Goal: Information Seeking & Learning: Compare options

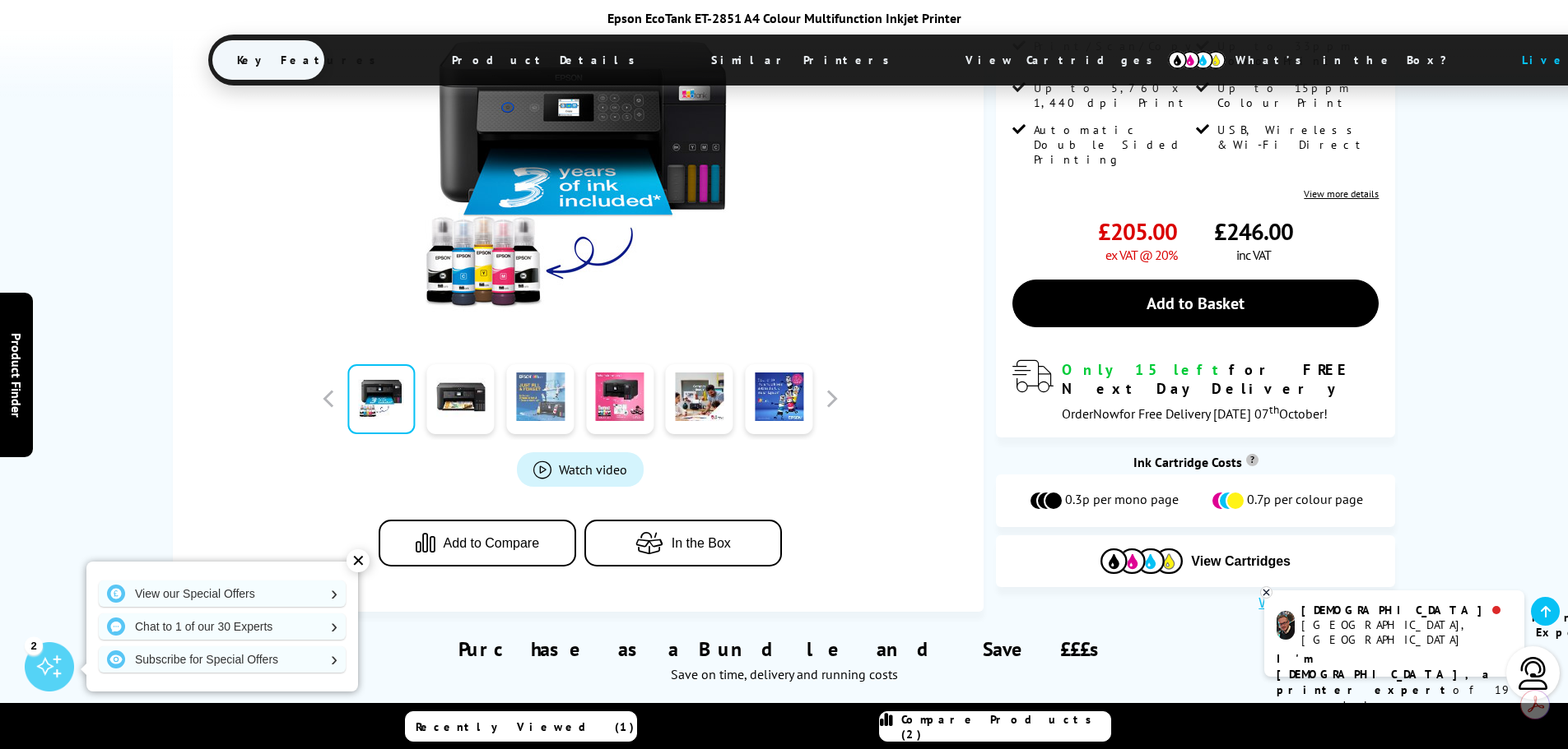
click at [557, 365] on link at bounding box center [539, 399] width 67 height 70
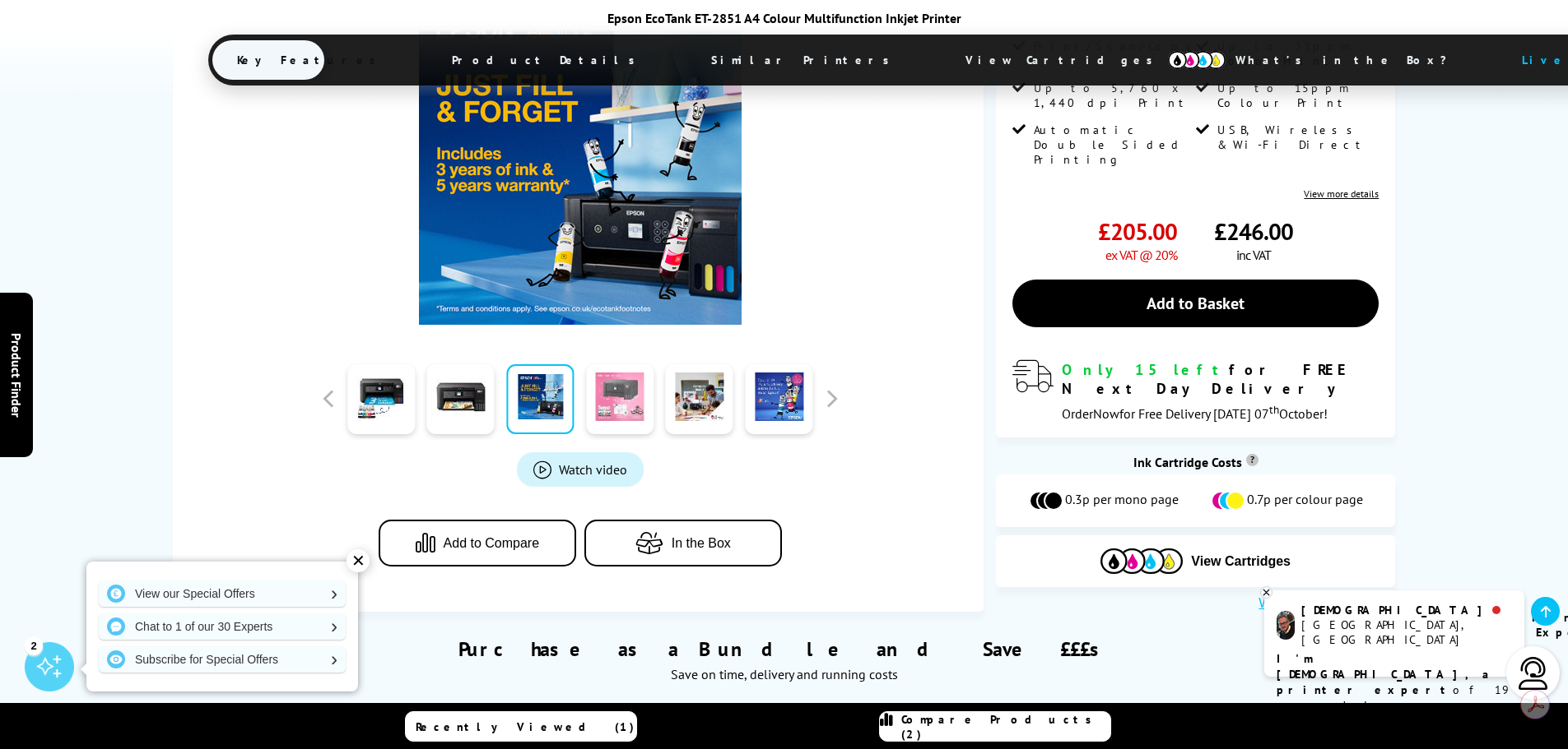
click at [624, 365] on link at bounding box center [620, 399] width 67 height 70
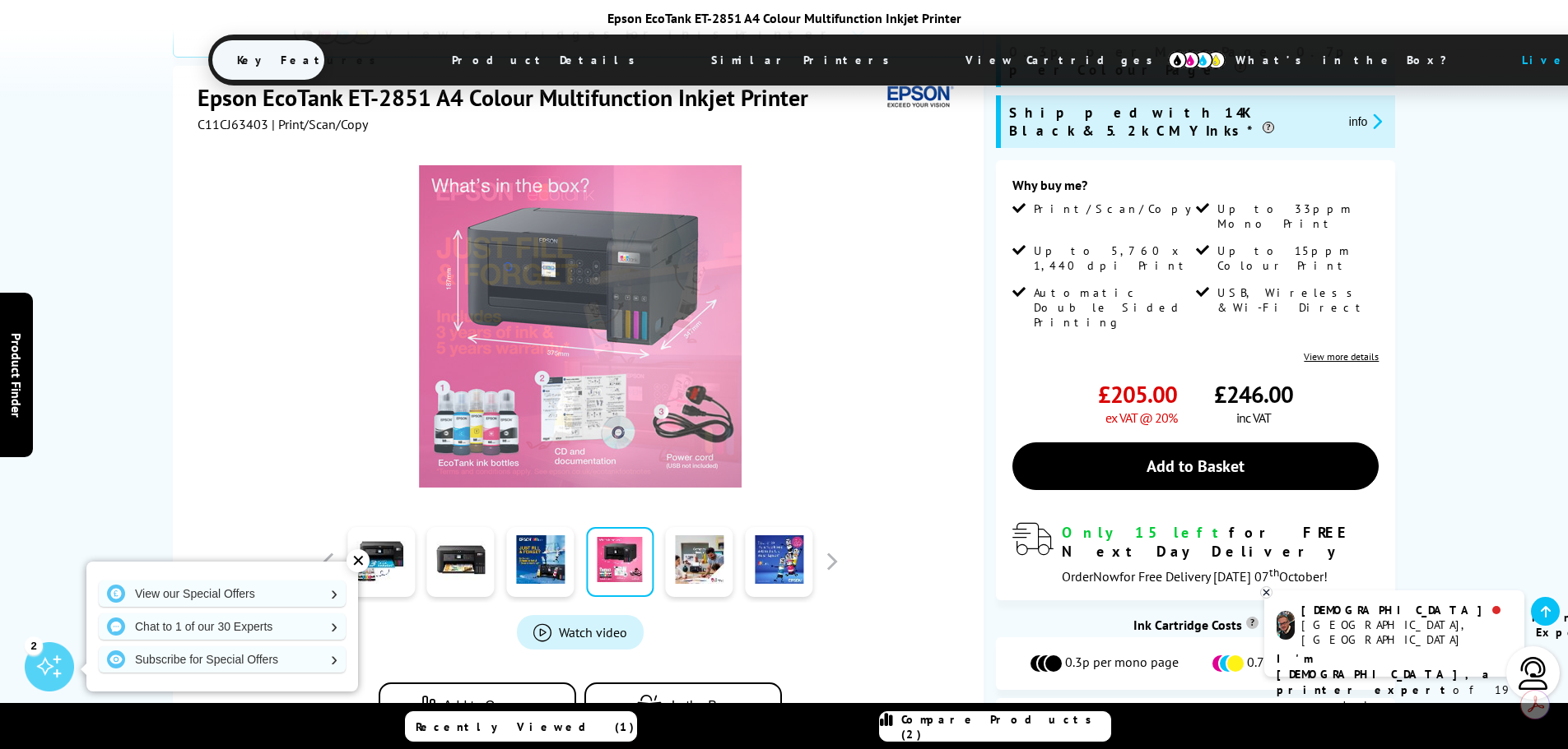
scroll to position [328, 0]
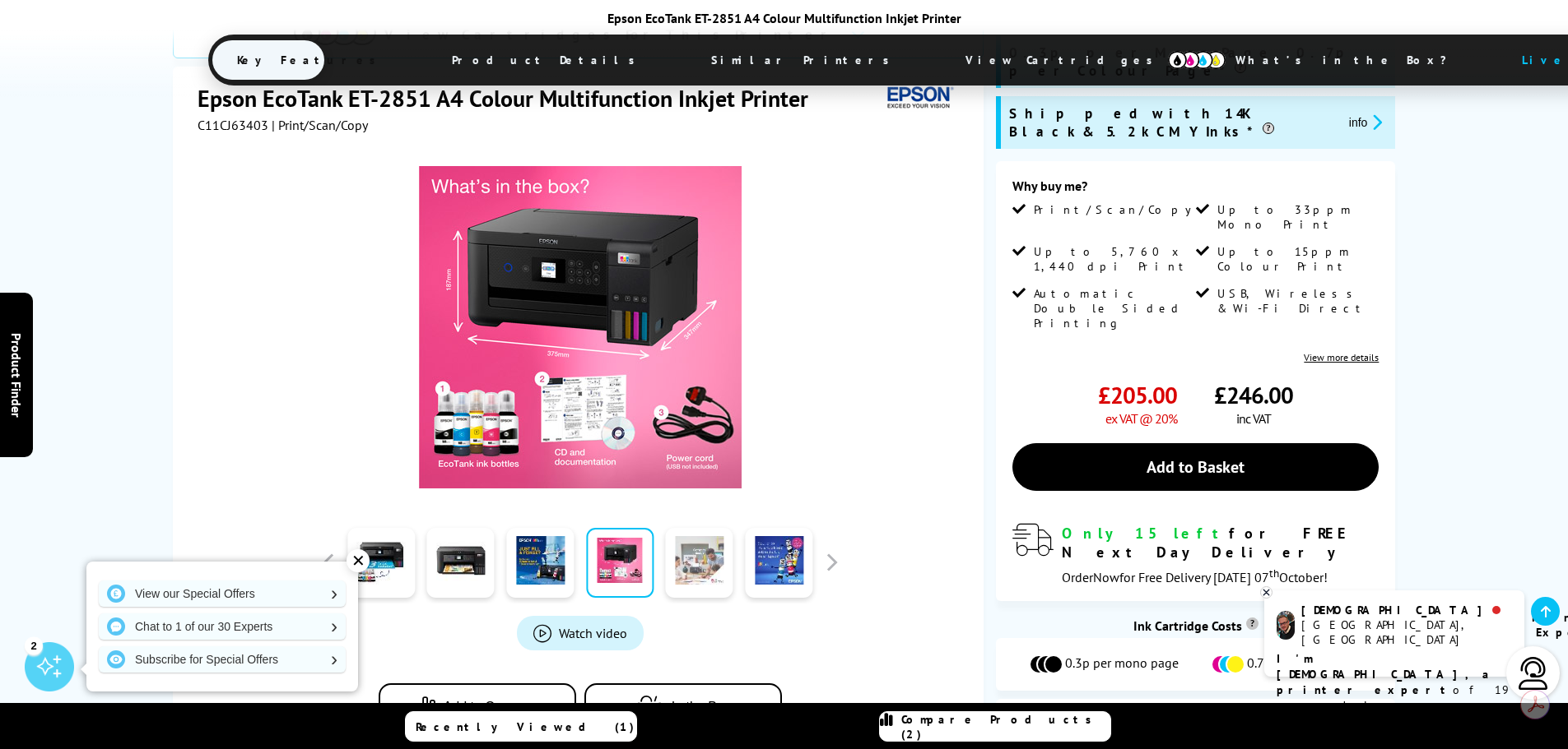
click at [679, 528] on link at bounding box center [699, 562] width 67 height 70
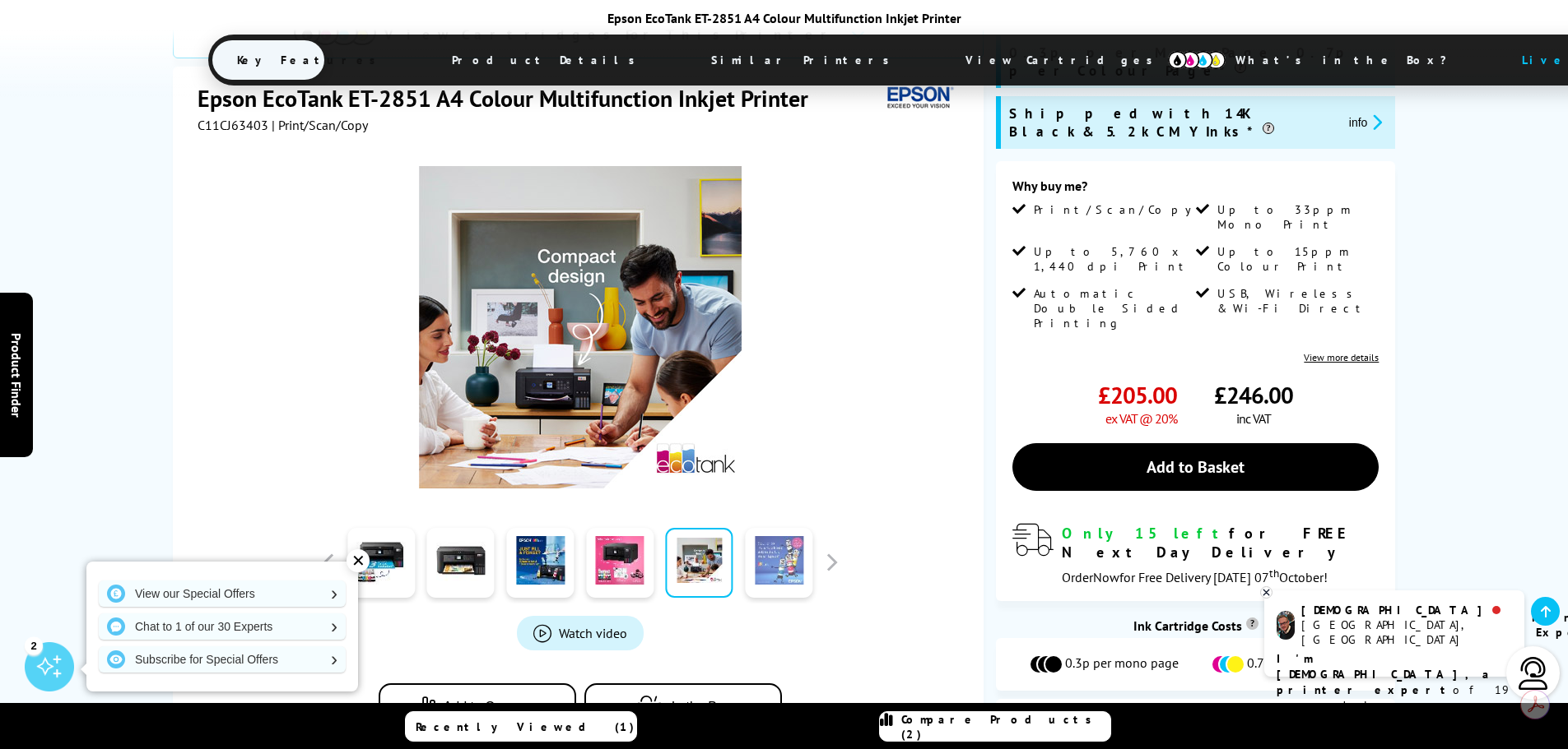
click at [755, 528] on link at bounding box center [778, 562] width 67 height 70
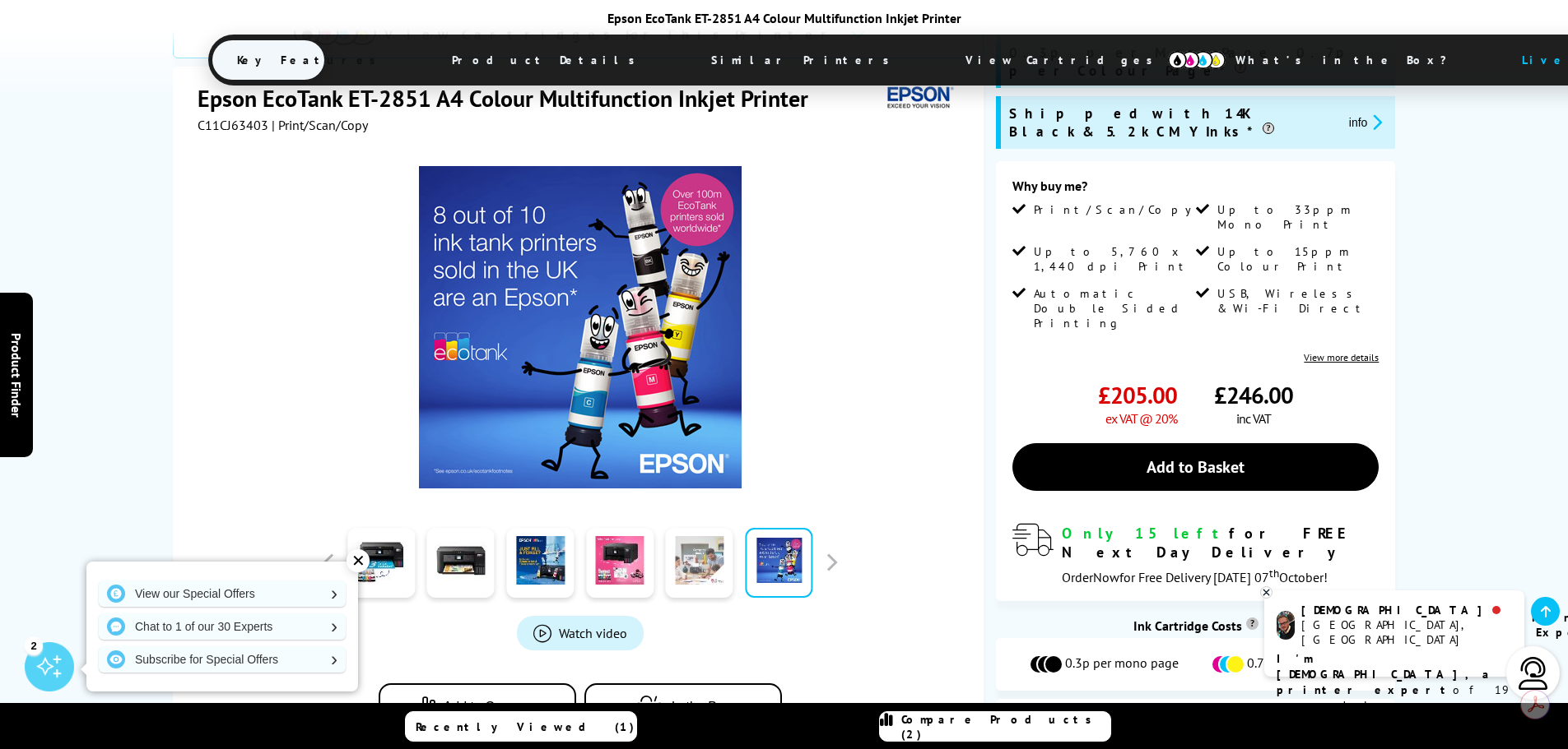
click at [682, 528] on link at bounding box center [699, 562] width 67 height 70
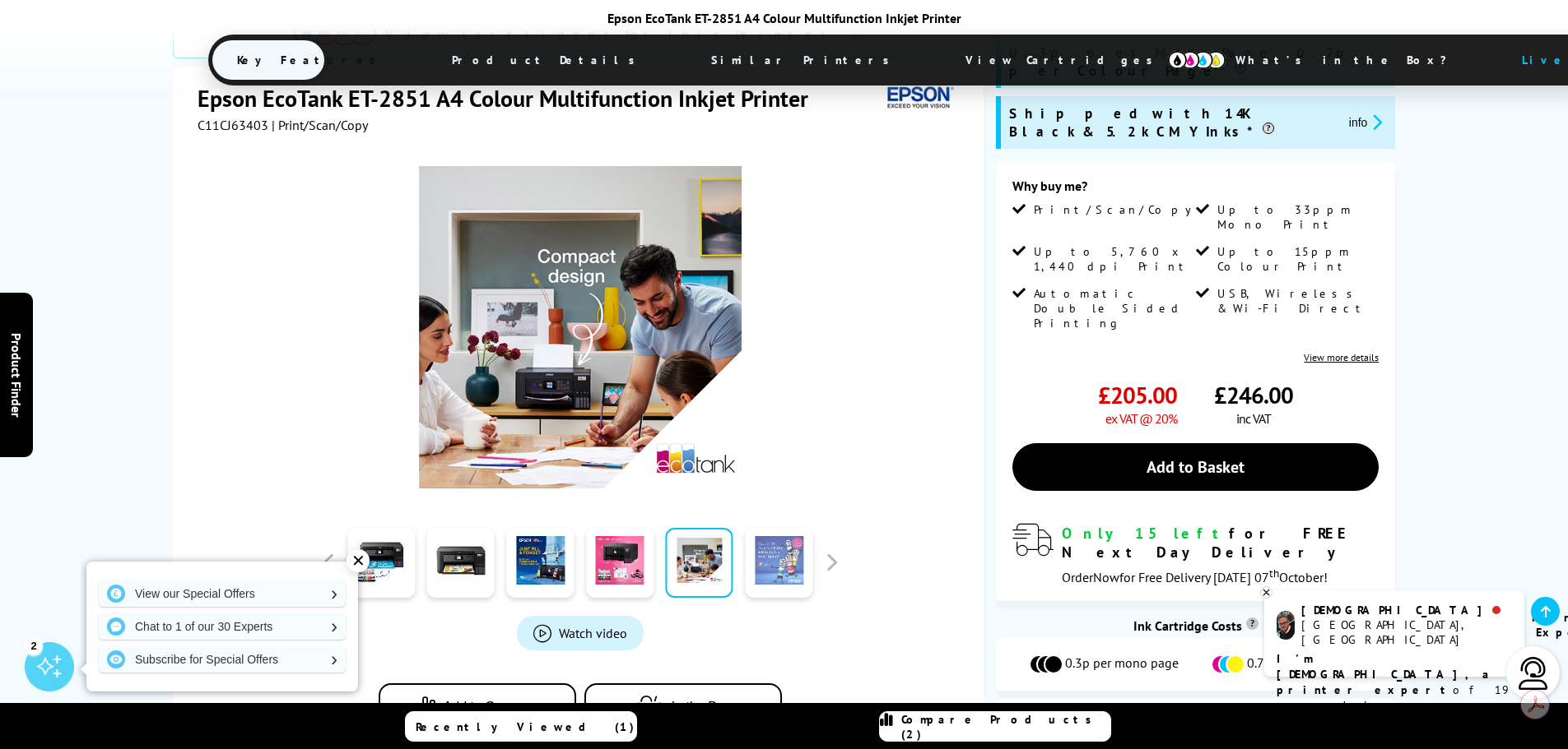
click at [772, 528] on link at bounding box center [778, 562] width 67 height 70
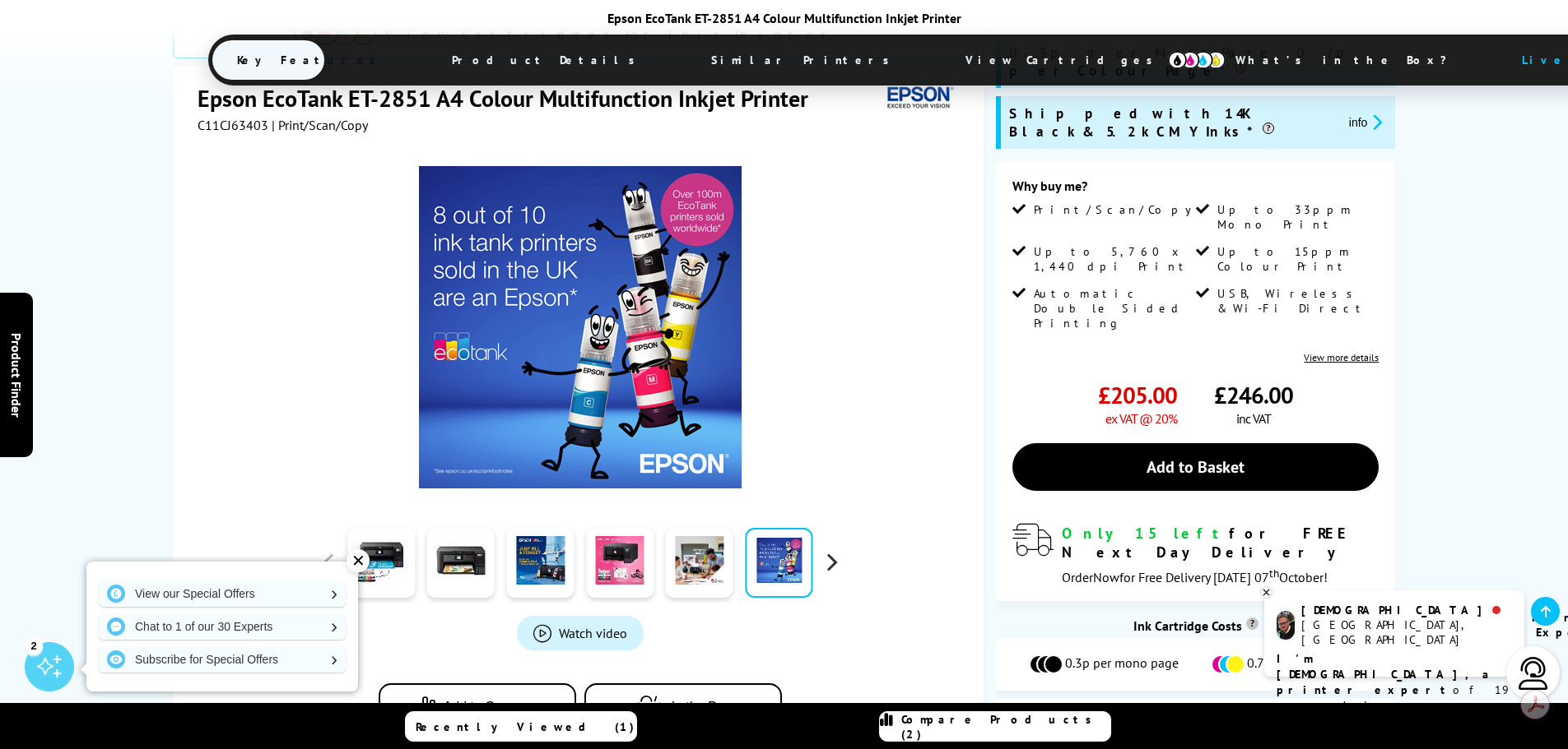
click at [831, 550] on button "button" at bounding box center [831, 562] width 24 height 24
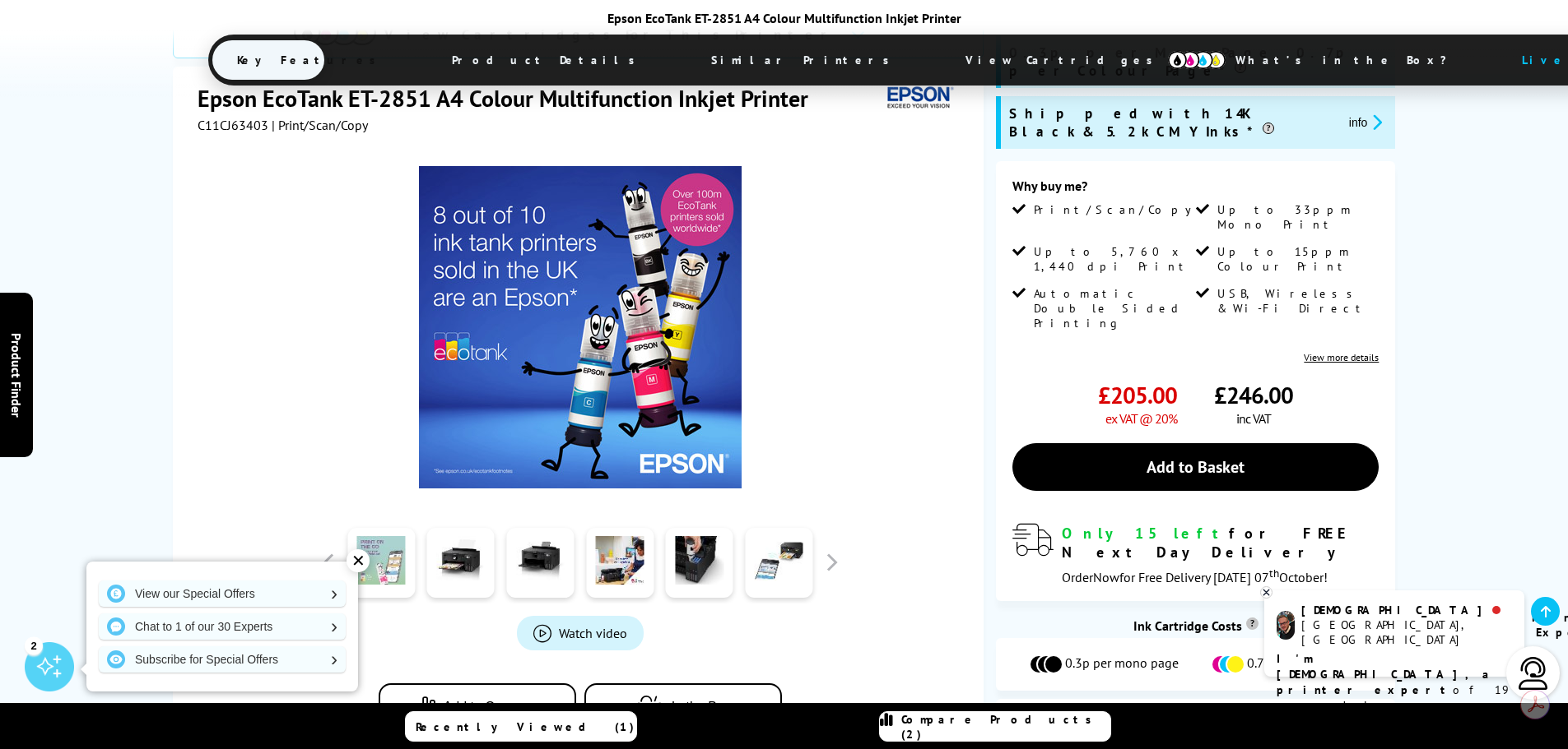
click at [405, 528] on link at bounding box center [381, 562] width 67 height 70
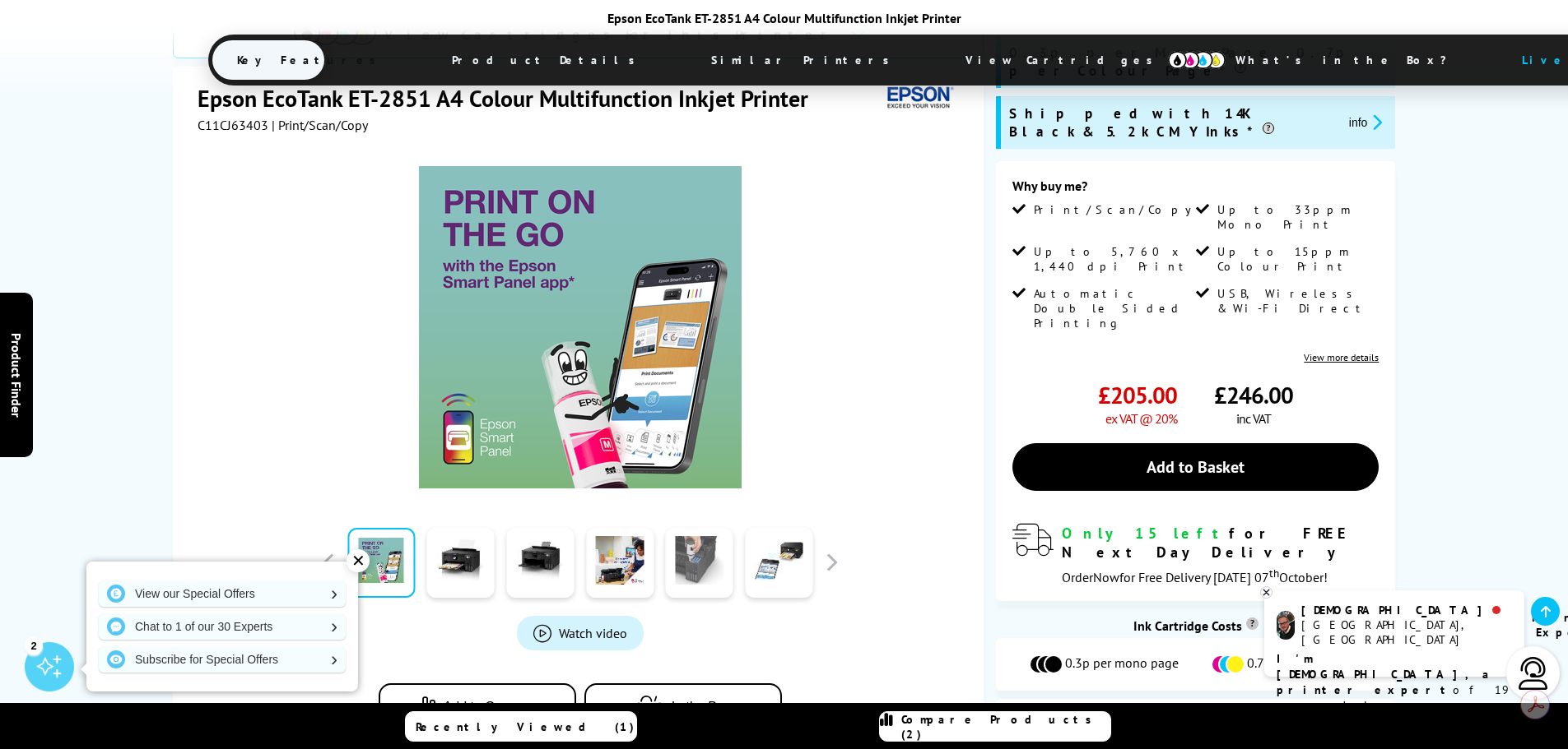
click at [704, 528] on link at bounding box center [699, 562] width 67 height 70
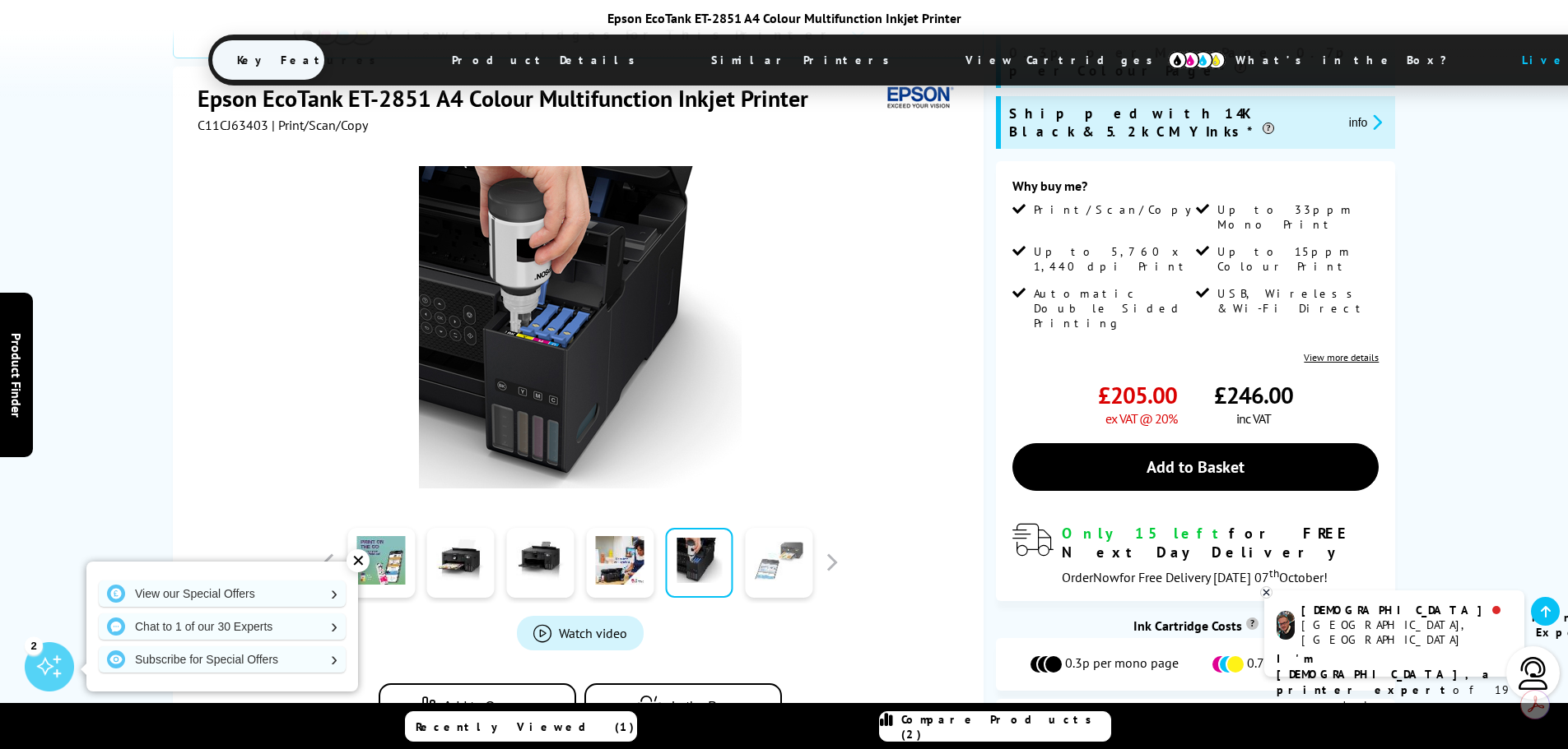
click at [745, 528] on link at bounding box center [778, 562] width 67 height 70
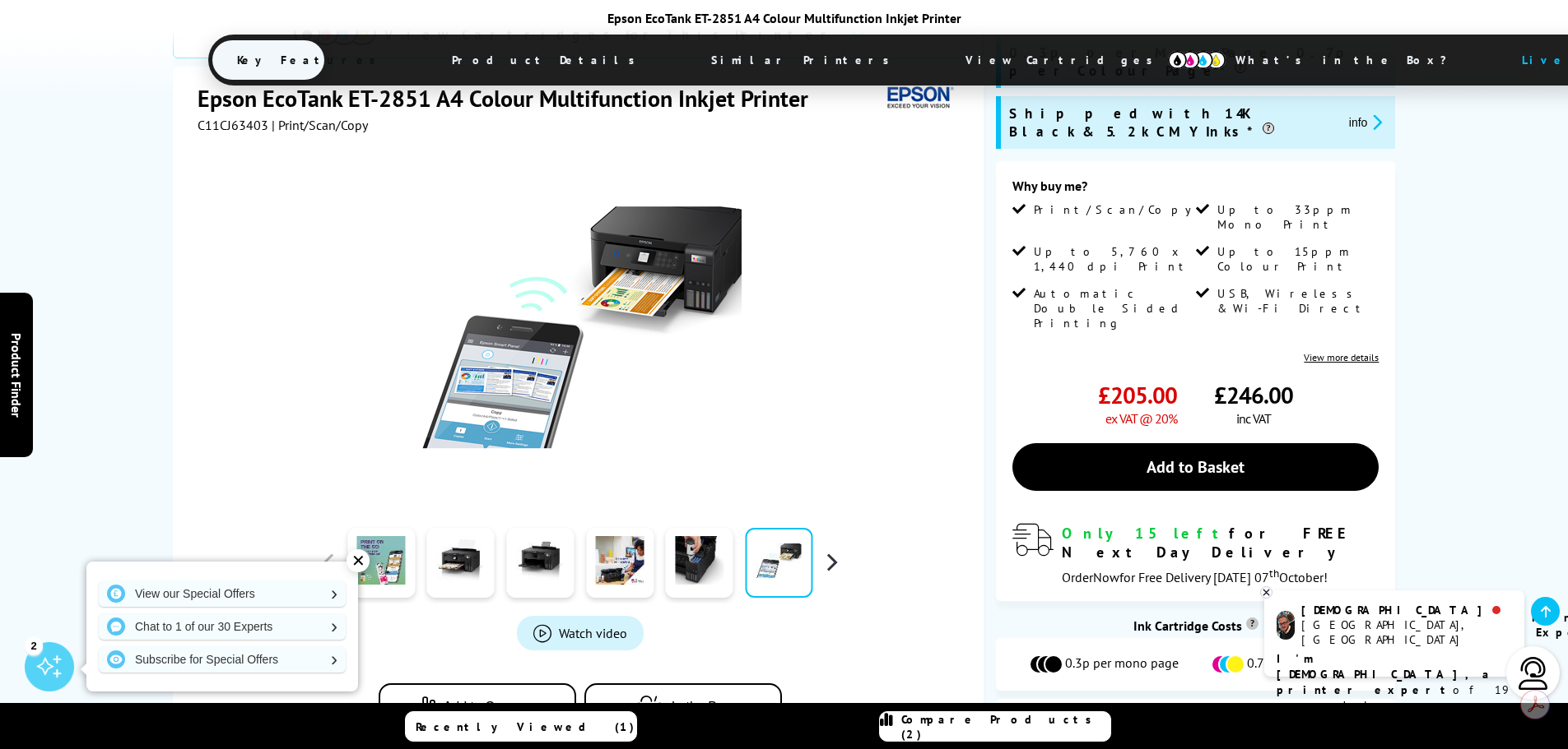
click at [836, 550] on button "button" at bounding box center [831, 562] width 24 height 24
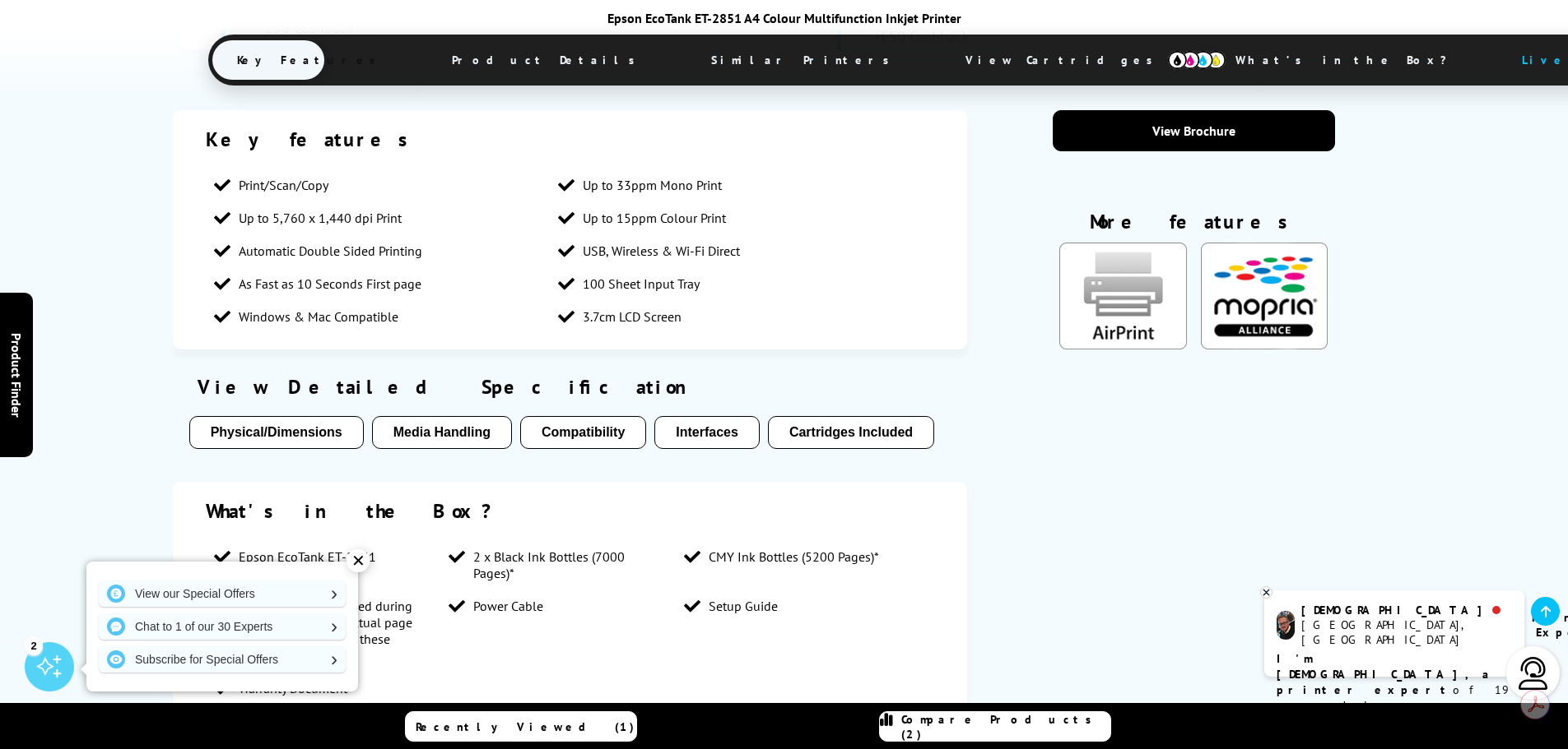
scroll to position [1316, 0]
click at [357, 563] on div "✕" at bounding box center [357, 561] width 23 height 23
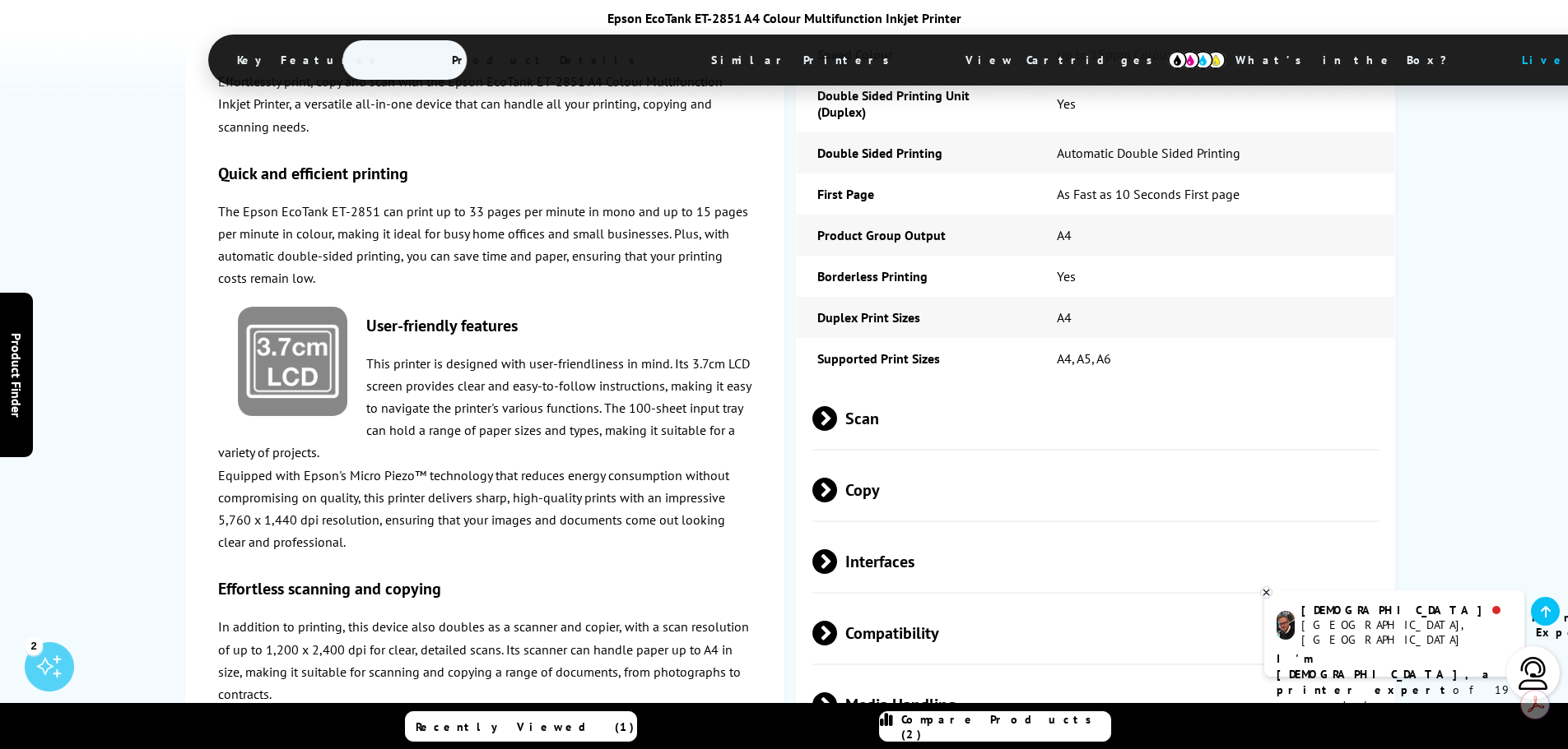
scroll to position [2434, 0]
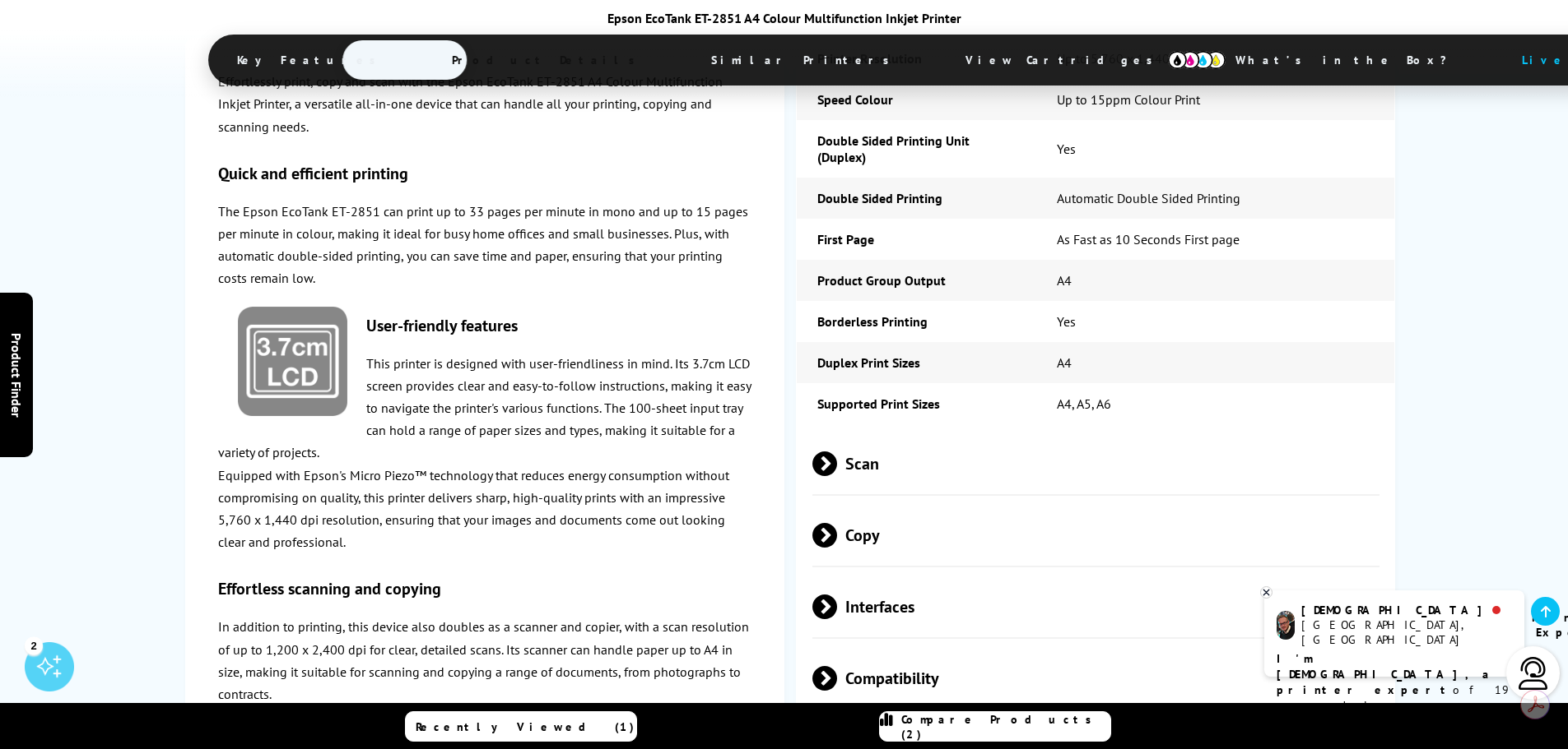
click at [870, 433] on span "Scan" at bounding box center [1096, 464] width 567 height 62
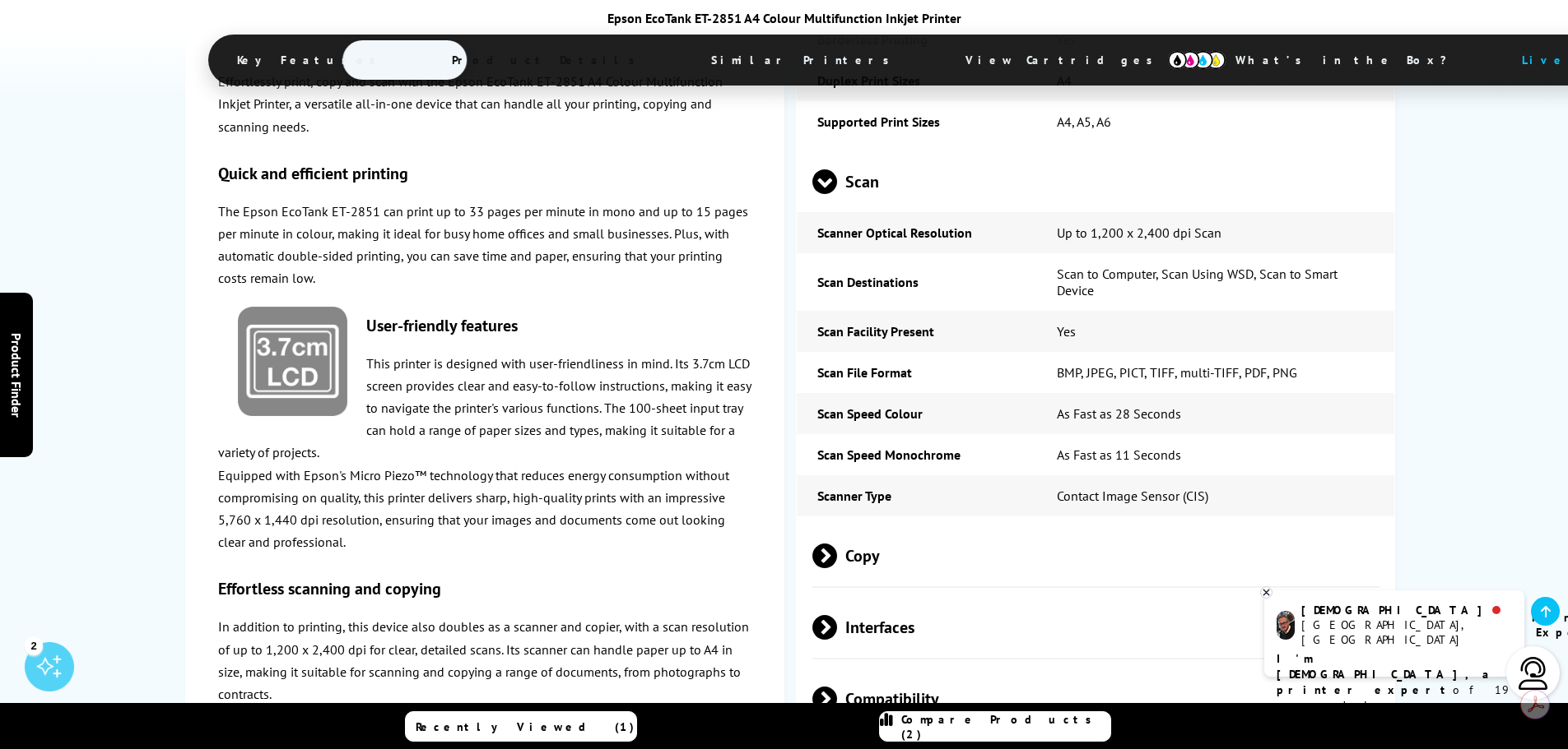
scroll to position [2717, 0]
click at [866, 524] on span "Copy" at bounding box center [1096, 555] width 567 height 62
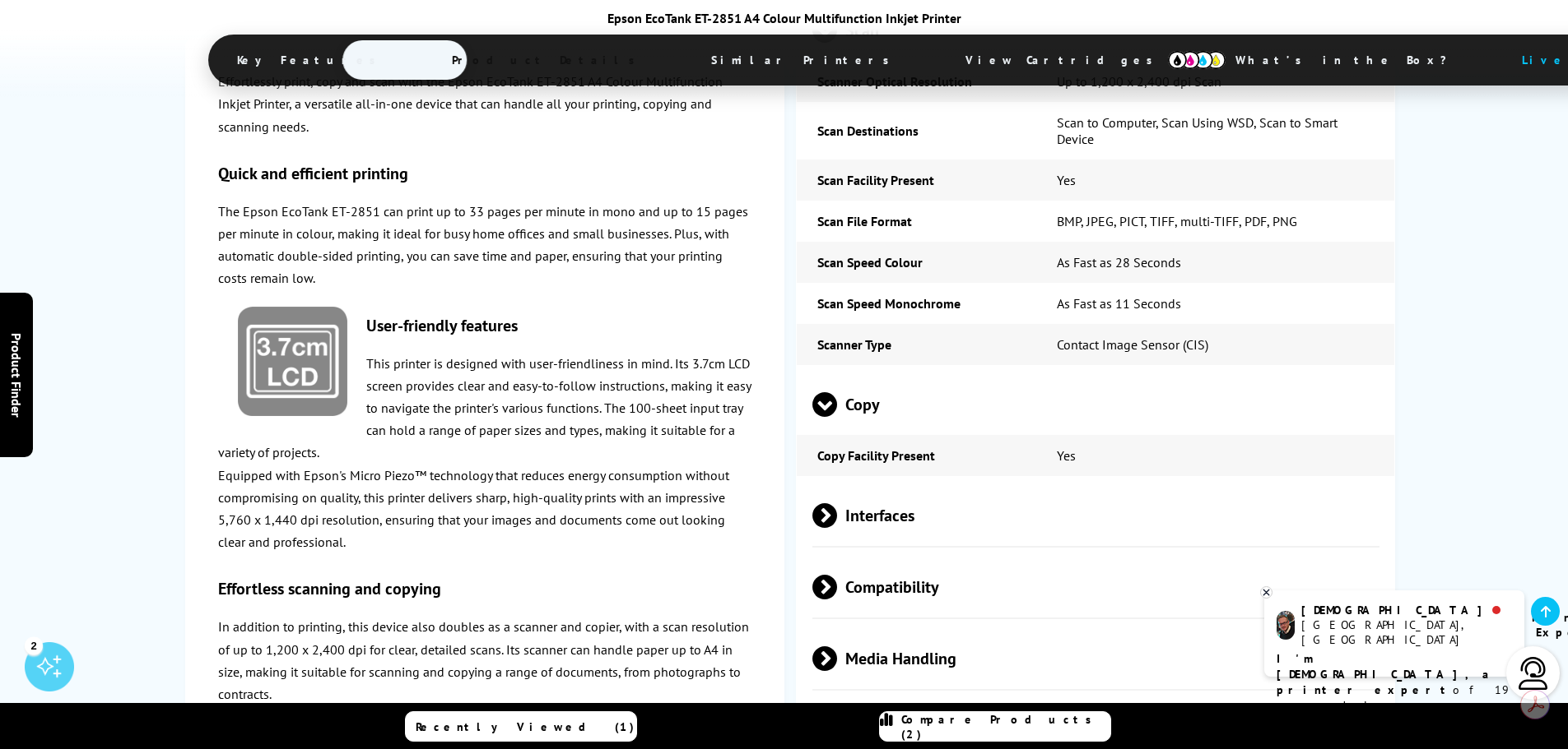
scroll to position [2869, 0]
click at [867, 483] on span "Interfaces" at bounding box center [1096, 514] width 567 height 62
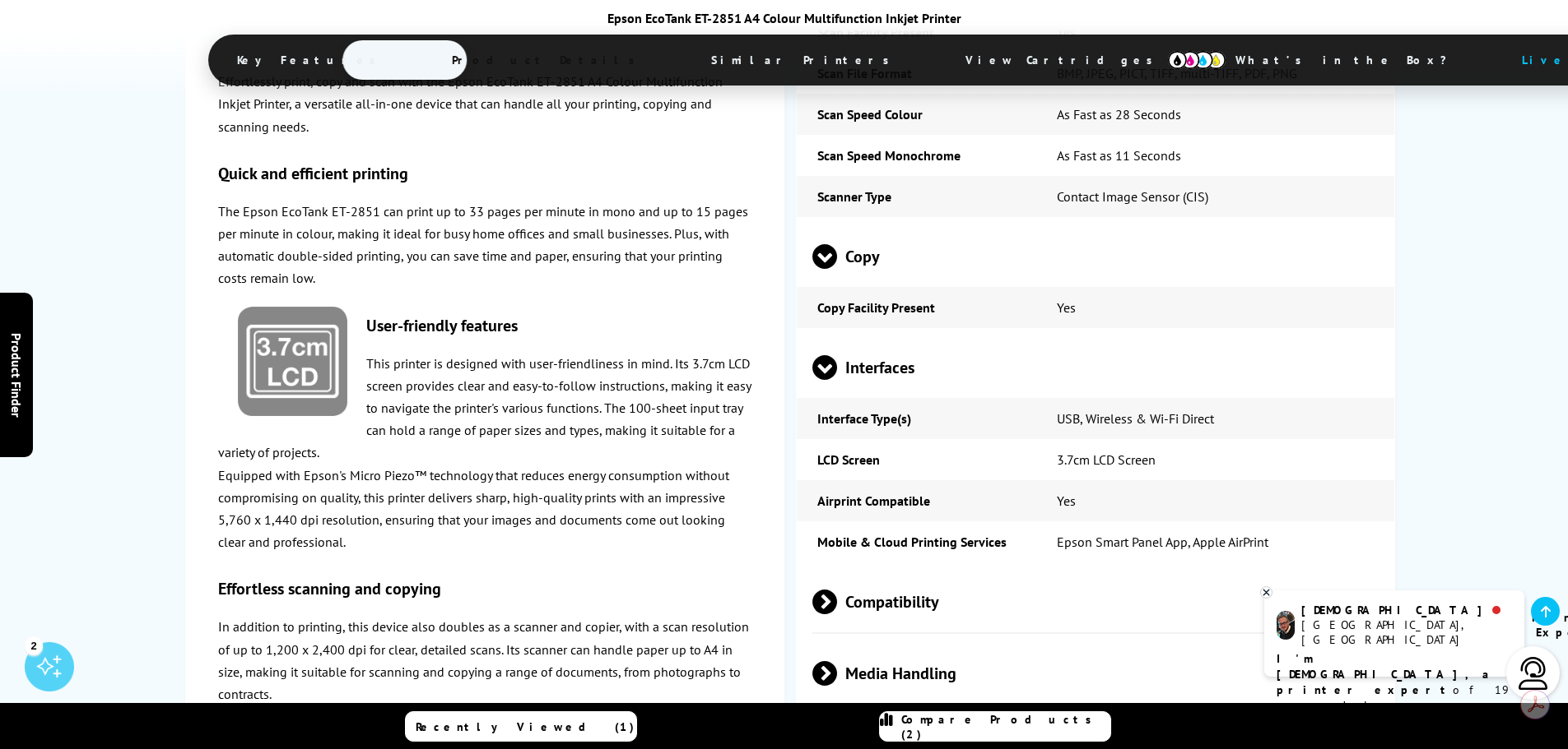
scroll to position [3017, 0]
click at [886, 569] on span "Compatibility" at bounding box center [1096, 600] width 567 height 62
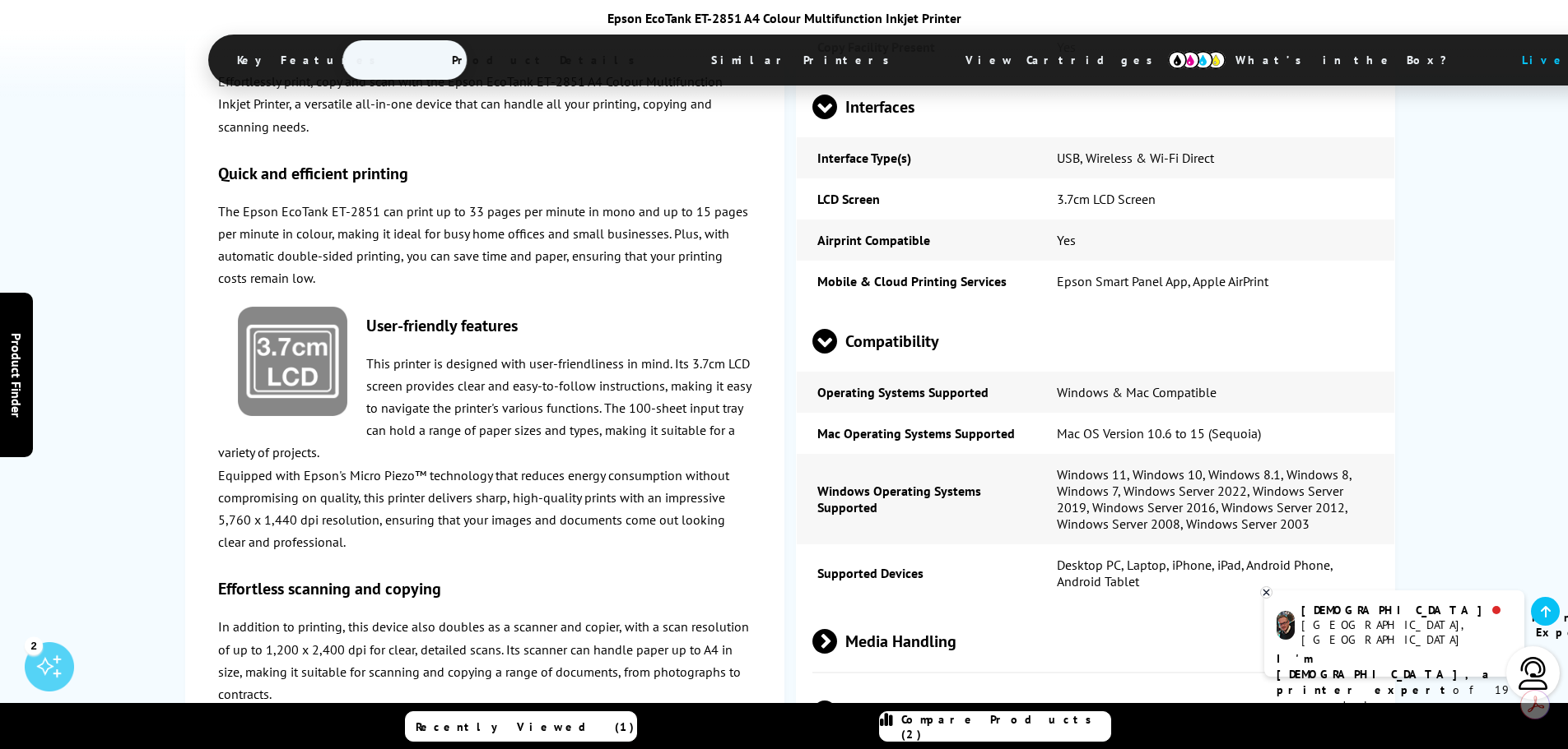
scroll to position [3279, 0]
click at [889, 608] on span "Media Handling" at bounding box center [1096, 639] width 567 height 62
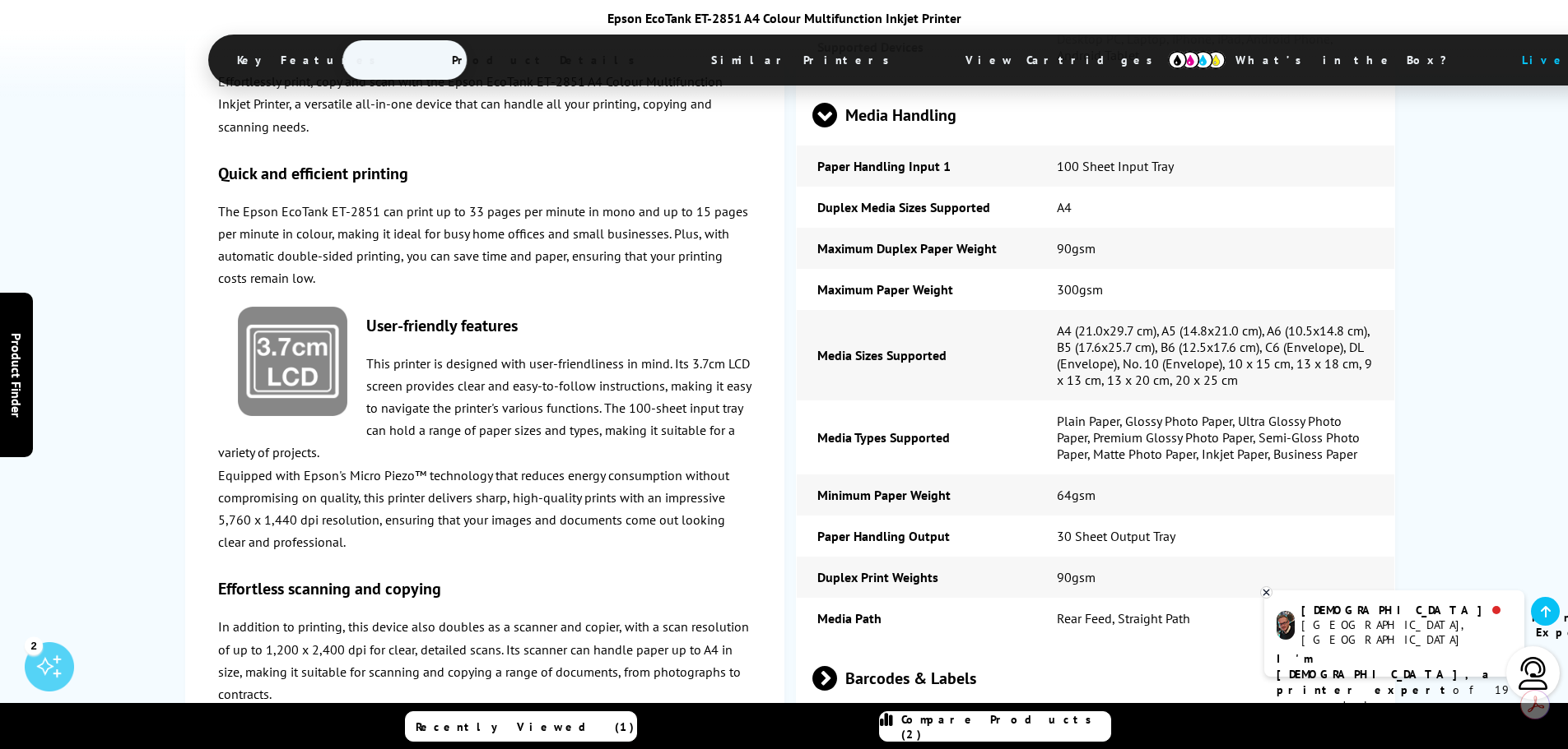
scroll to position [3803, 0]
click at [889, 597] on td "Media Path" at bounding box center [917, 617] width 239 height 41
click at [901, 646] on span "Barcodes & Labels" at bounding box center [1096, 677] width 567 height 62
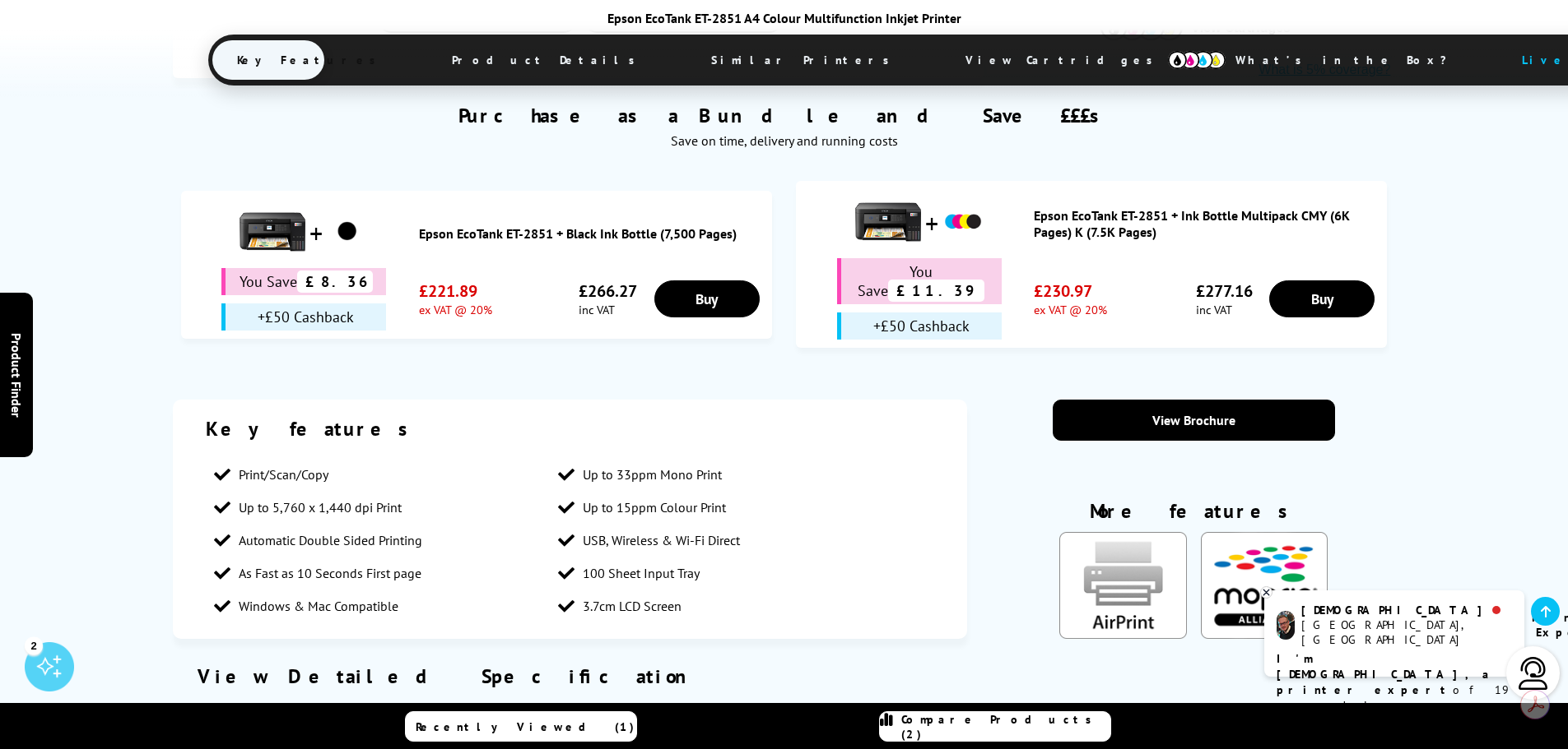
scroll to position [1025, 0]
click at [609, 417] on div "Key features" at bounding box center [569, 429] width 729 height 25
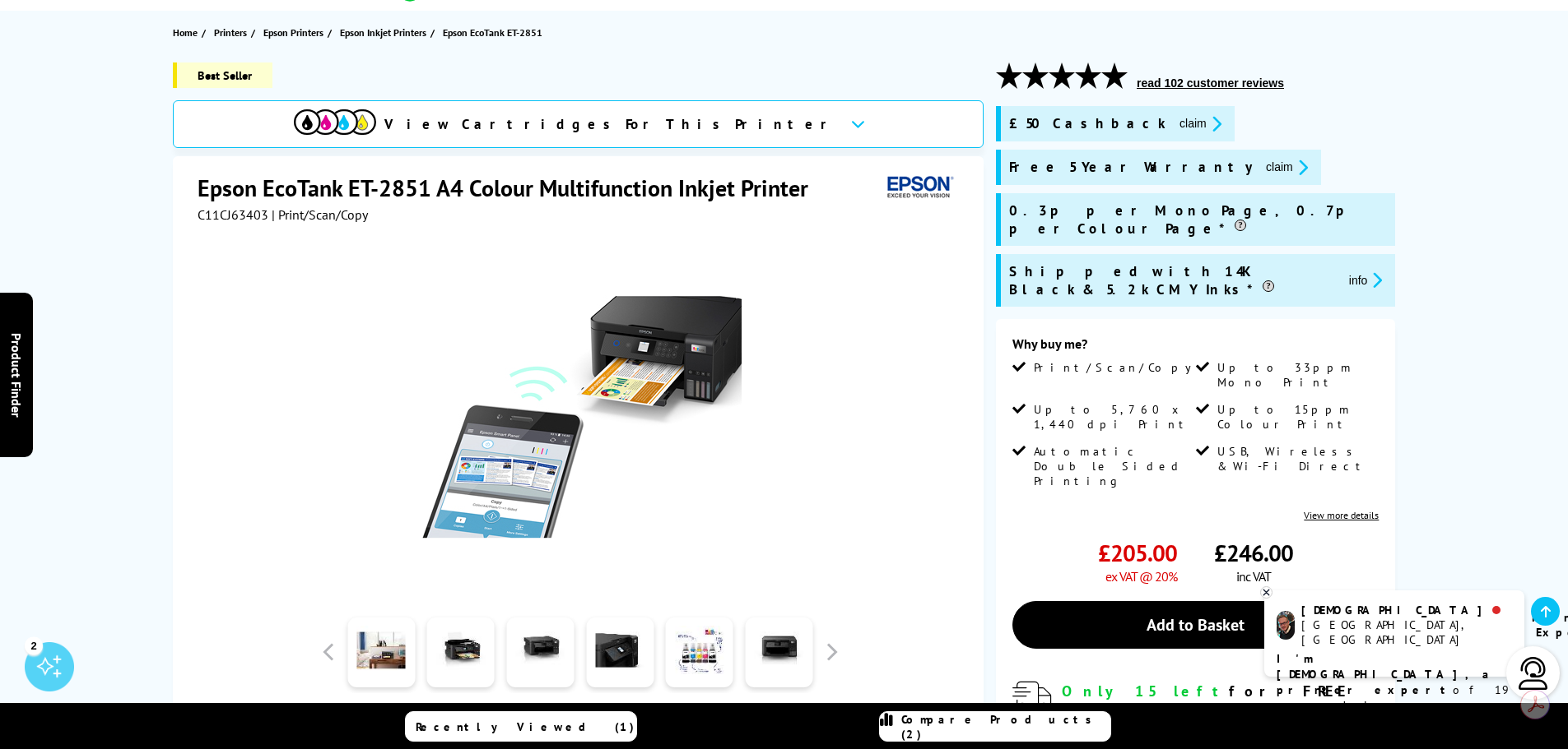
scroll to position [0, 0]
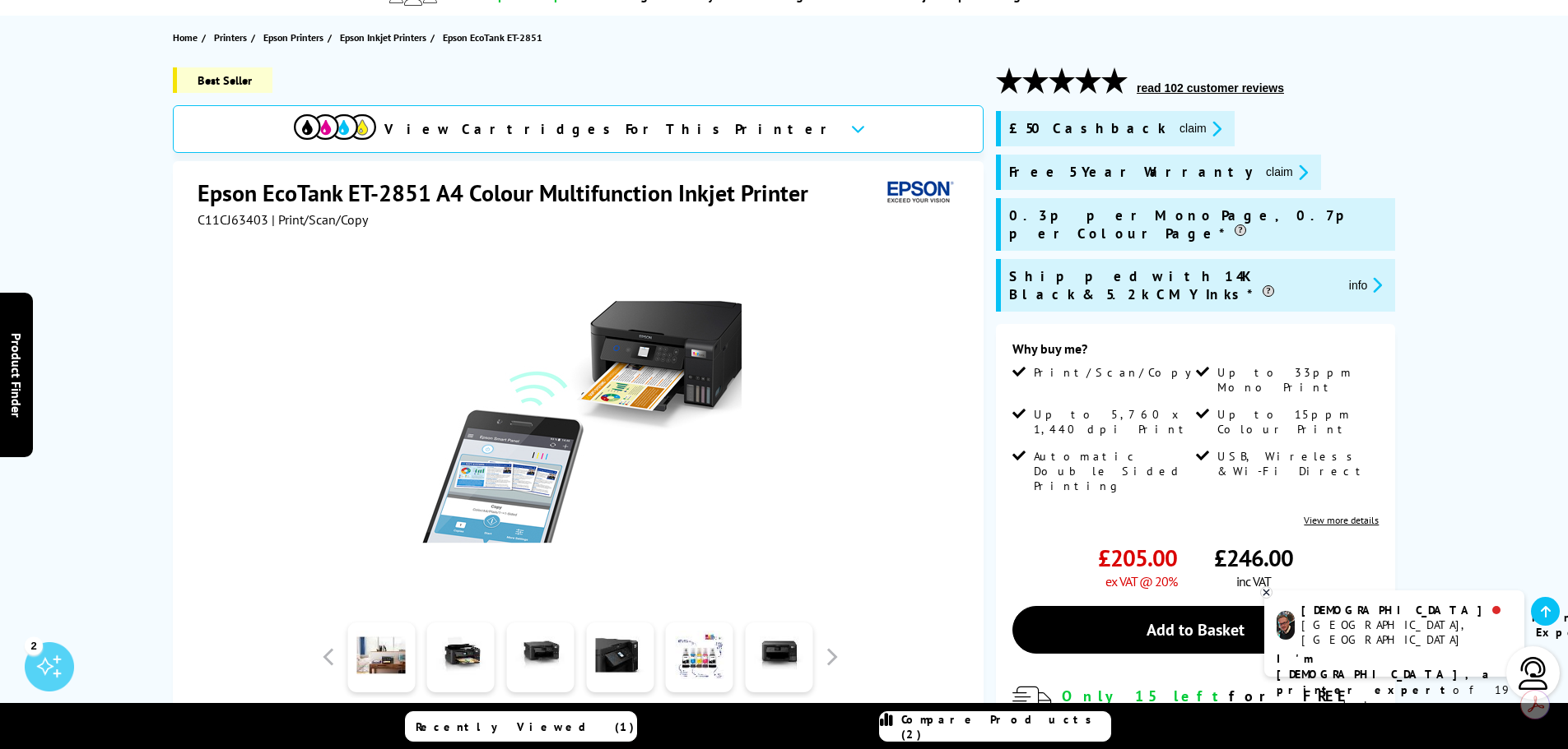
click at [676, 130] on span "View Cartridges For This Printer" at bounding box center [610, 129] width 453 height 18
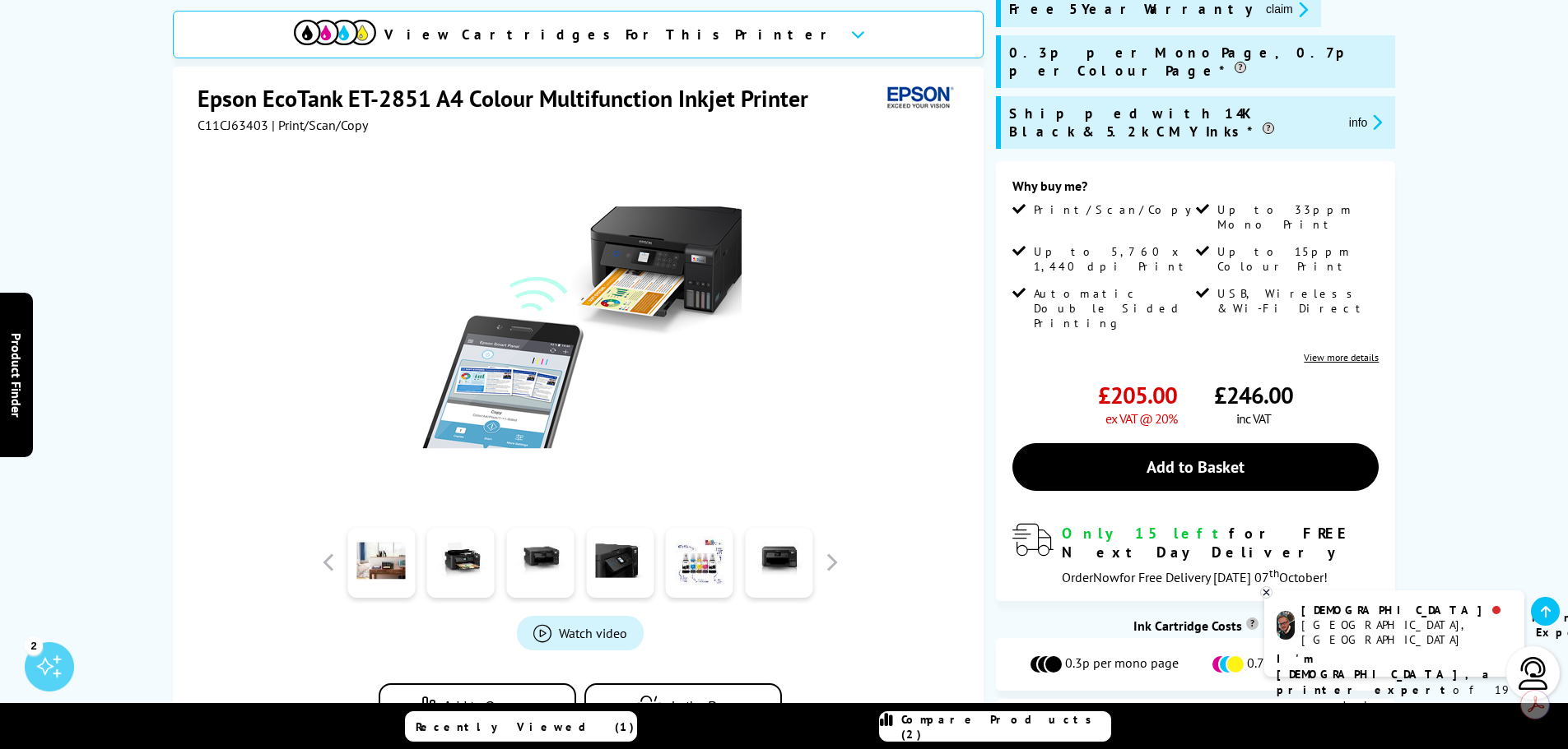
scroll to position [221, 0]
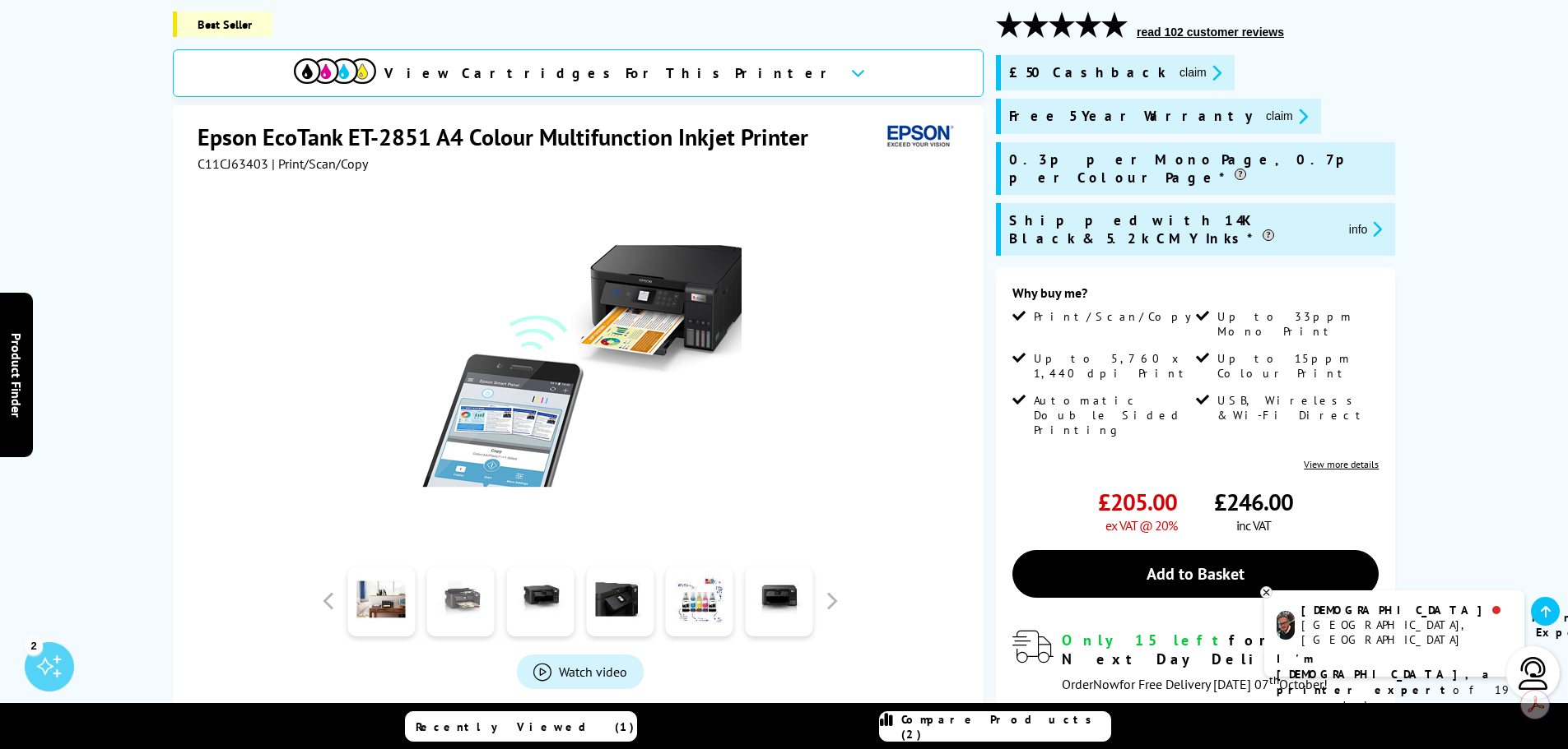
click at [479, 613] on link at bounding box center [461, 602] width 67 height 70
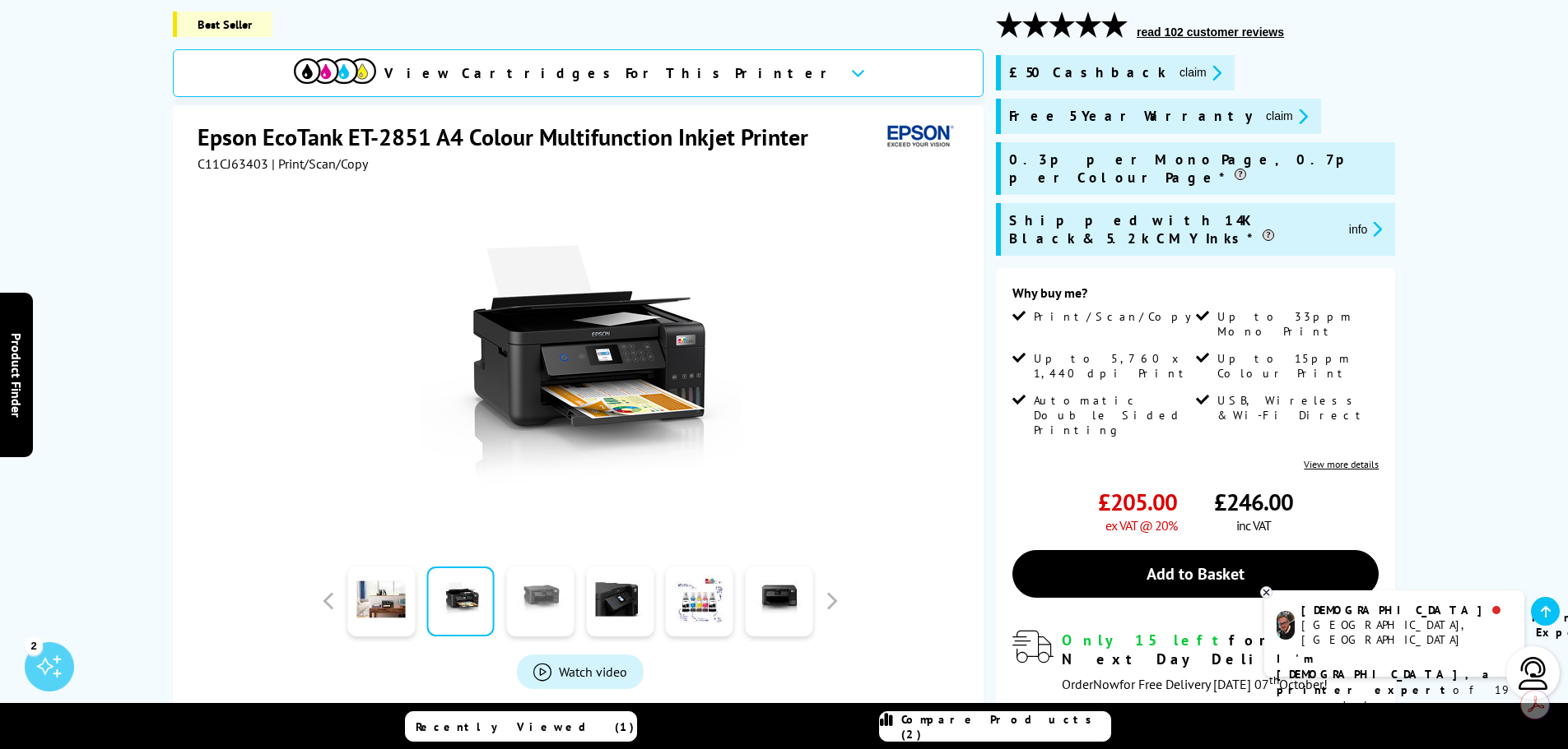
click at [521, 607] on link at bounding box center [539, 602] width 67 height 70
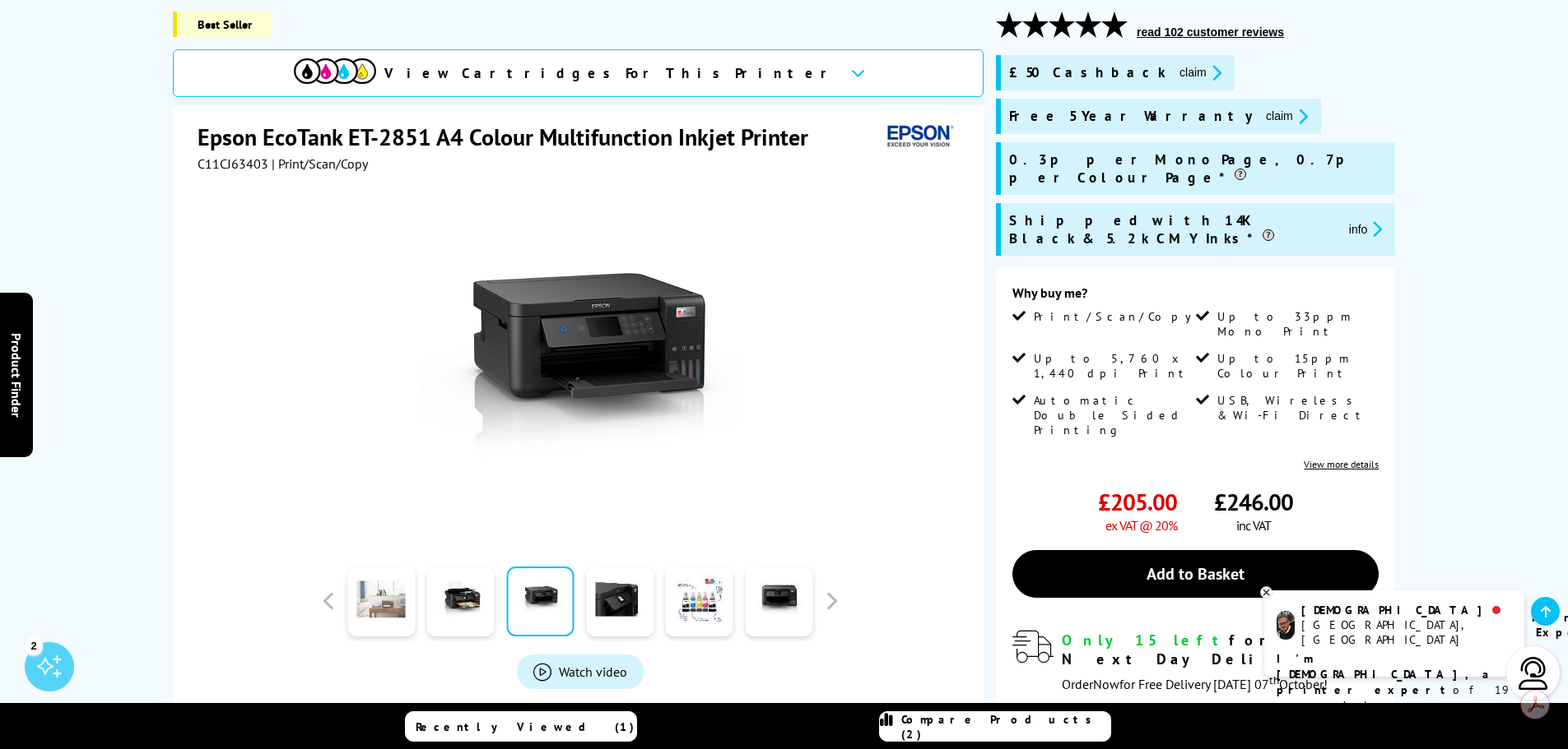
click at [395, 594] on link at bounding box center [381, 602] width 67 height 70
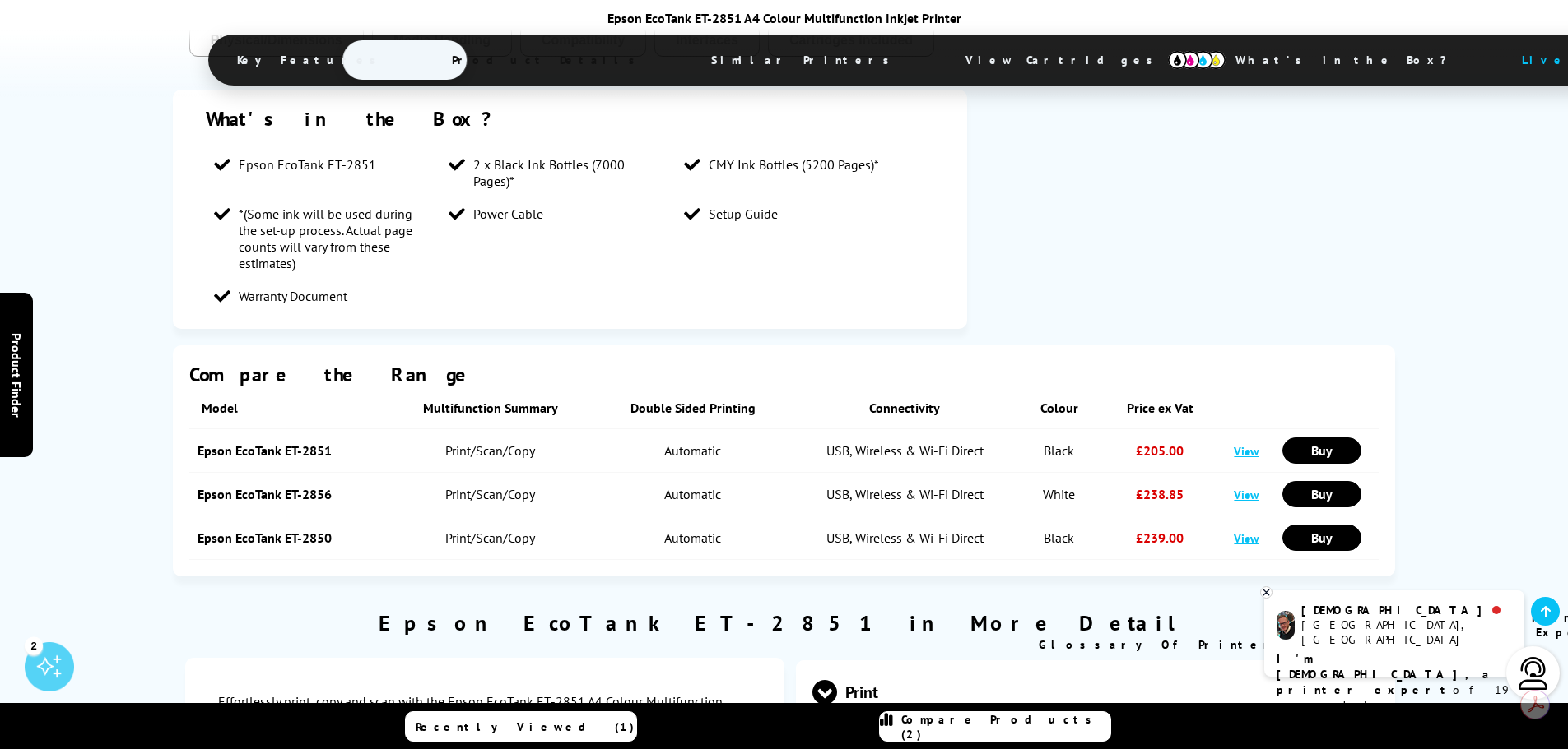
scroll to position [1704, 0]
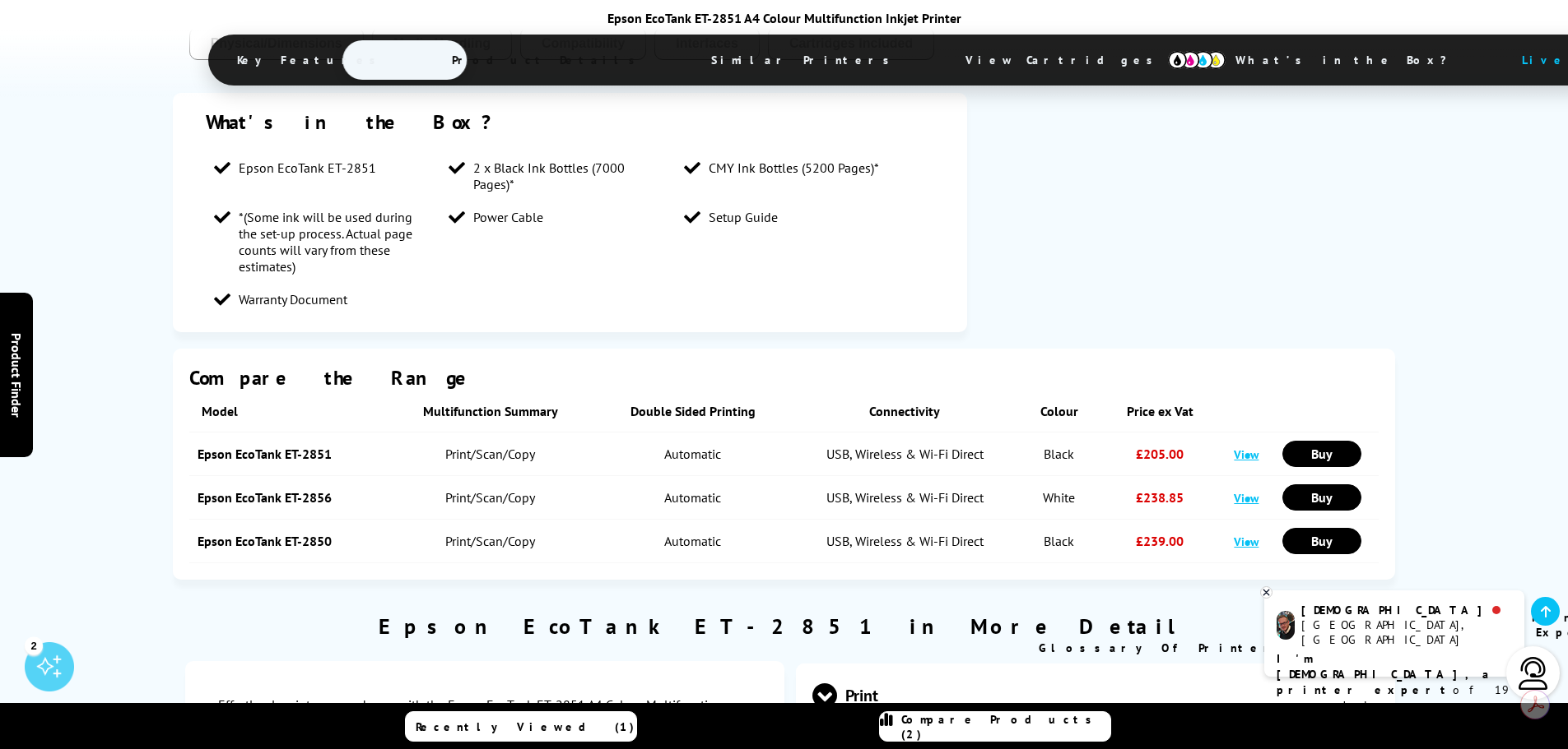
click at [1002, 728] on span "Compare Products (2)" at bounding box center [1006, 728] width 209 height 30
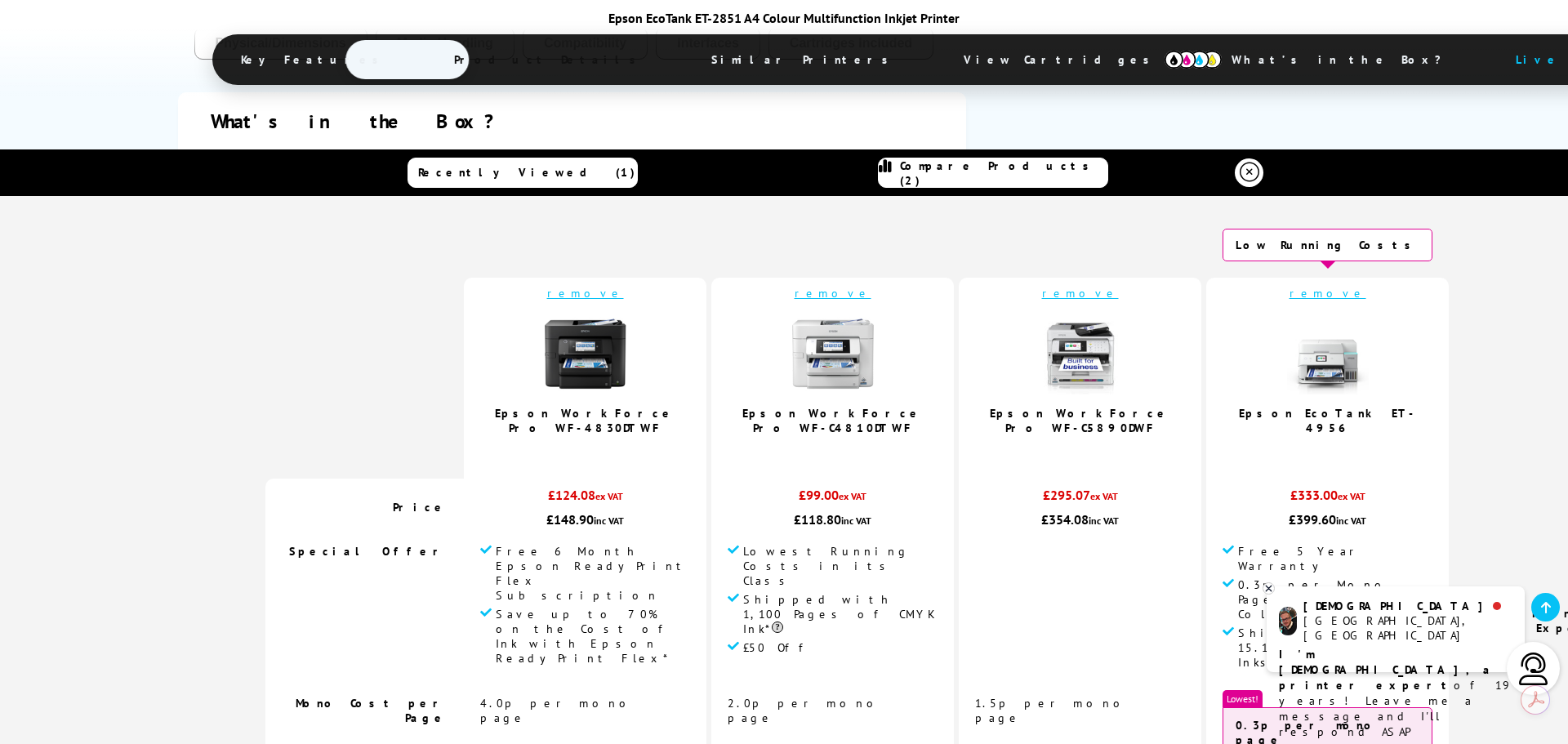
click at [604, 289] on link "remove" at bounding box center [585, 294] width 77 height 15
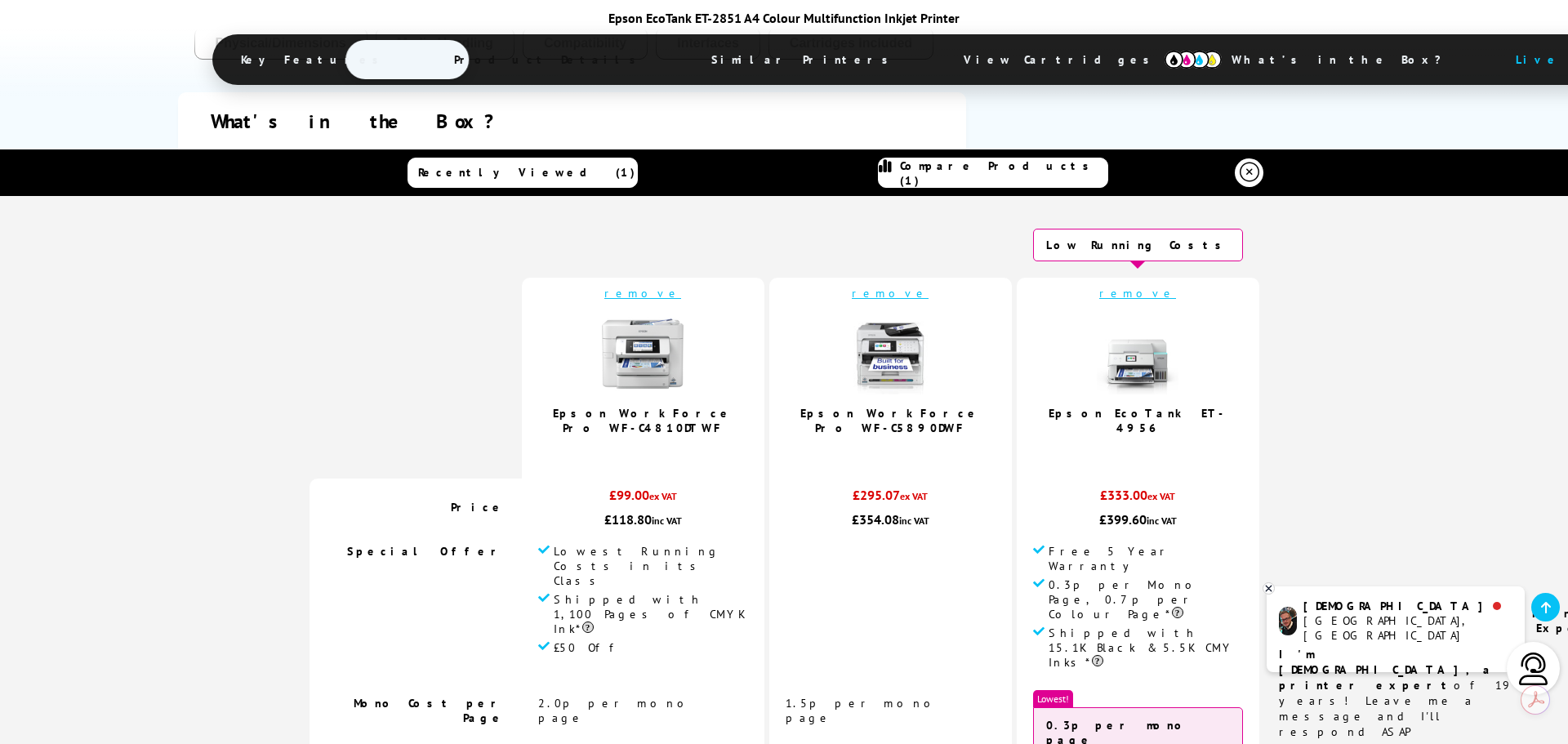
click at [604, 289] on td "remove Epson WorkForce Pro WF-C4810DTWF 4.9 / 5" at bounding box center [643, 378] width 243 height 201
click at [710, 287] on div "remove" at bounding box center [643, 294] width 210 height 15
click at [896, 299] on link "remove" at bounding box center [890, 294] width 77 height 15
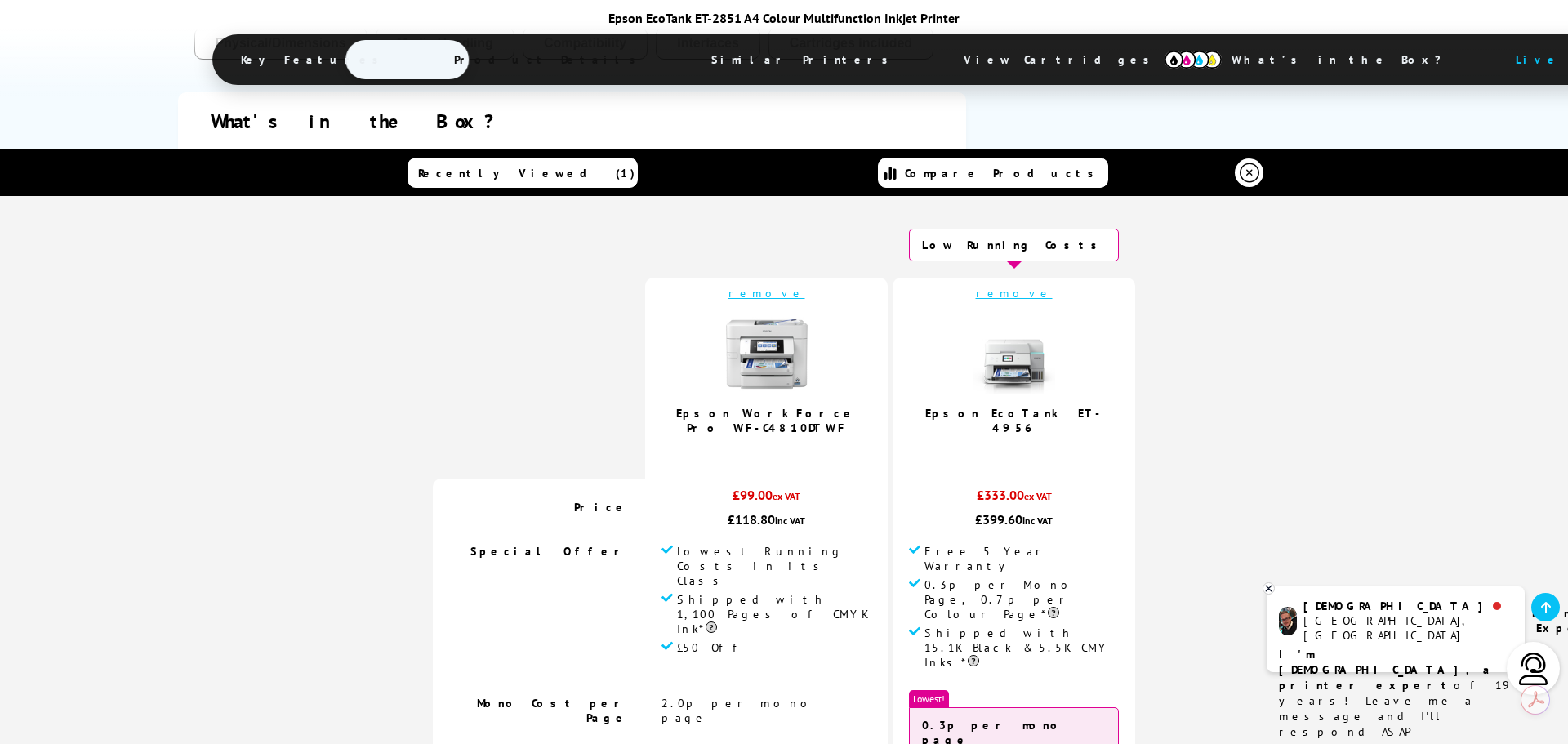
click at [791, 286] on link "remove" at bounding box center [767, 294] width 77 height 15
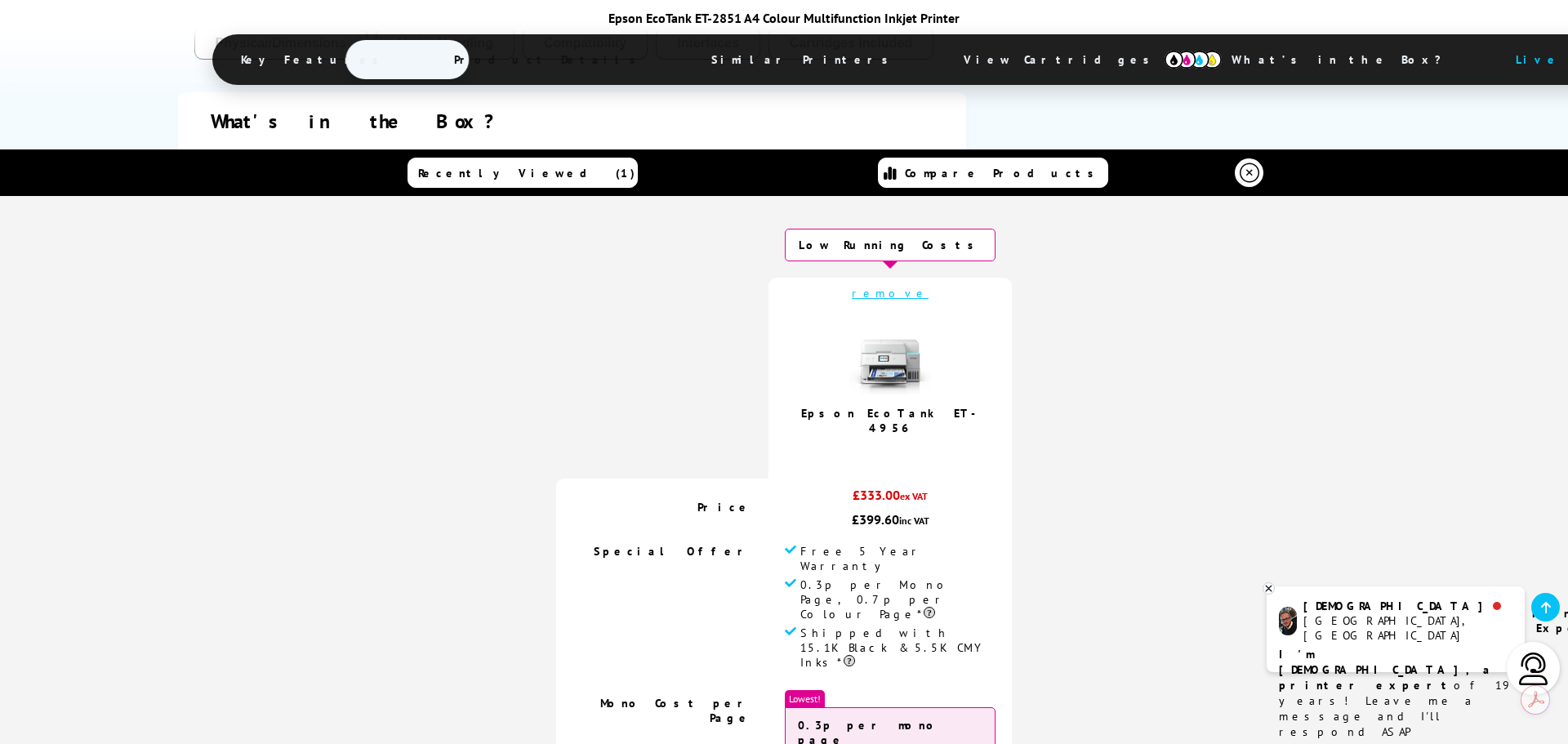
click at [871, 291] on link "remove" at bounding box center [890, 294] width 77 height 15
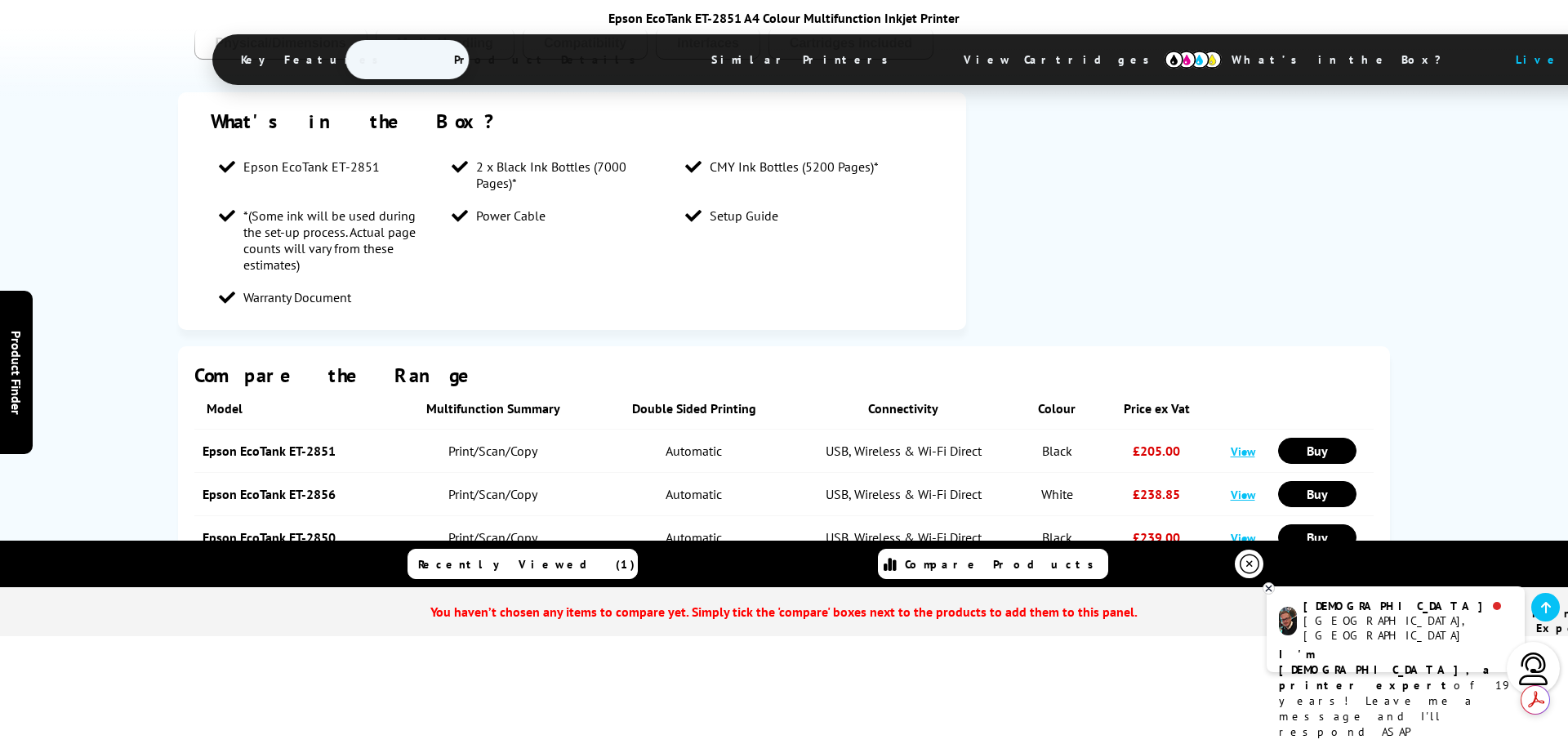
click at [526, 201] on ul "Epson EcoTank ET-2851 2 x Black Ink Bottles (7000 Pages)* CMY Ink Bottles (5200…" at bounding box center [571, 232] width 722 height 163
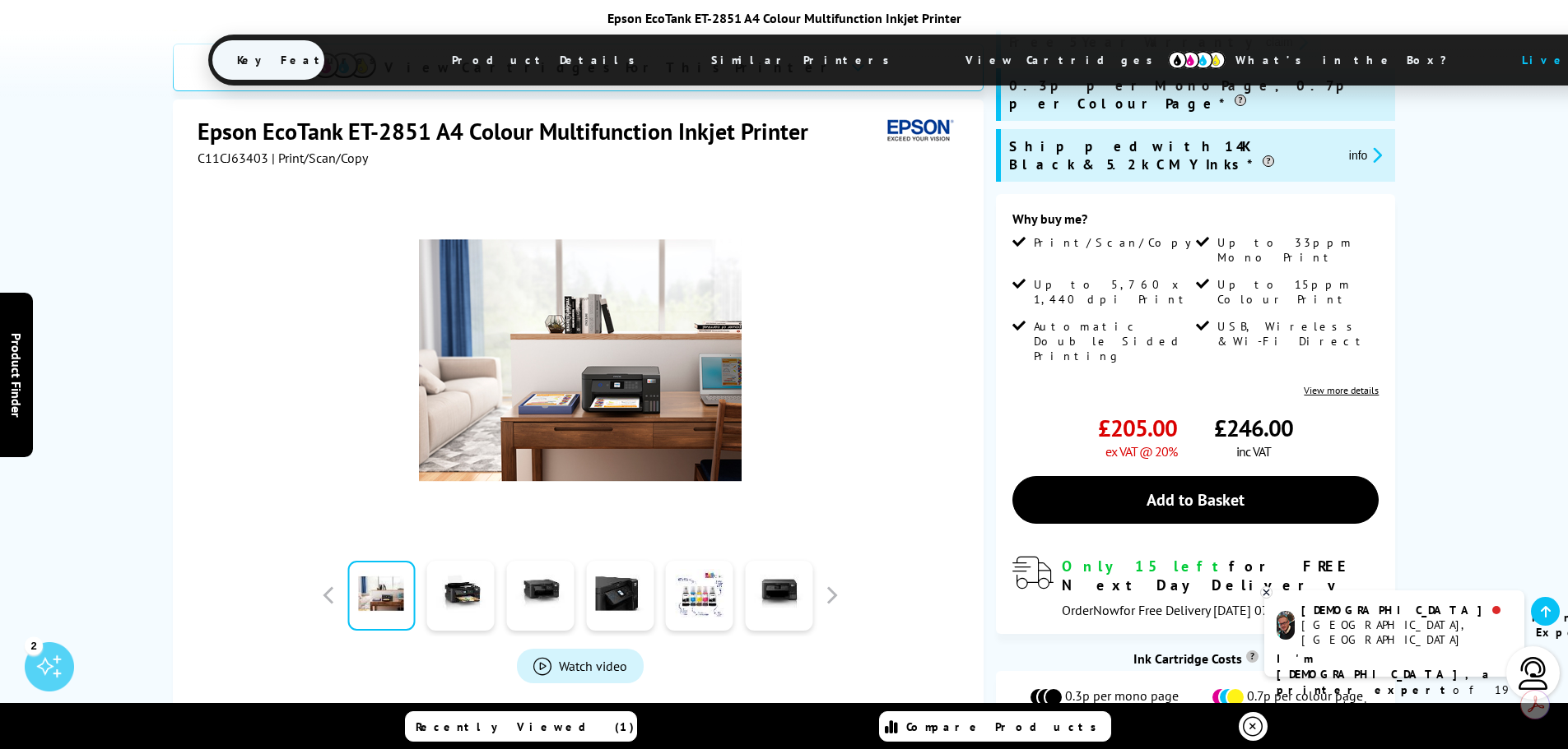
scroll to position [287, 0]
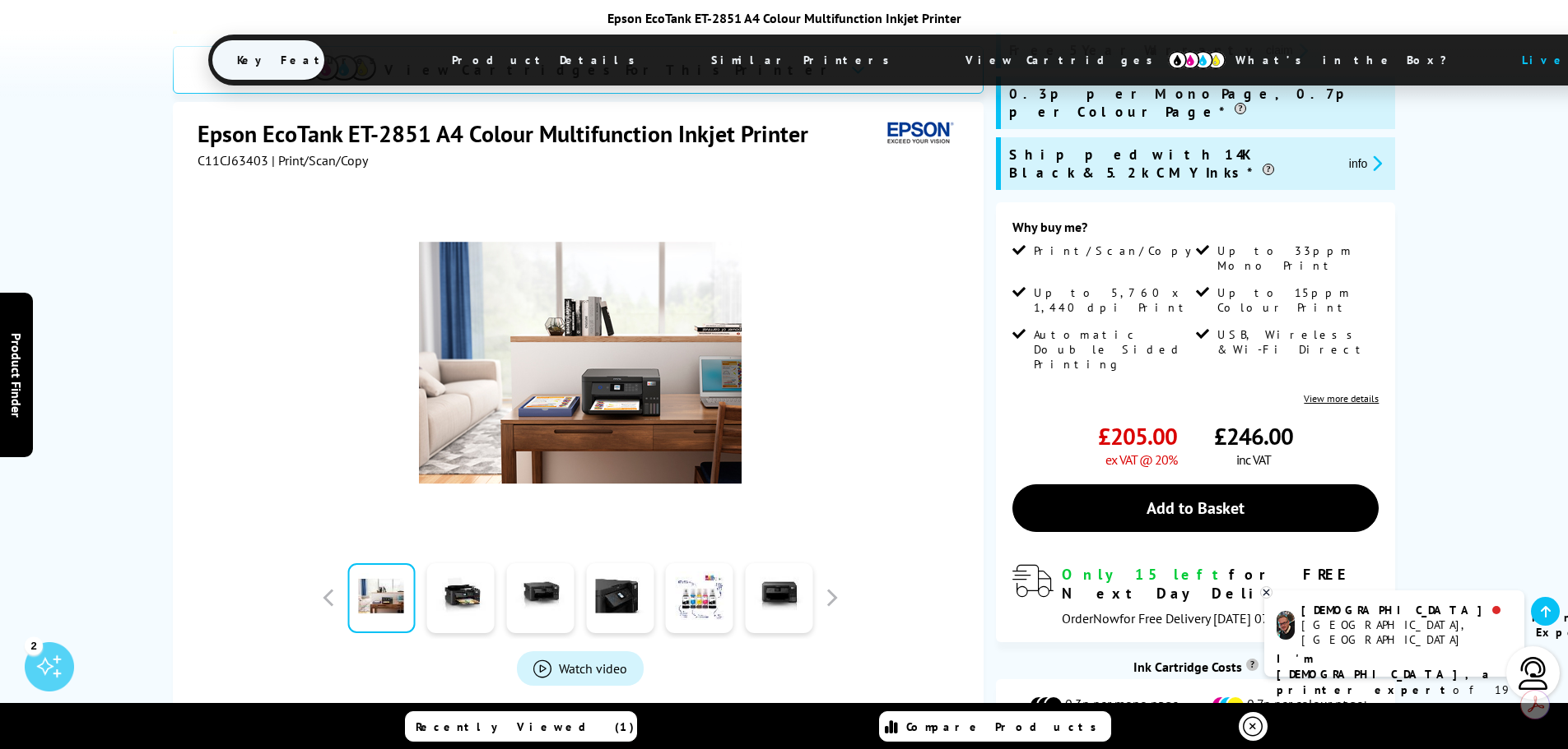
click at [506, 735] on span "Add to Compare" at bounding box center [491, 742] width 96 height 15
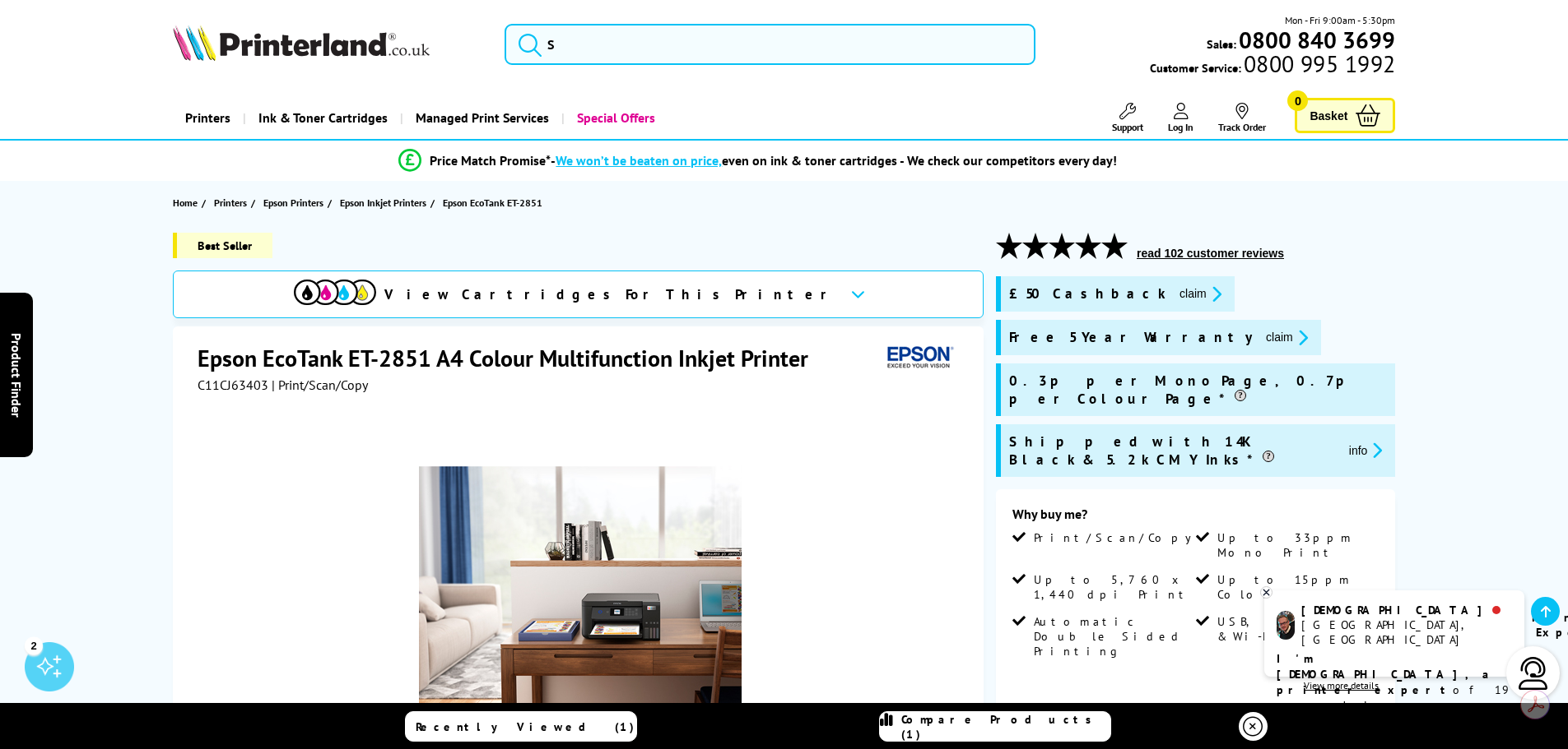
scroll to position [204, 0]
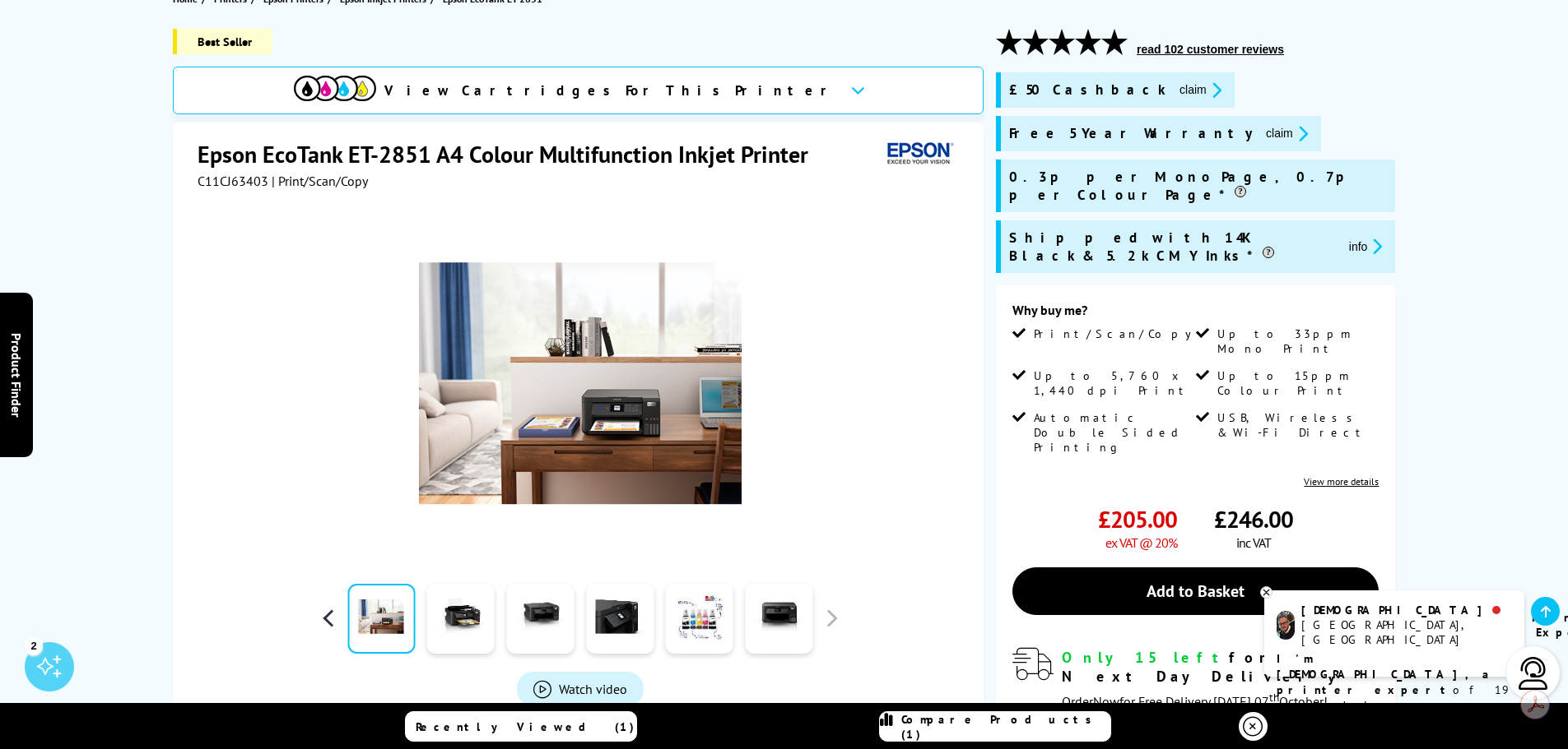
click at [330, 624] on button "button" at bounding box center [329, 618] width 24 height 24
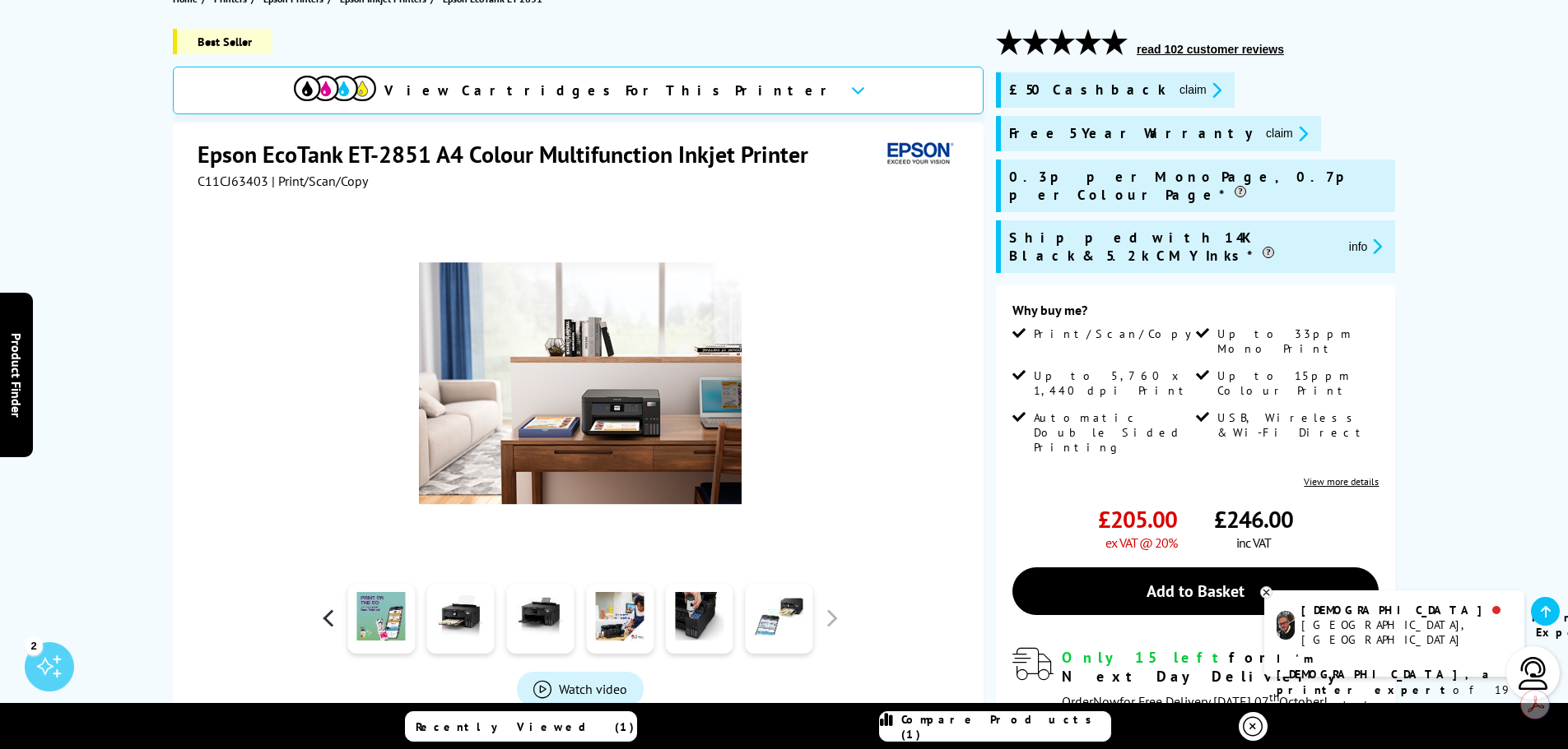
click at [330, 624] on button "button" at bounding box center [329, 618] width 24 height 24
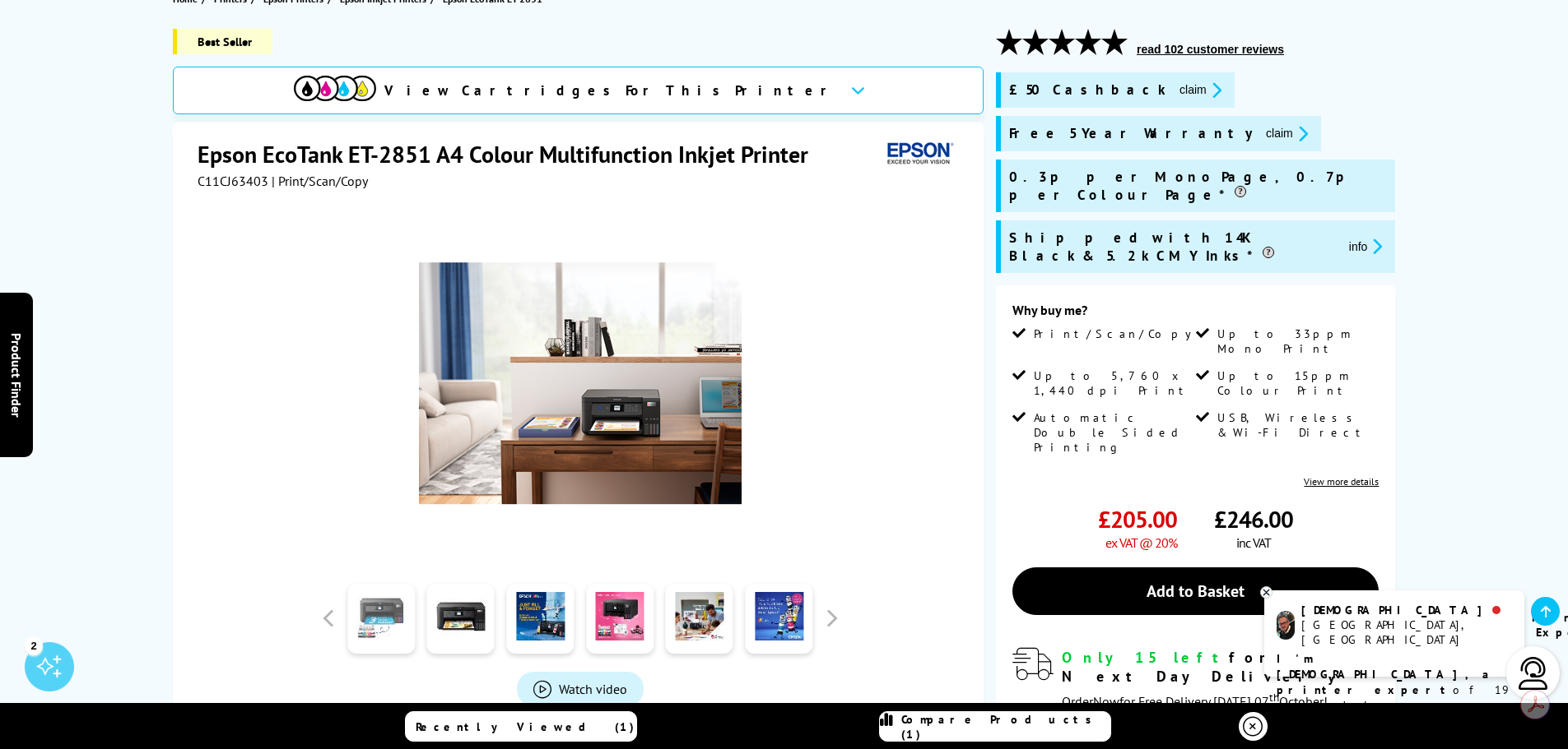
click at [376, 619] on link at bounding box center [381, 618] width 67 height 70
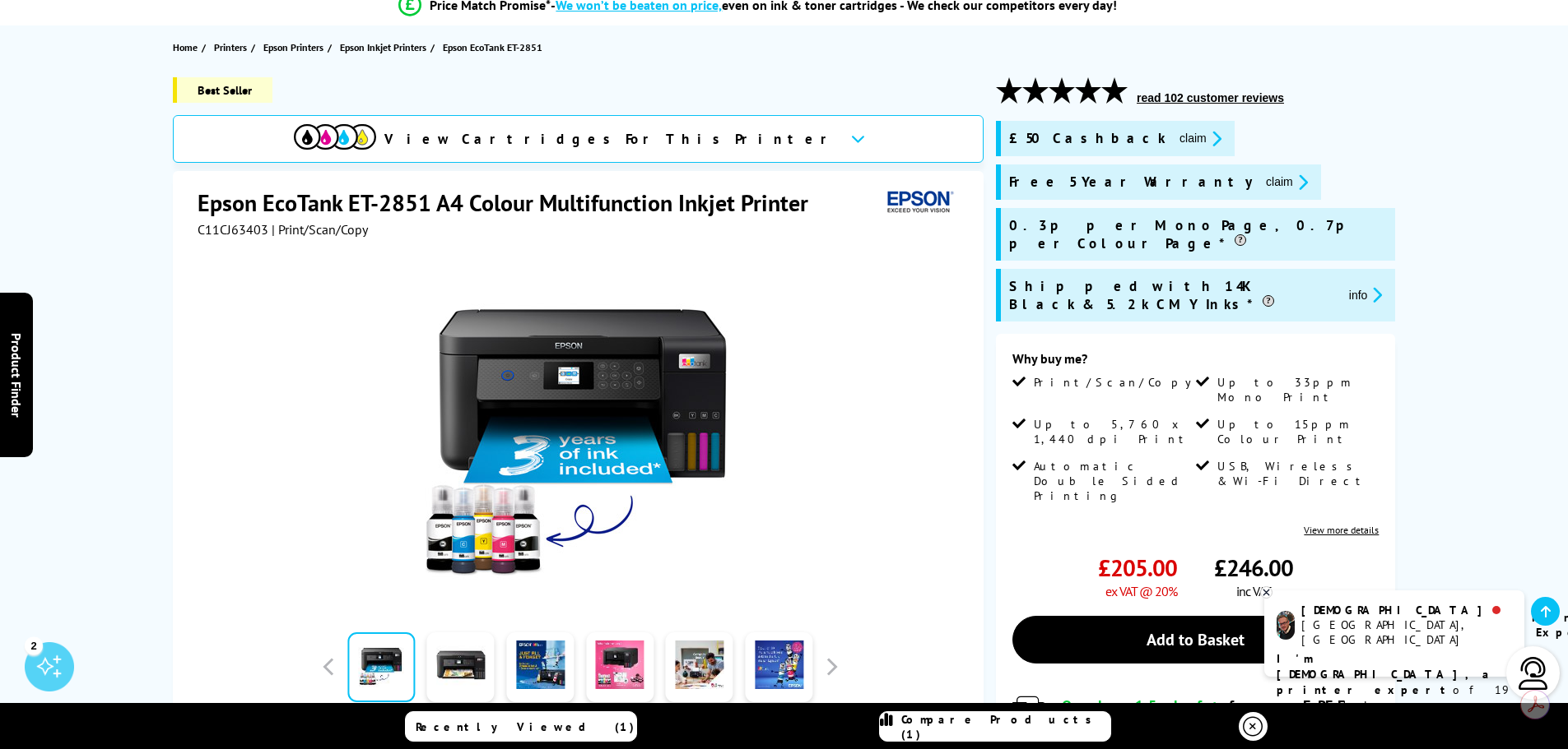
scroll to position [0, 0]
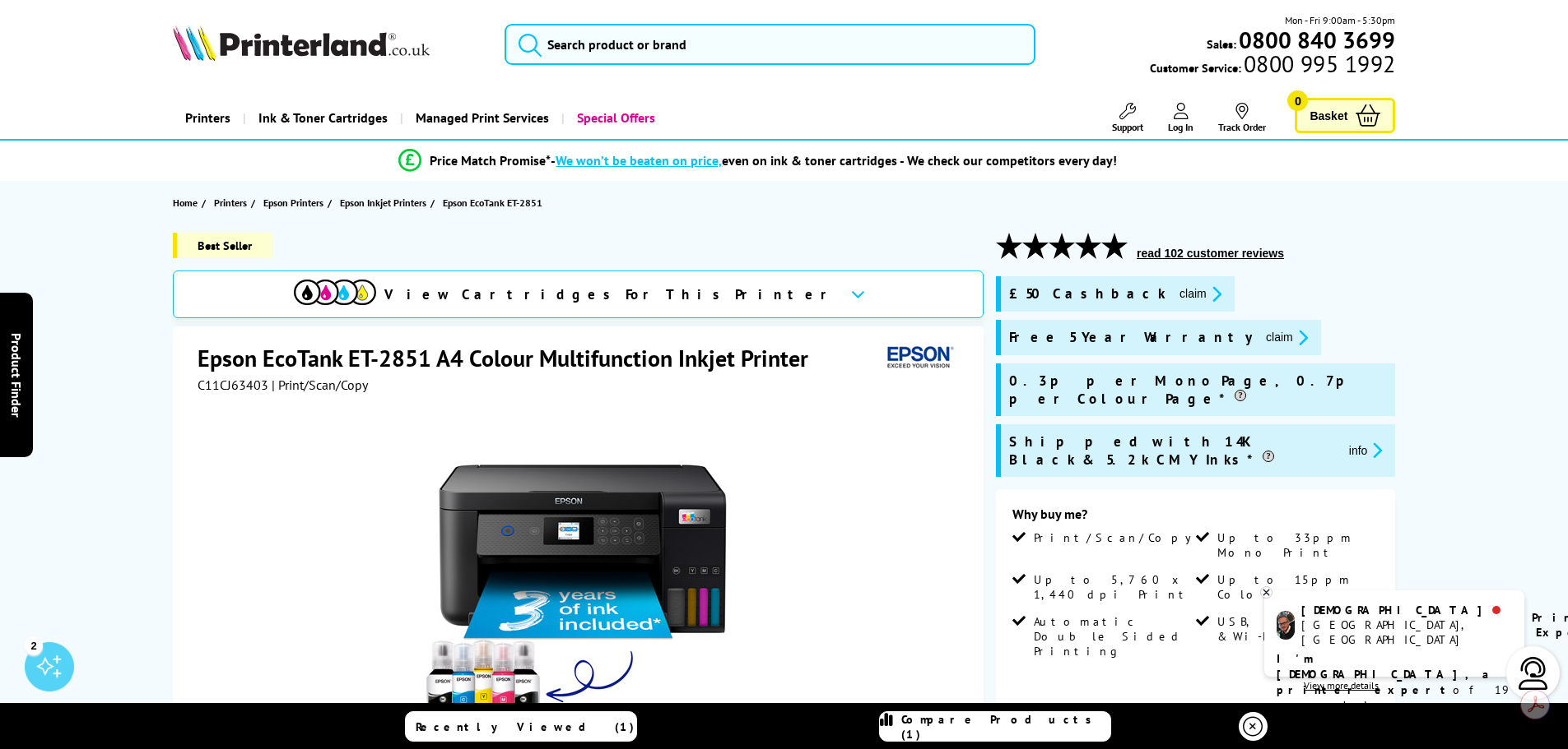
click at [596, 289] on span "View Cartridges For This Printer" at bounding box center [610, 294] width 453 height 18
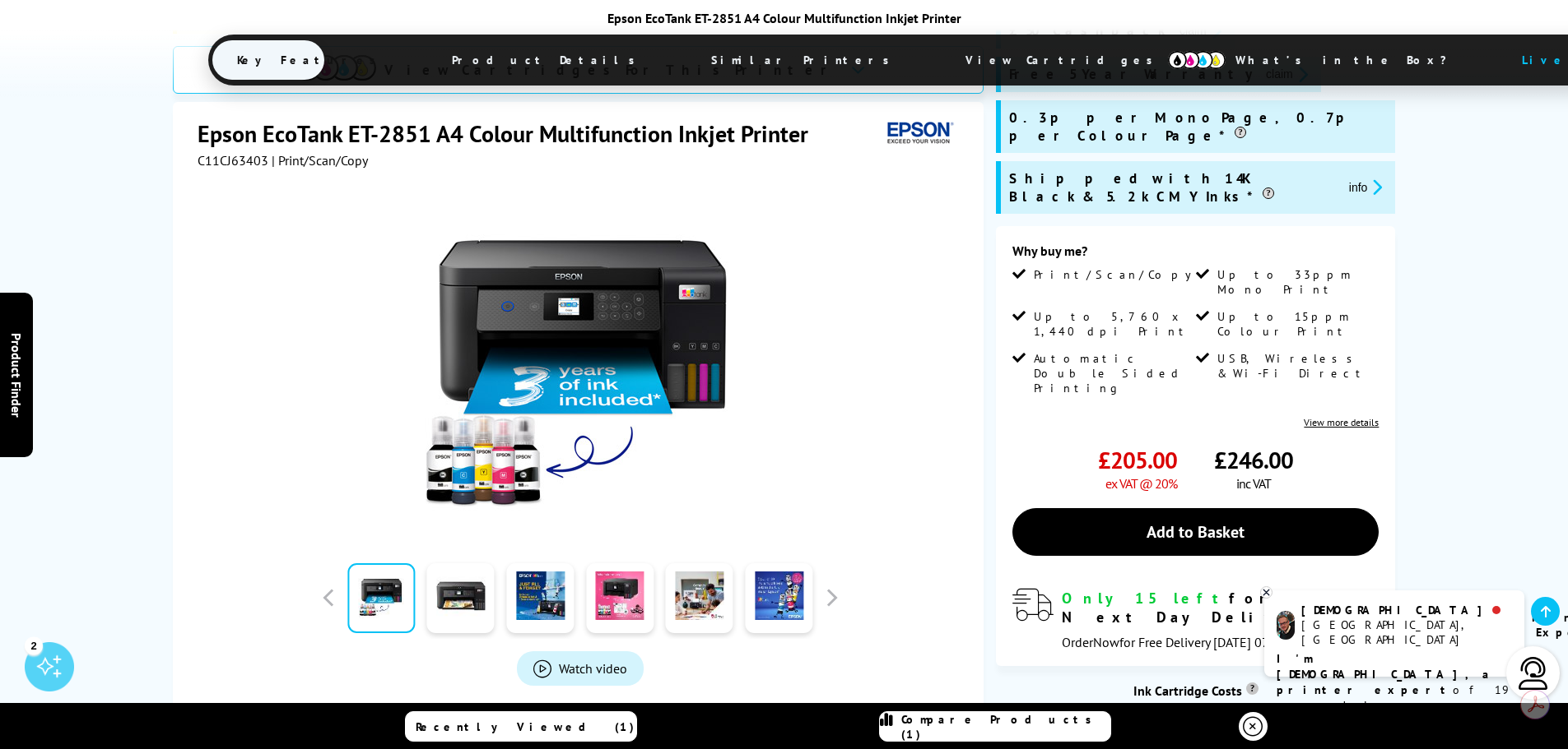
scroll to position [343, 0]
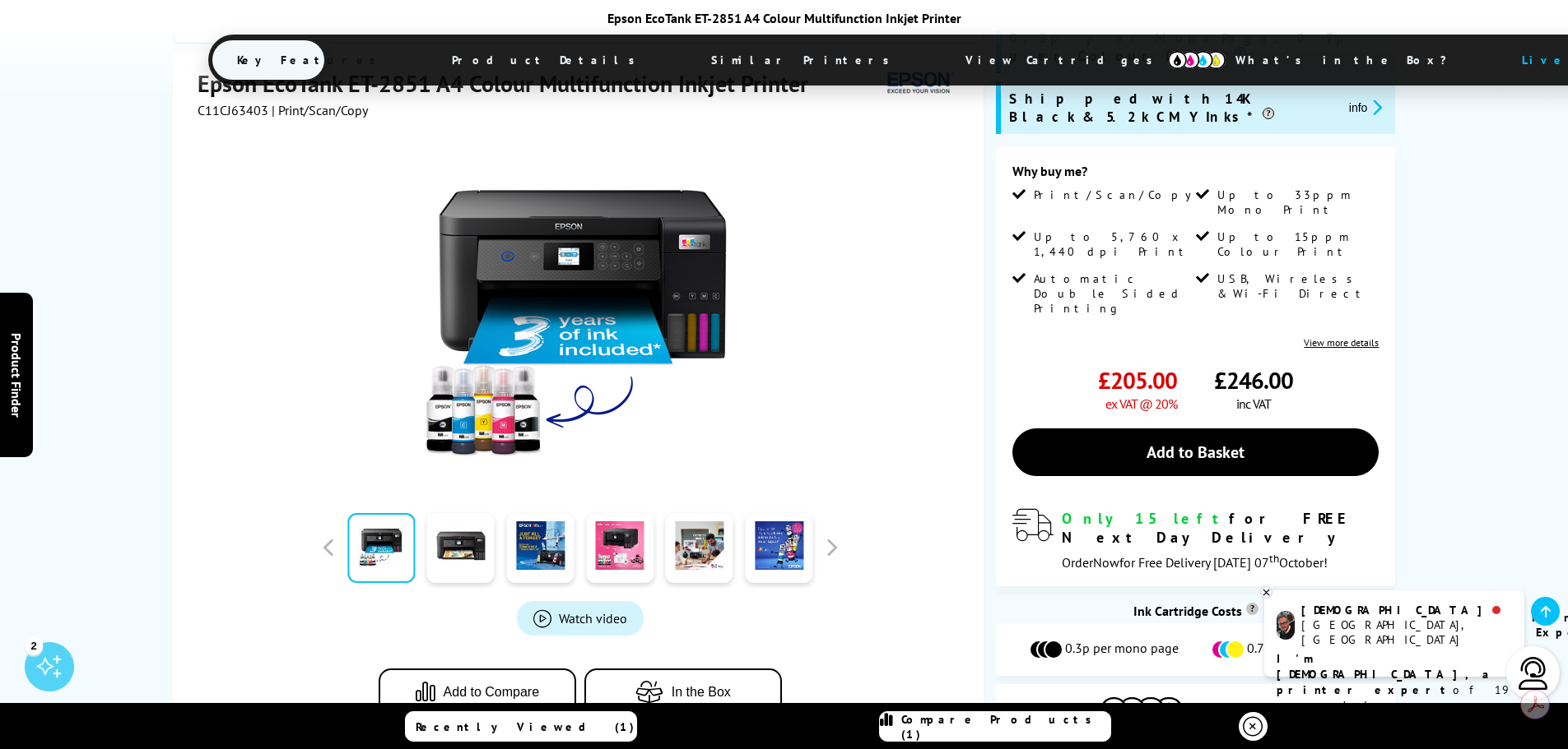
click at [496, 506] on div at bounding box center [461, 548] width 80 height 82
click at [457, 513] on link at bounding box center [461, 548] width 67 height 70
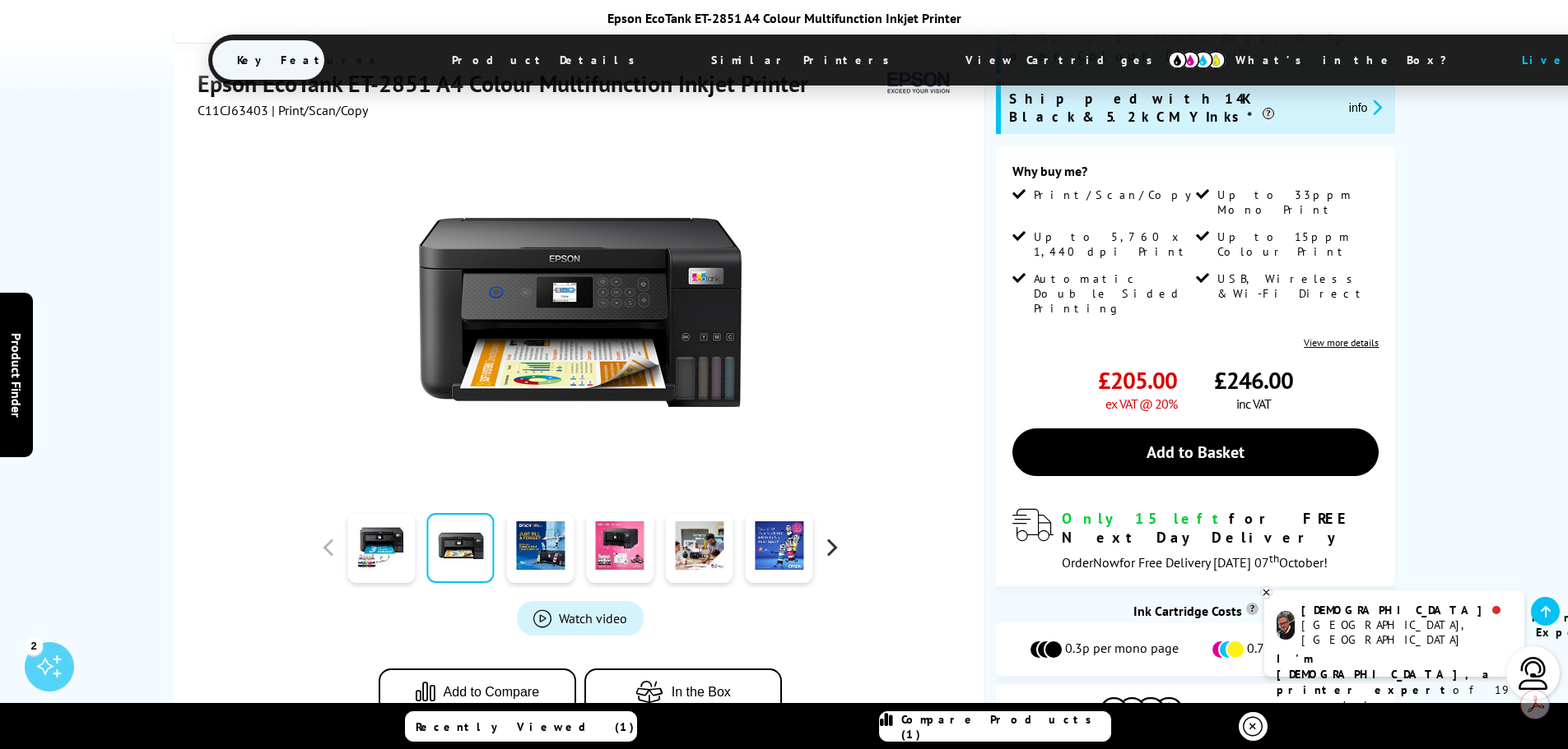
click at [838, 535] on button "button" at bounding box center [831, 548] width 24 height 24
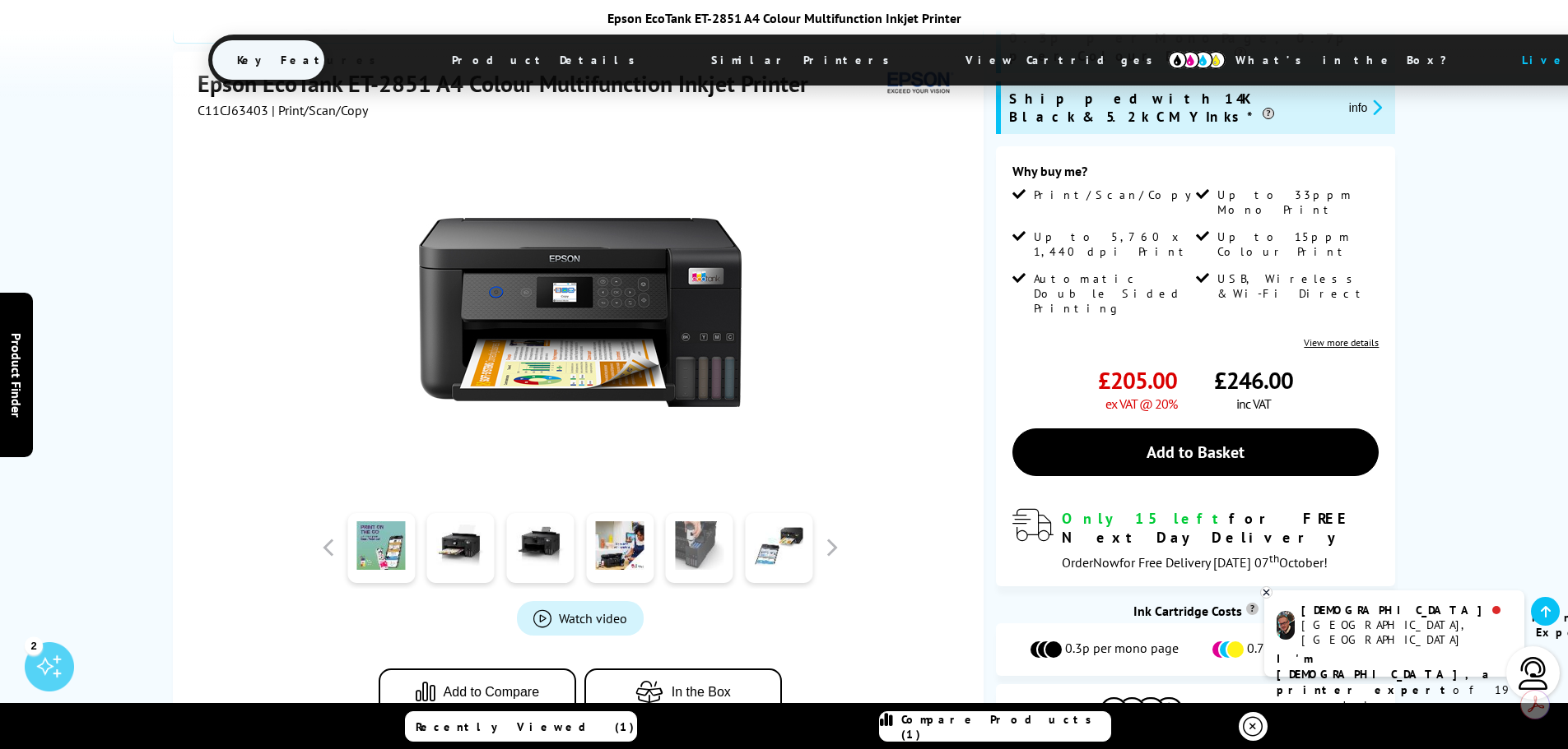
click at [698, 513] on link at bounding box center [699, 548] width 67 height 70
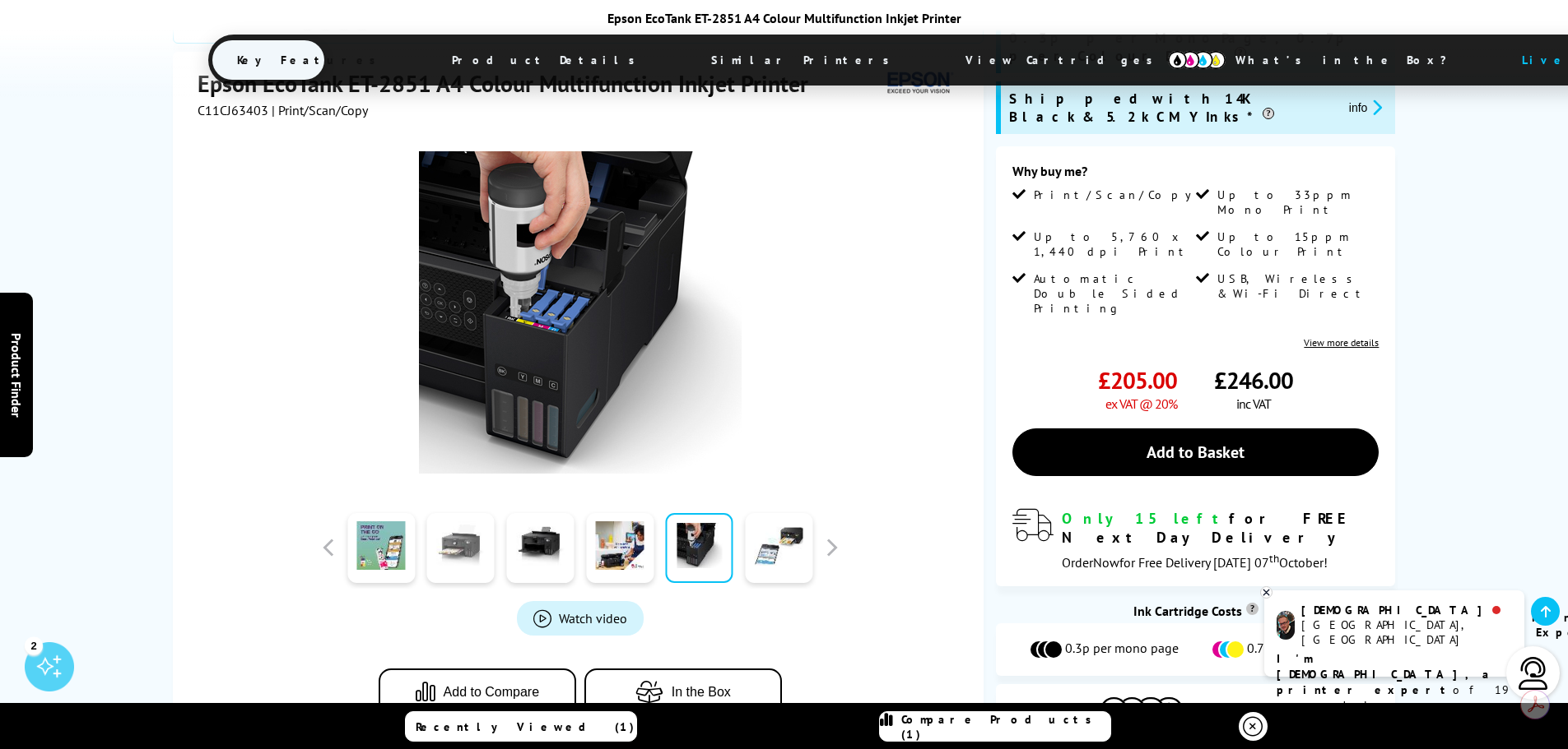
click at [469, 513] on link at bounding box center [461, 548] width 67 height 70
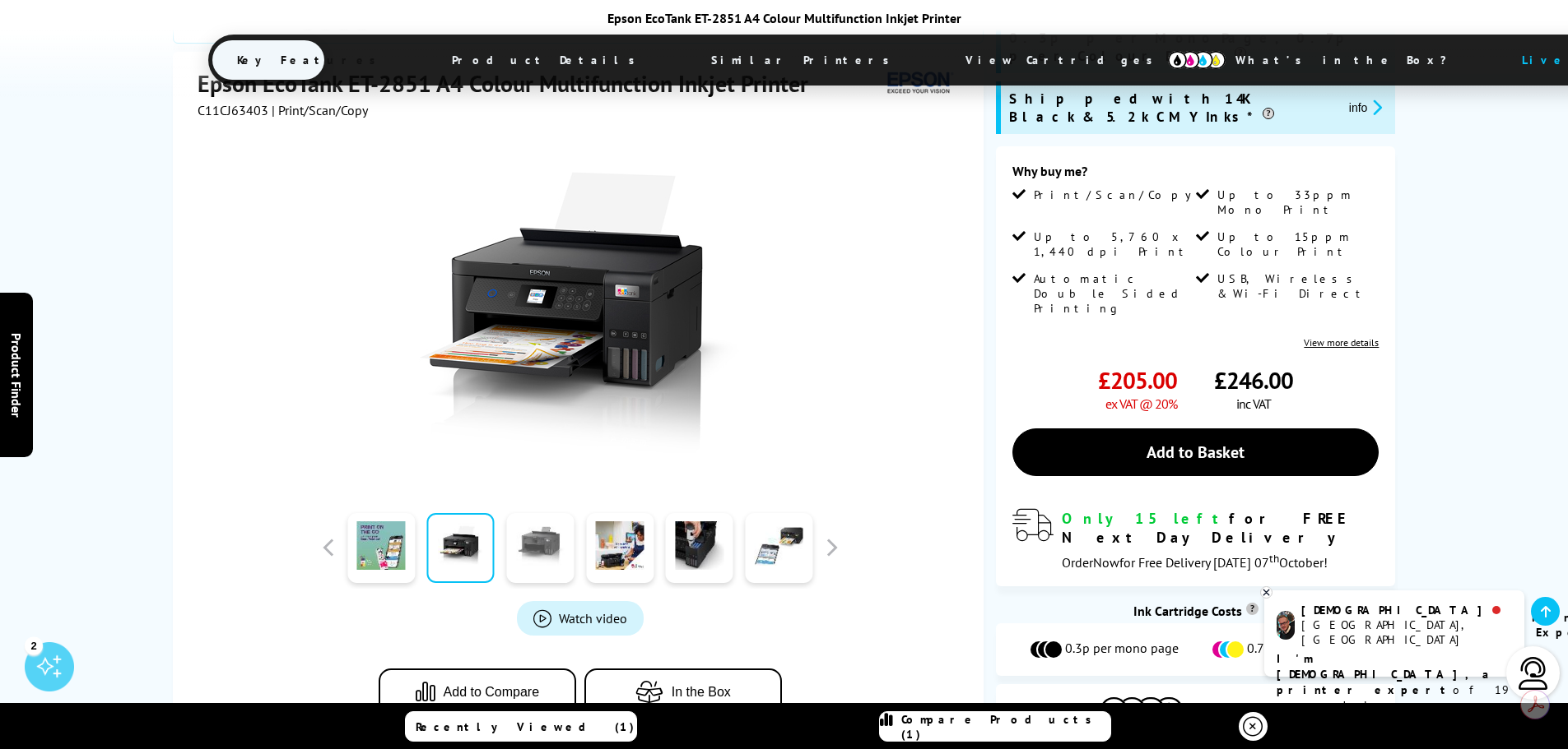
click at [543, 513] on link at bounding box center [539, 548] width 67 height 70
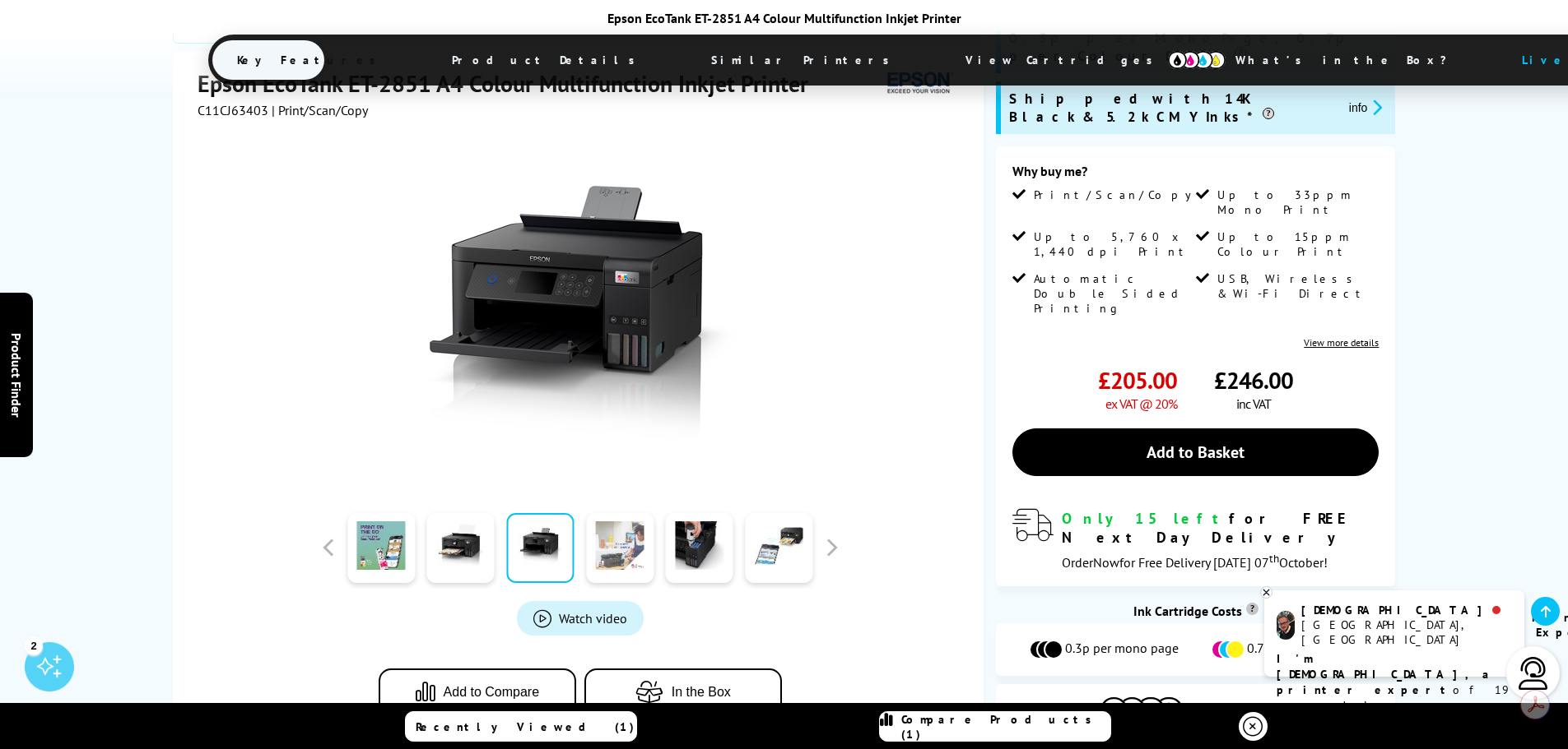
click at [609, 513] on link at bounding box center [620, 548] width 67 height 70
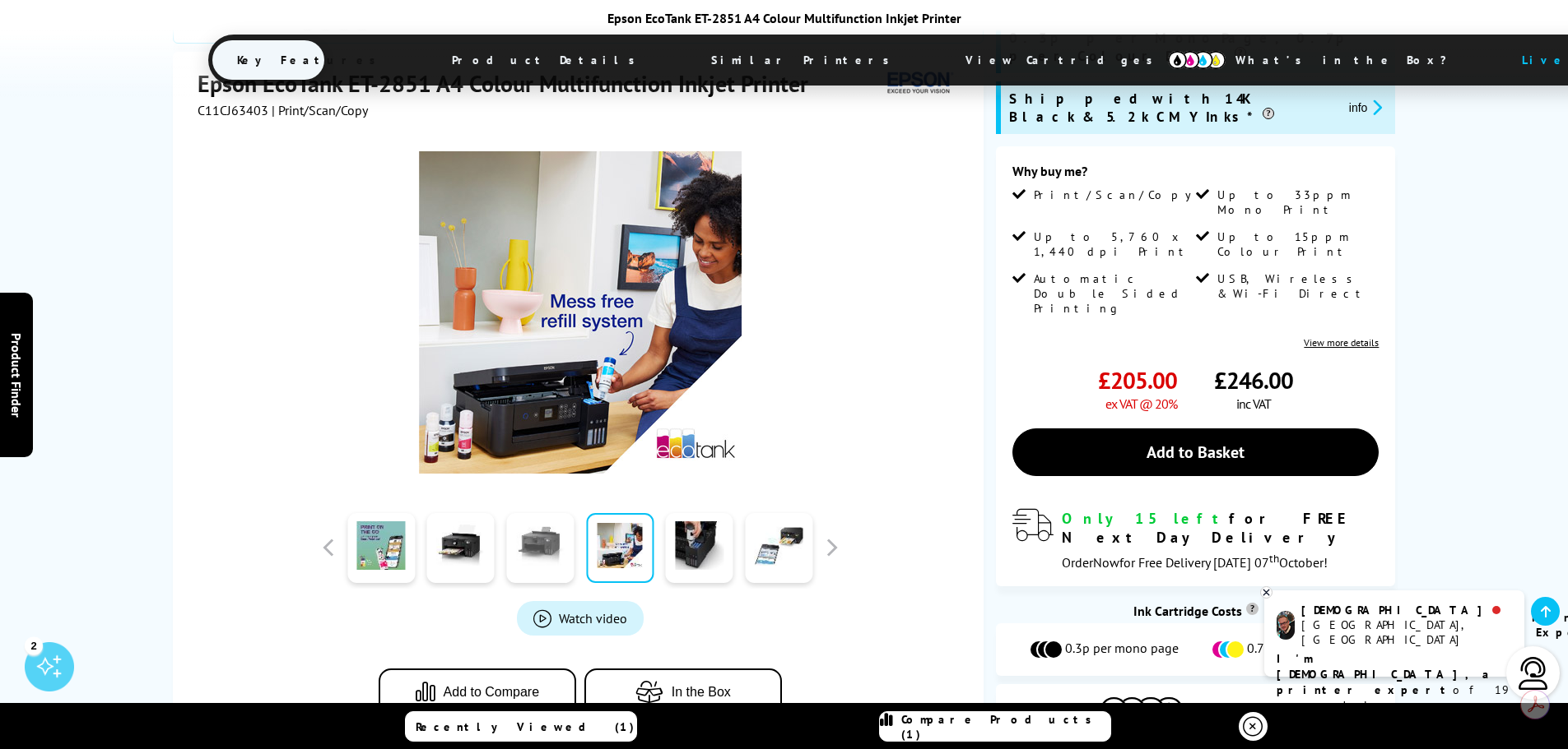
click at [525, 513] on link at bounding box center [539, 548] width 67 height 70
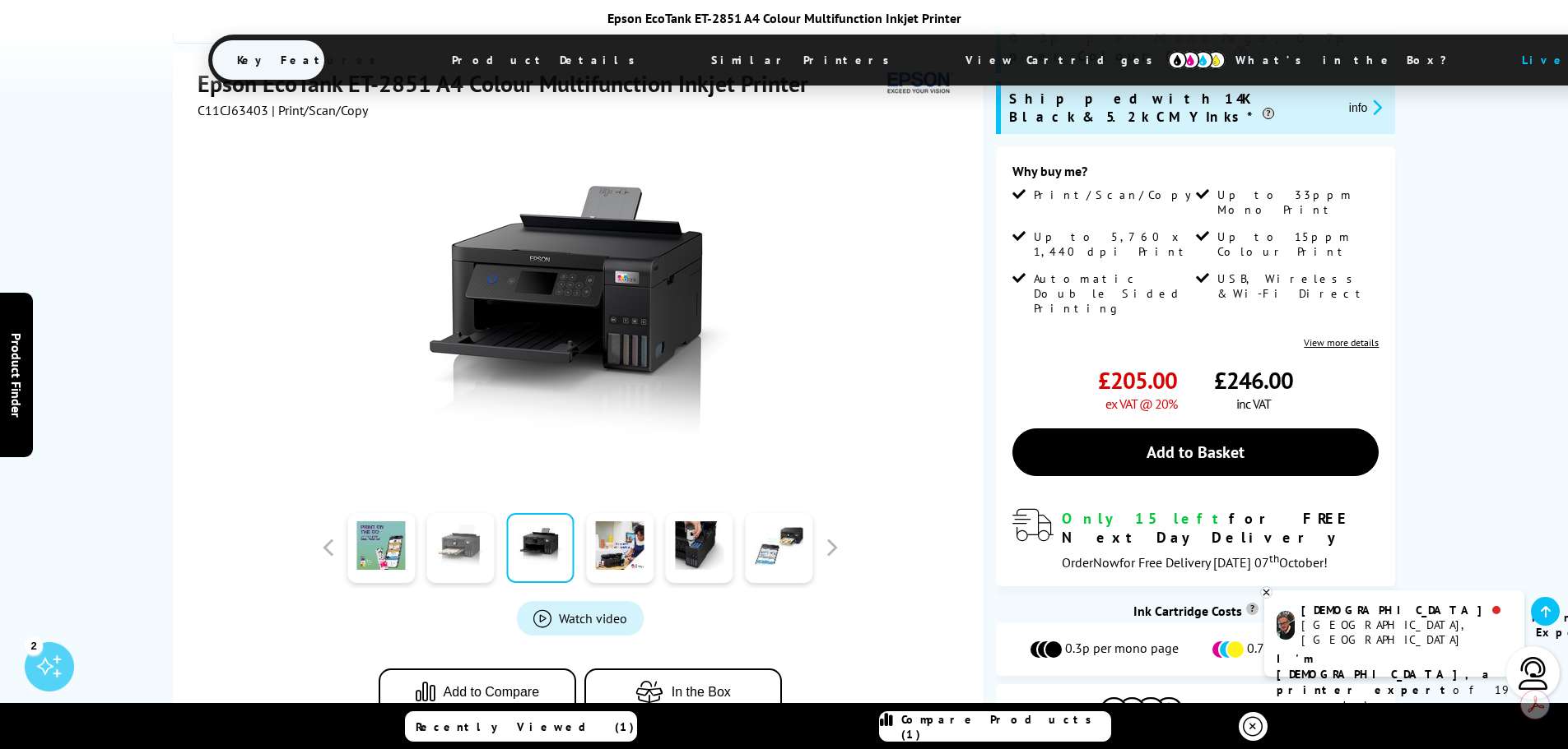
click at [472, 513] on link at bounding box center [461, 548] width 67 height 70
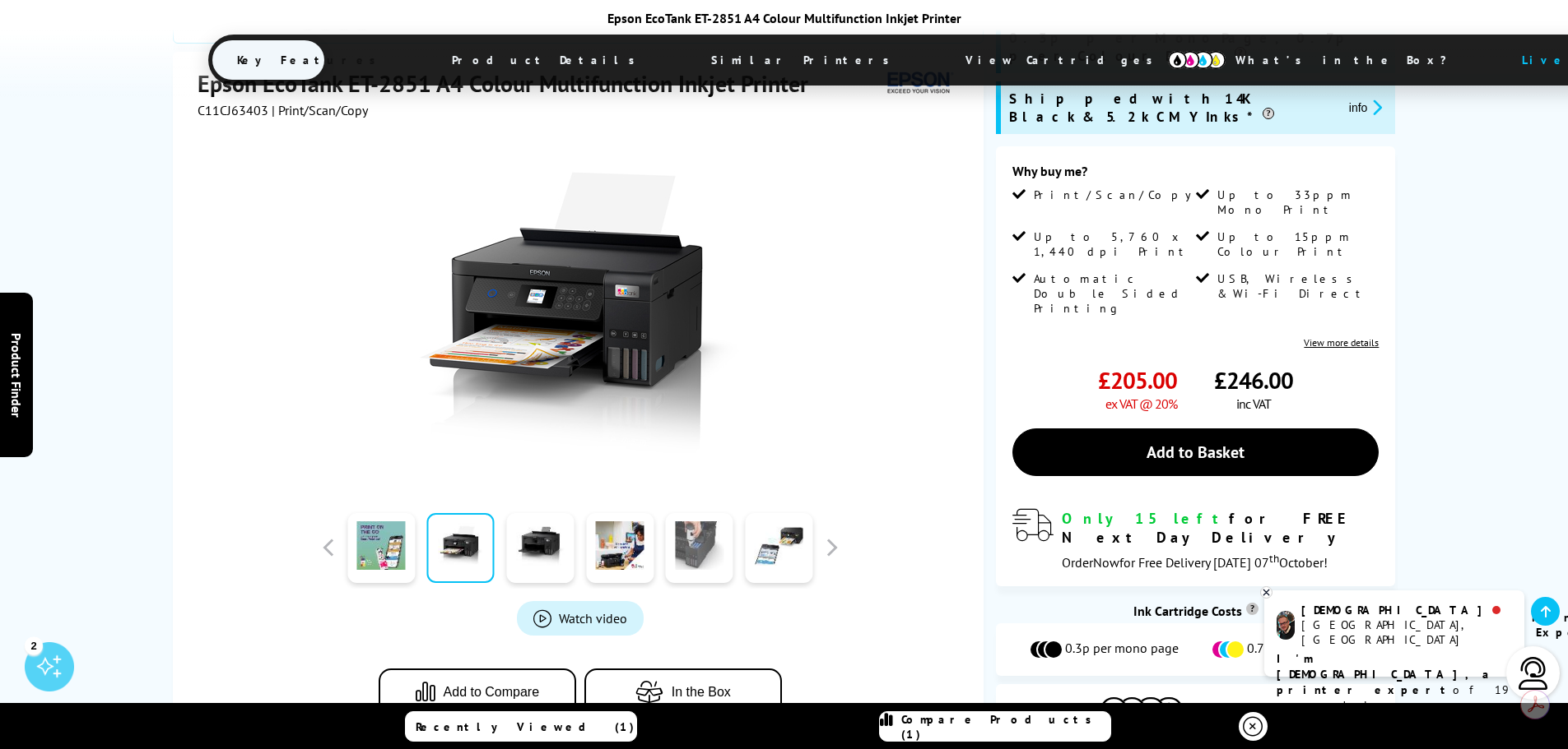
click at [674, 513] on link at bounding box center [699, 548] width 67 height 70
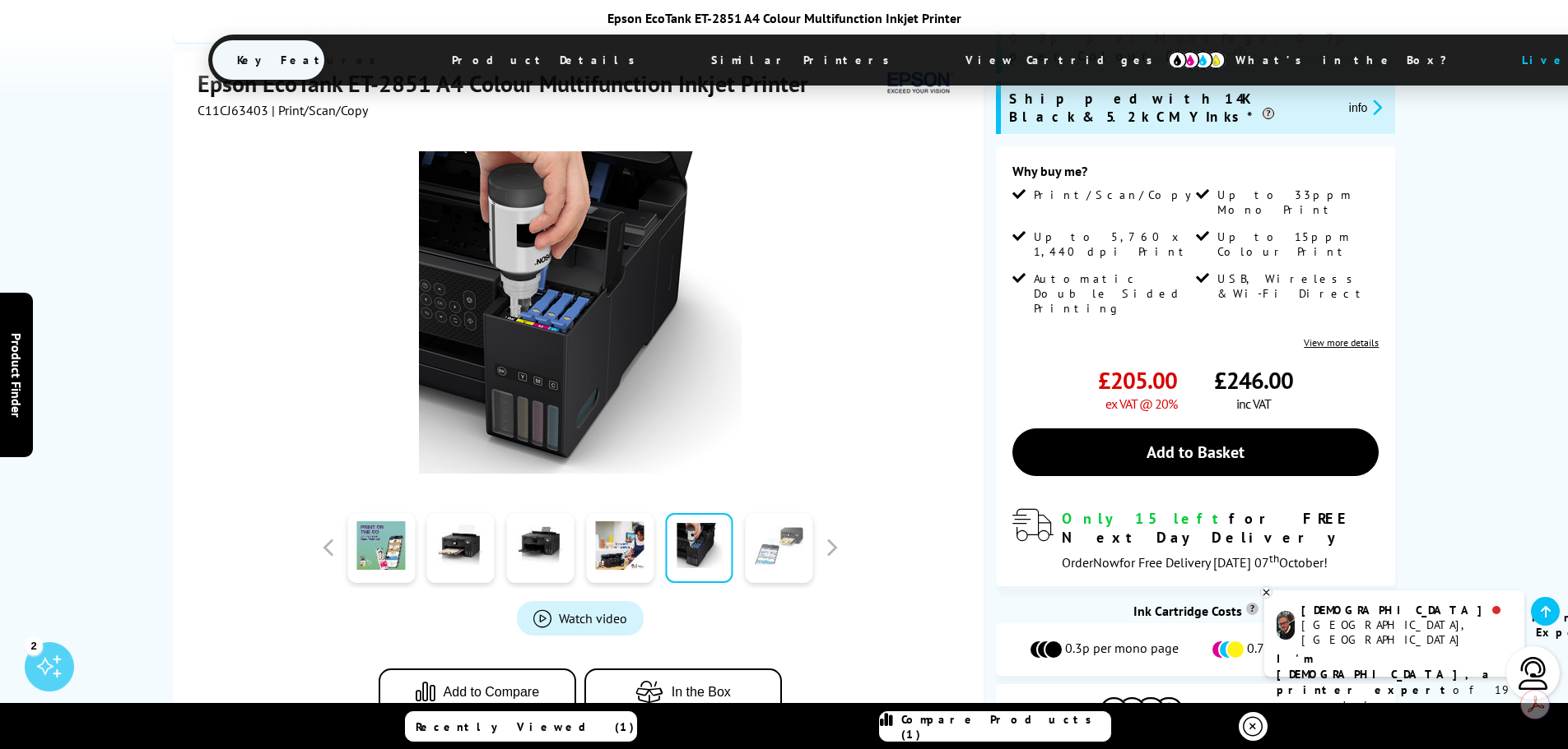
click at [769, 513] on link at bounding box center [778, 548] width 67 height 70
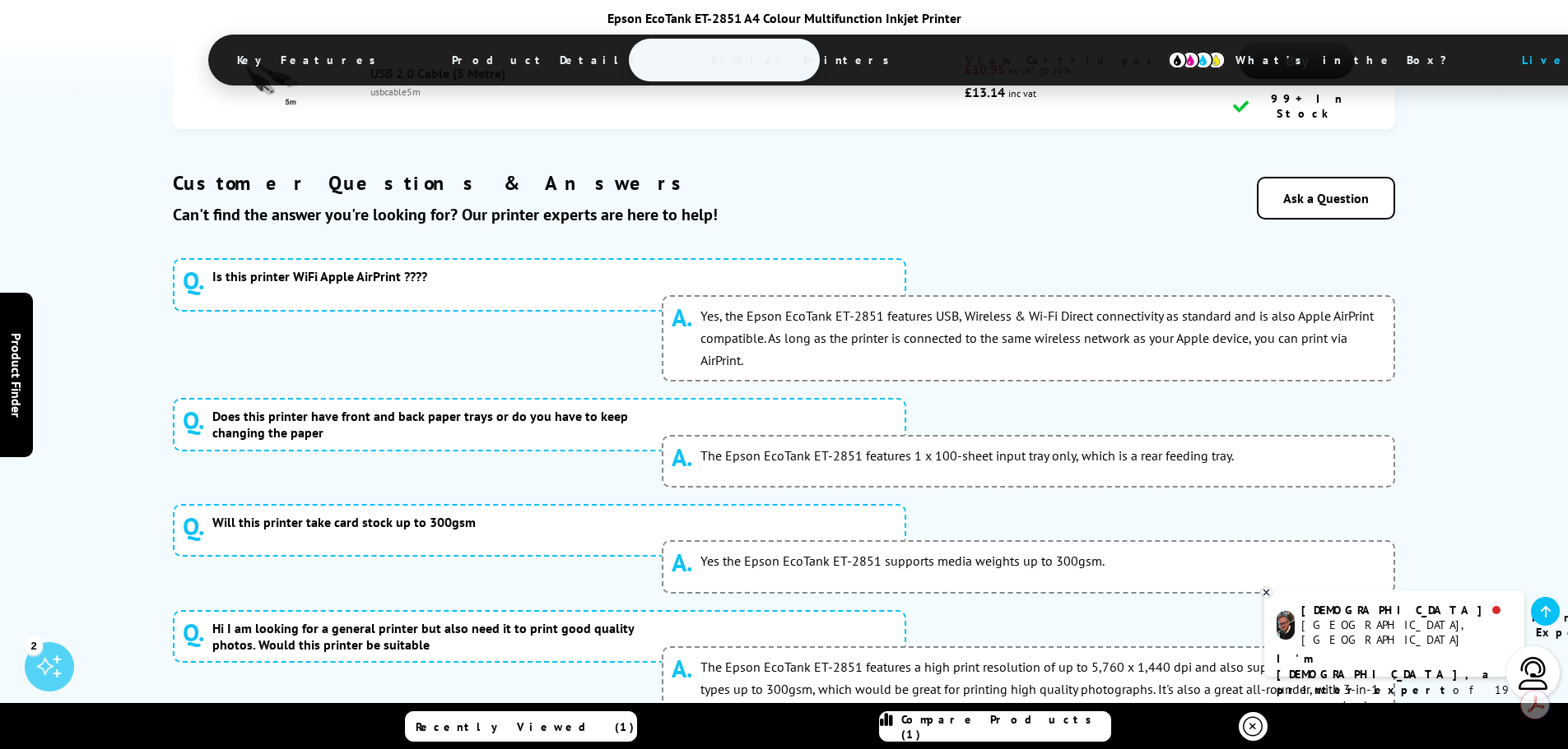
scroll to position [9957, 0]
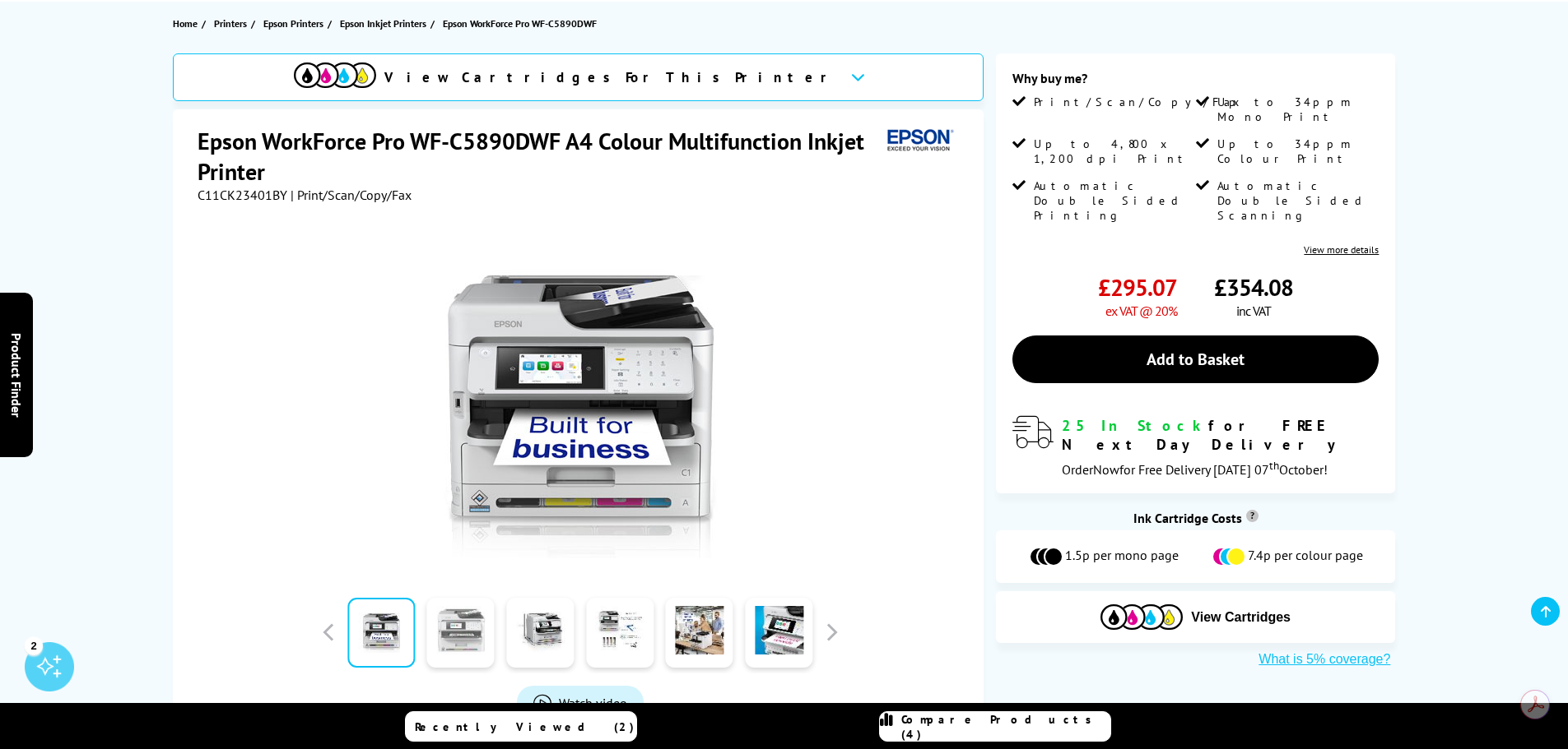
click at [488, 615] on link at bounding box center [461, 632] width 67 height 70
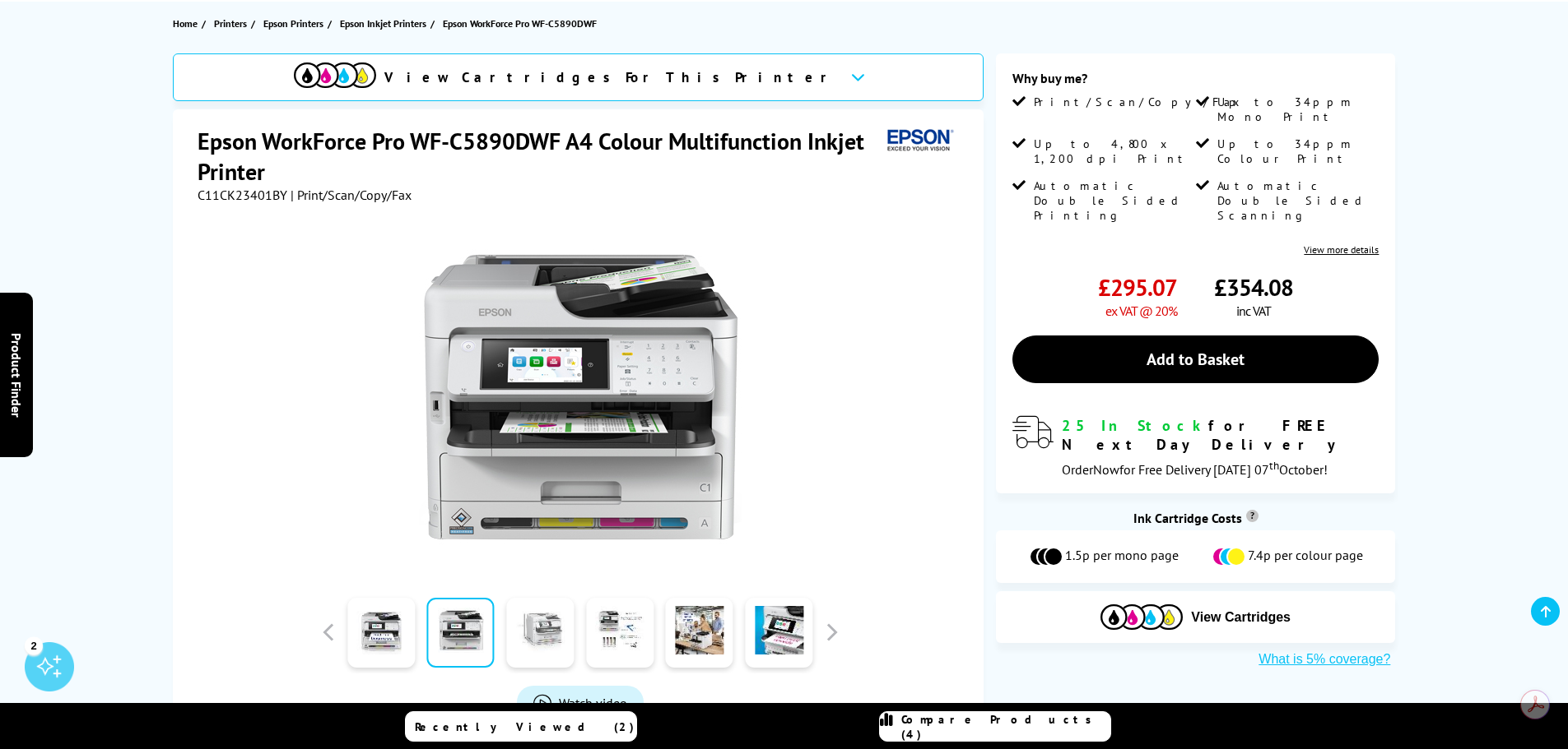
click at [538, 634] on link at bounding box center [539, 632] width 67 height 70
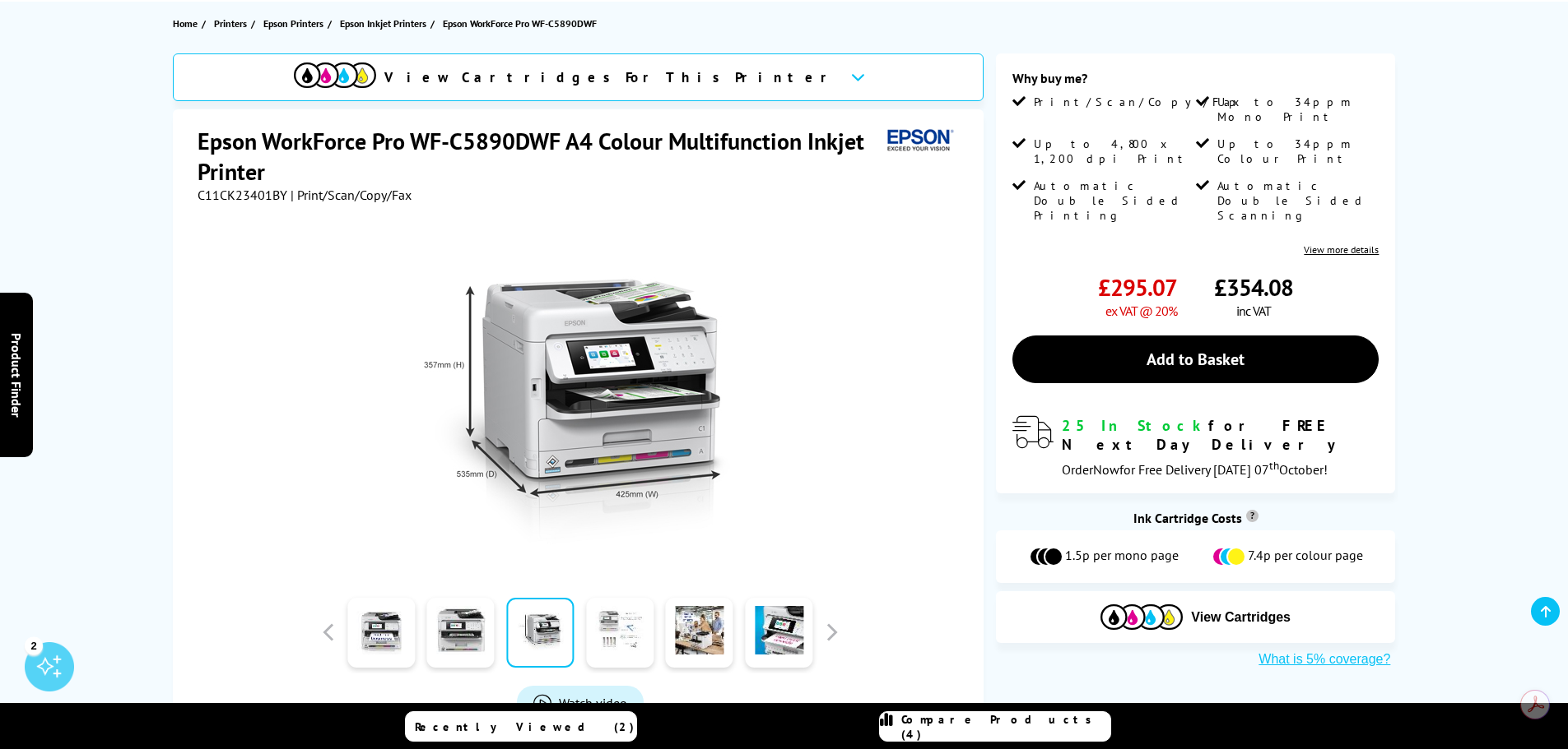
click at [604, 666] on link at bounding box center [620, 632] width 67 height 70
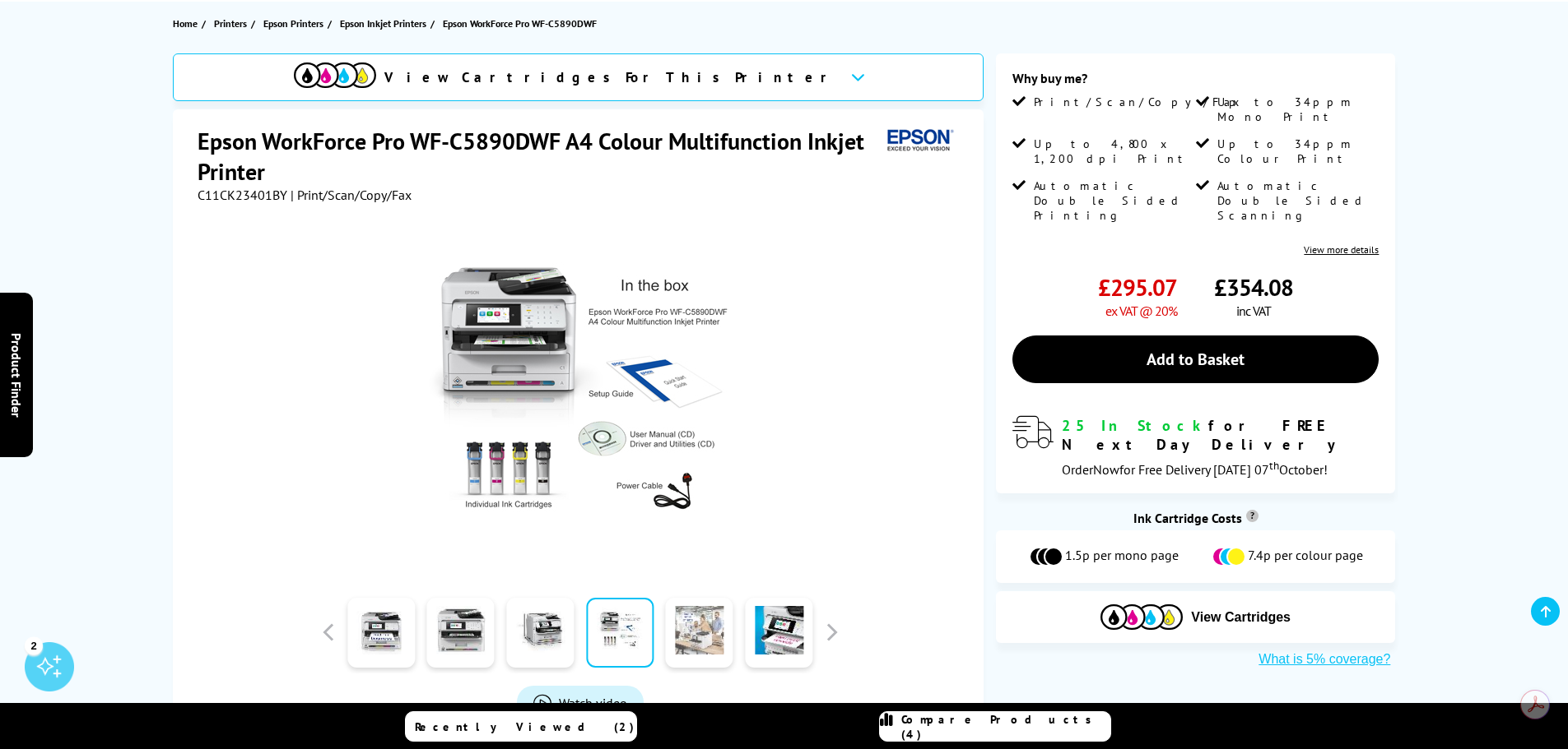
click at [700, 614] on link at bounding box center [699, 632] width 67 height 70
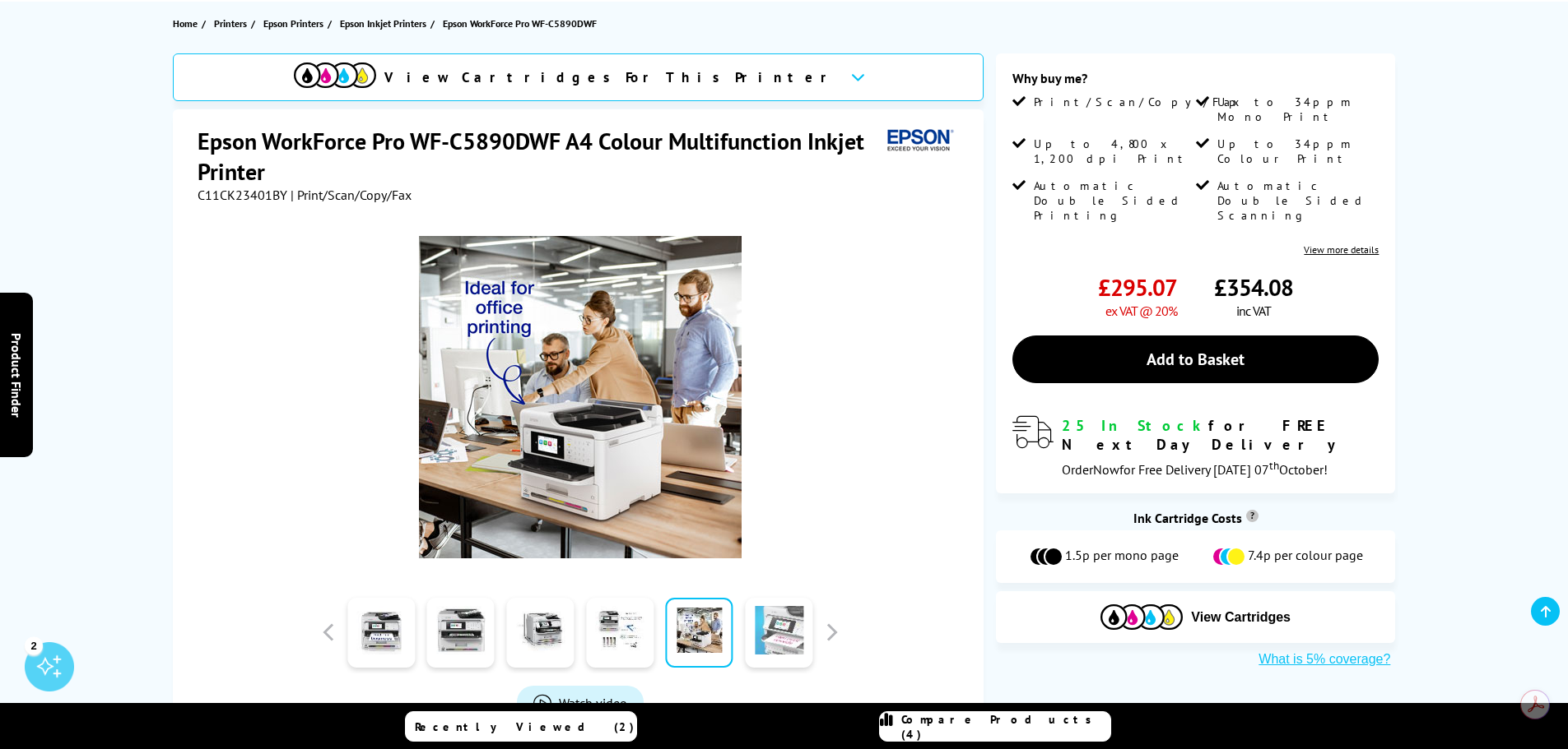
click at [754, 650] on link at bounding box center [778, 632] width 67 height 70
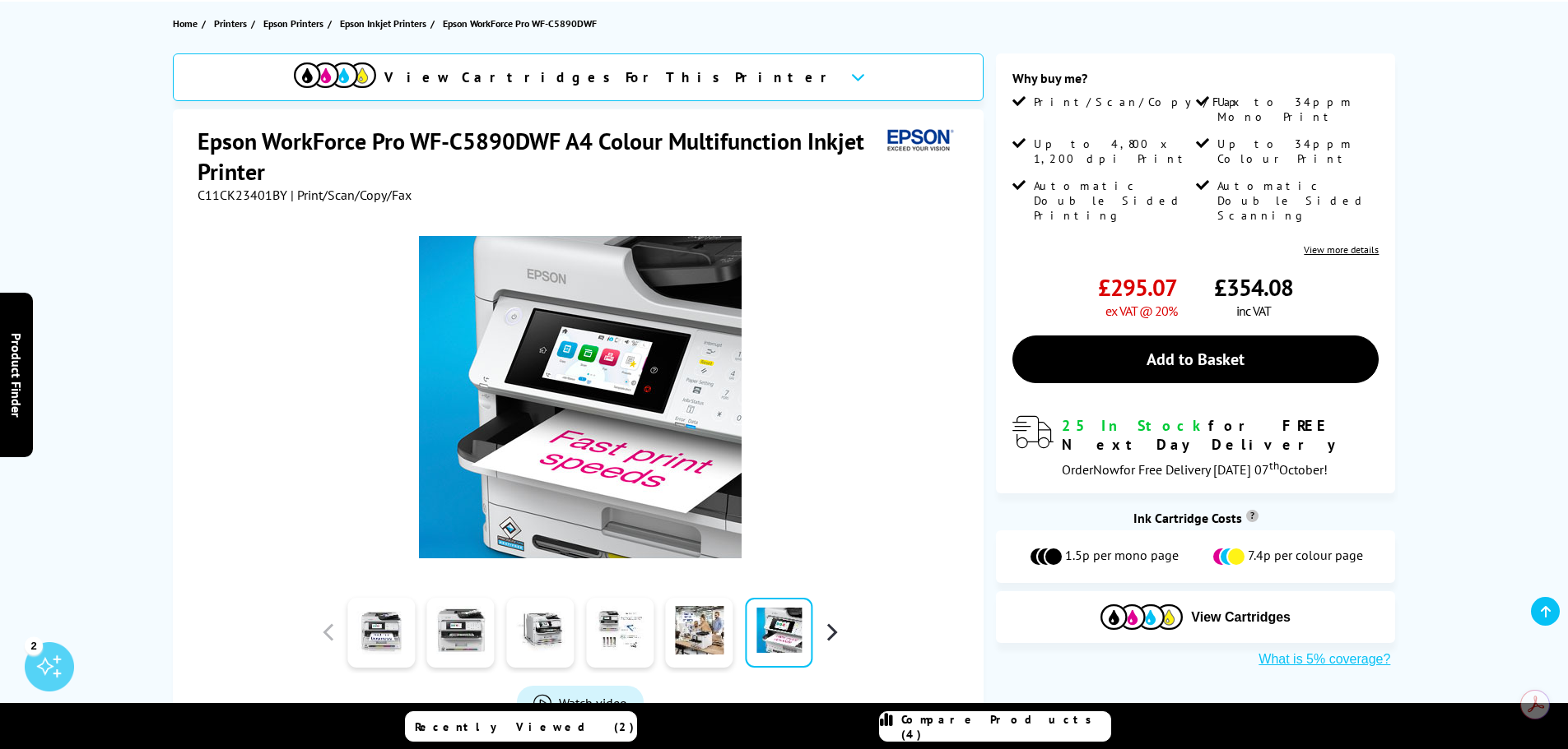
click at [833, 640] on button "button" at bounding box center [831, 632] width 24 height 24
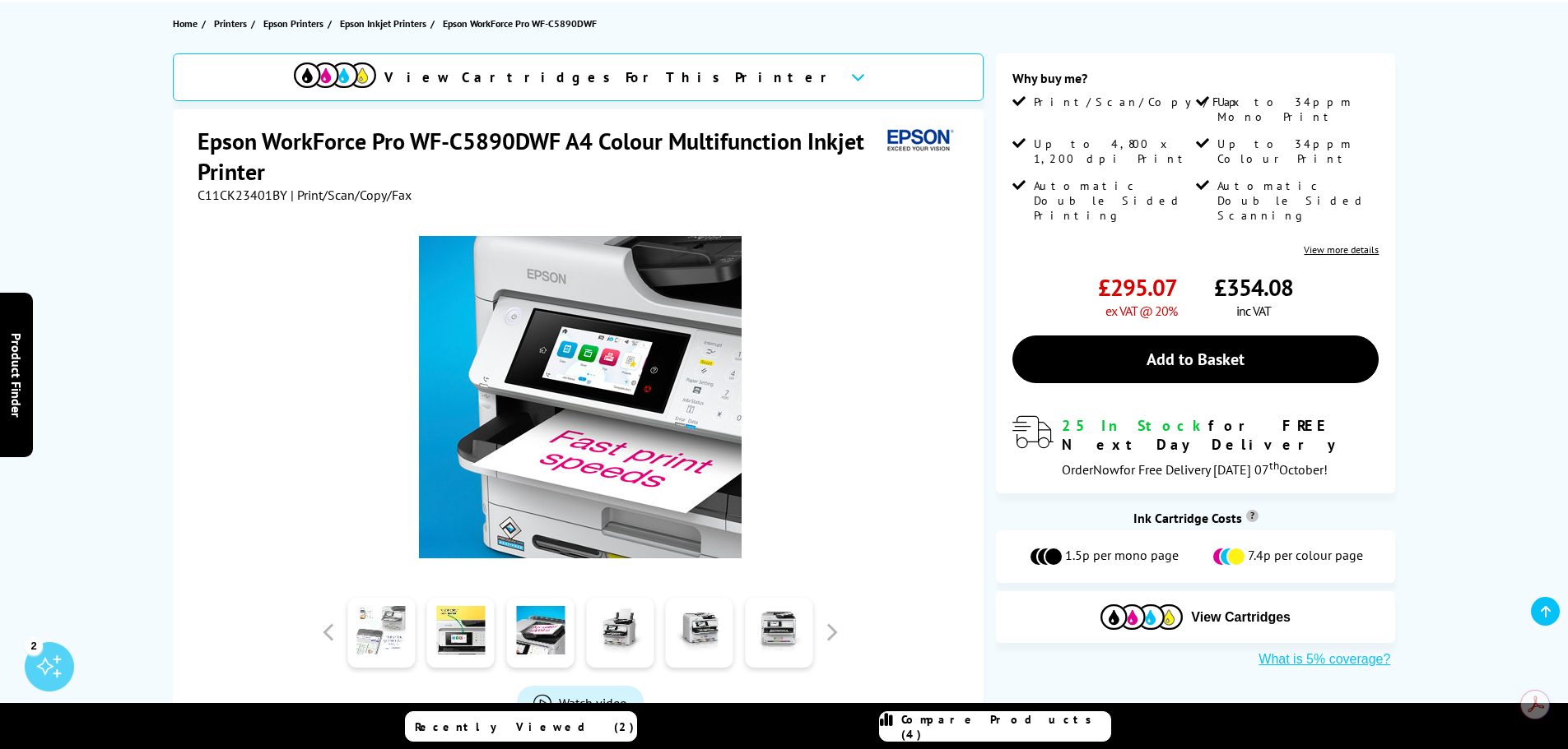
click at [387, 648] on link at bounding box center [381, 632] width 67 height 70
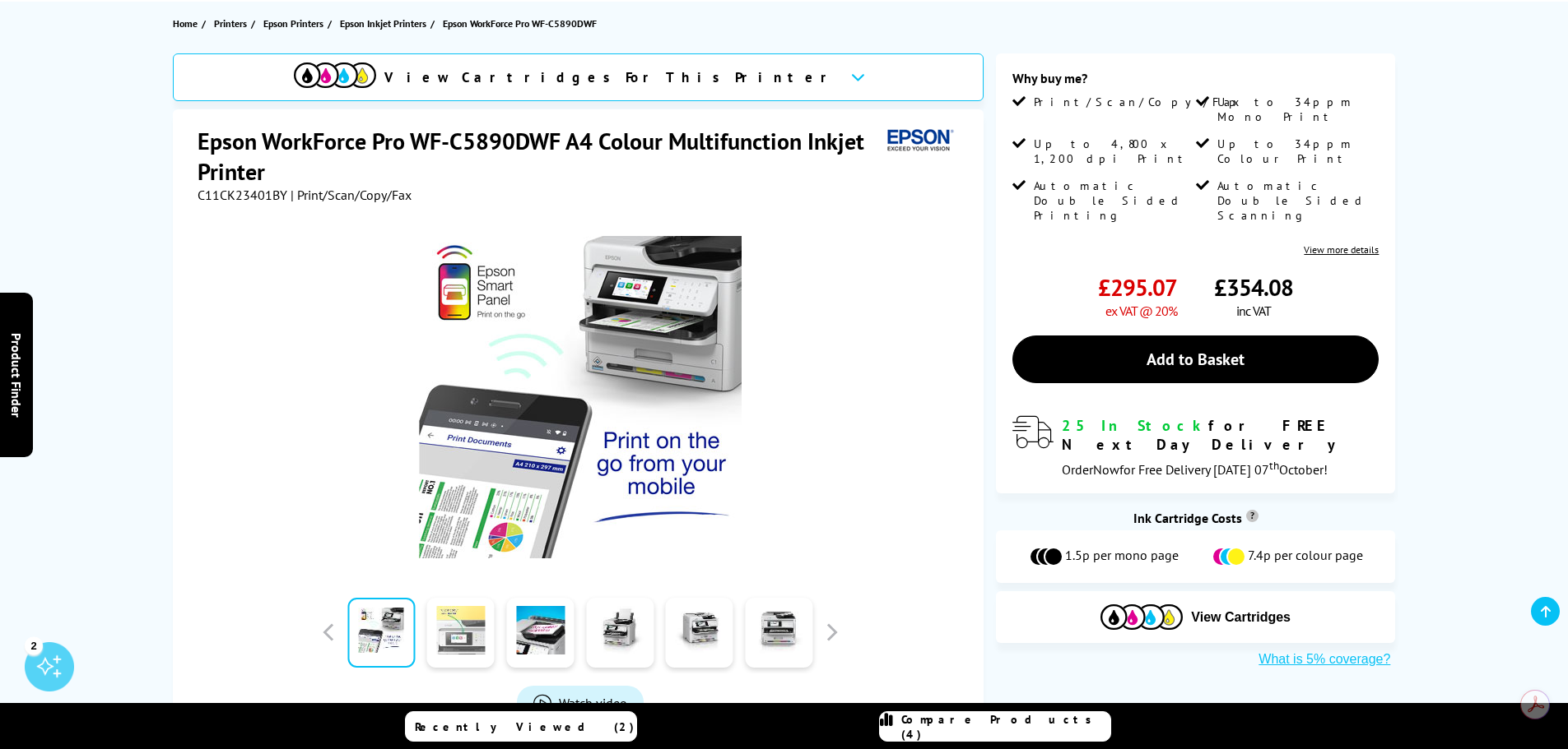
click at [432, 658] on link at bounding box center [461, 632] width 67 height 70
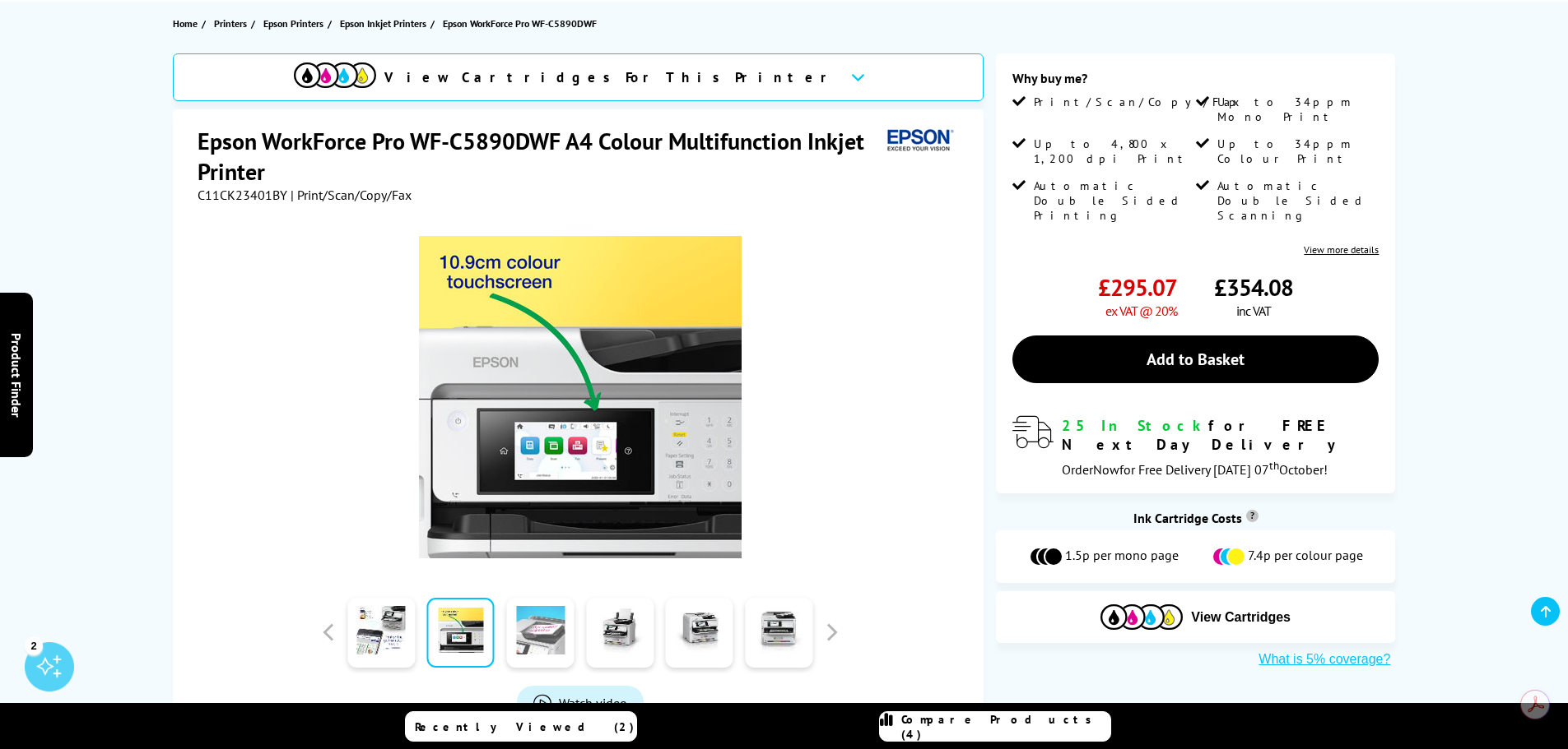
click at [511, 661] on link at bounding box center [539, 632] width 67 height 70
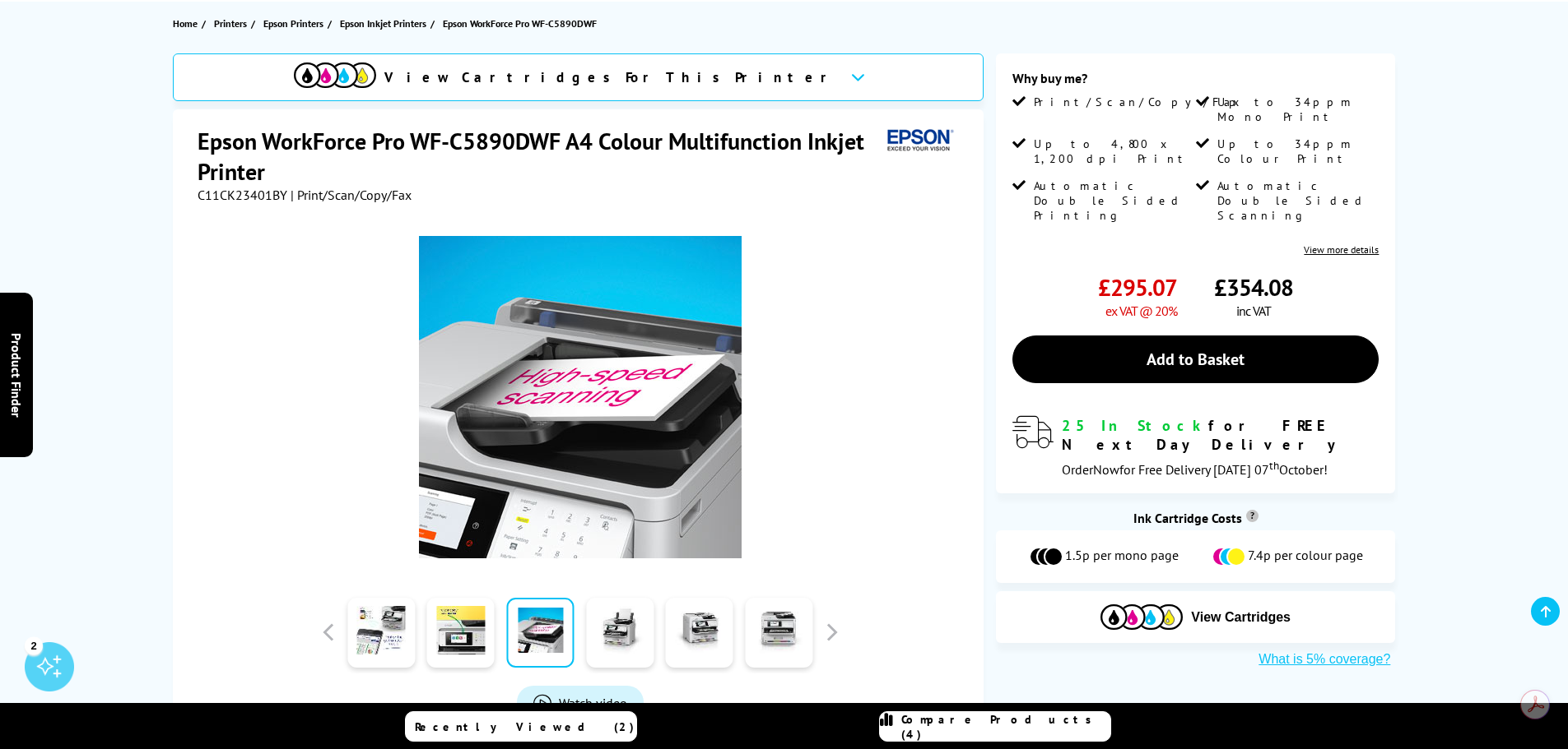
click at [602, 679] on div "Watch video" at bounding box center [581, 697] width 127 height 47
click at [613, 629] on link at bounding box center [620, 632] width 67 height 70
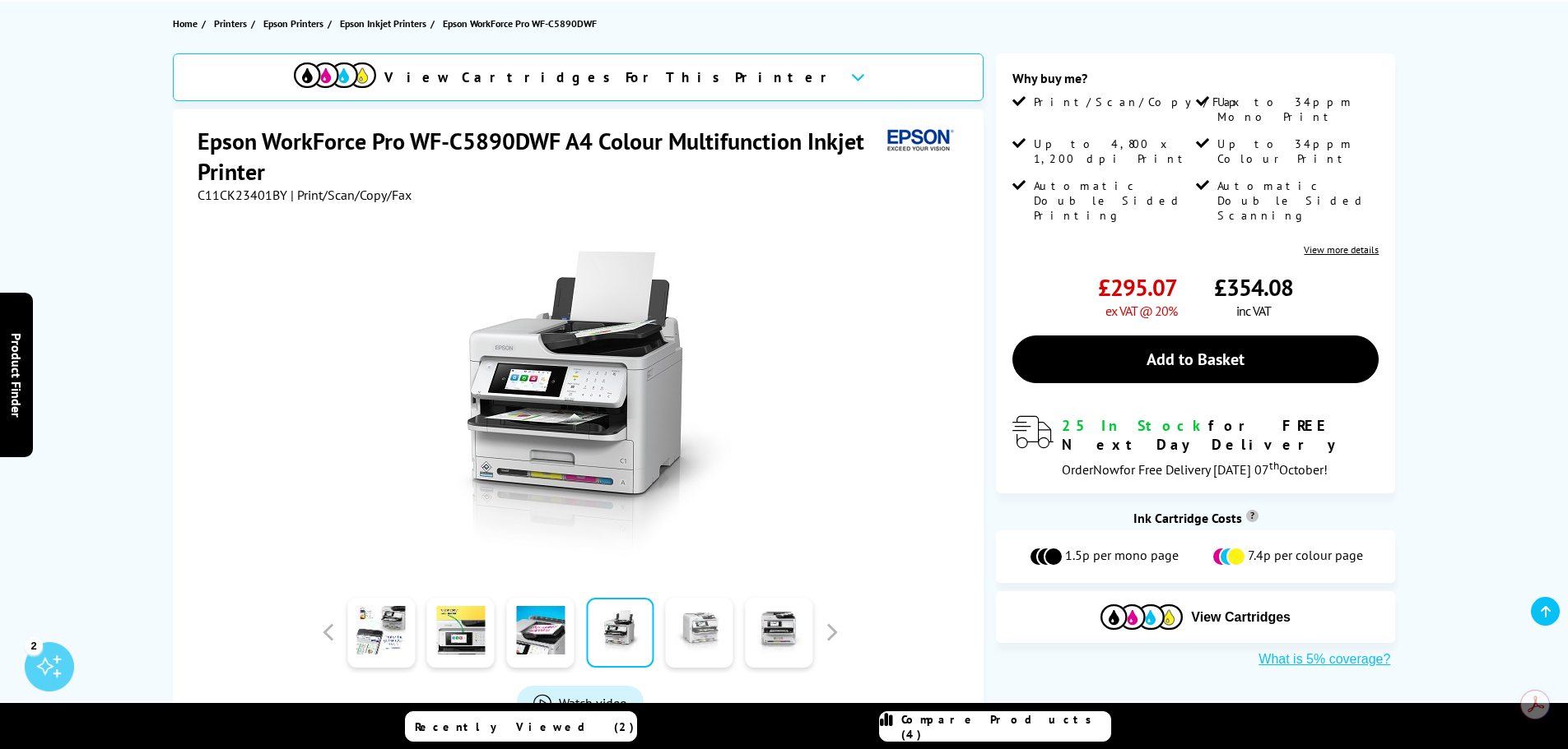
click at [689, 647] on link at bounding box center [699, 632] width 67 height 70
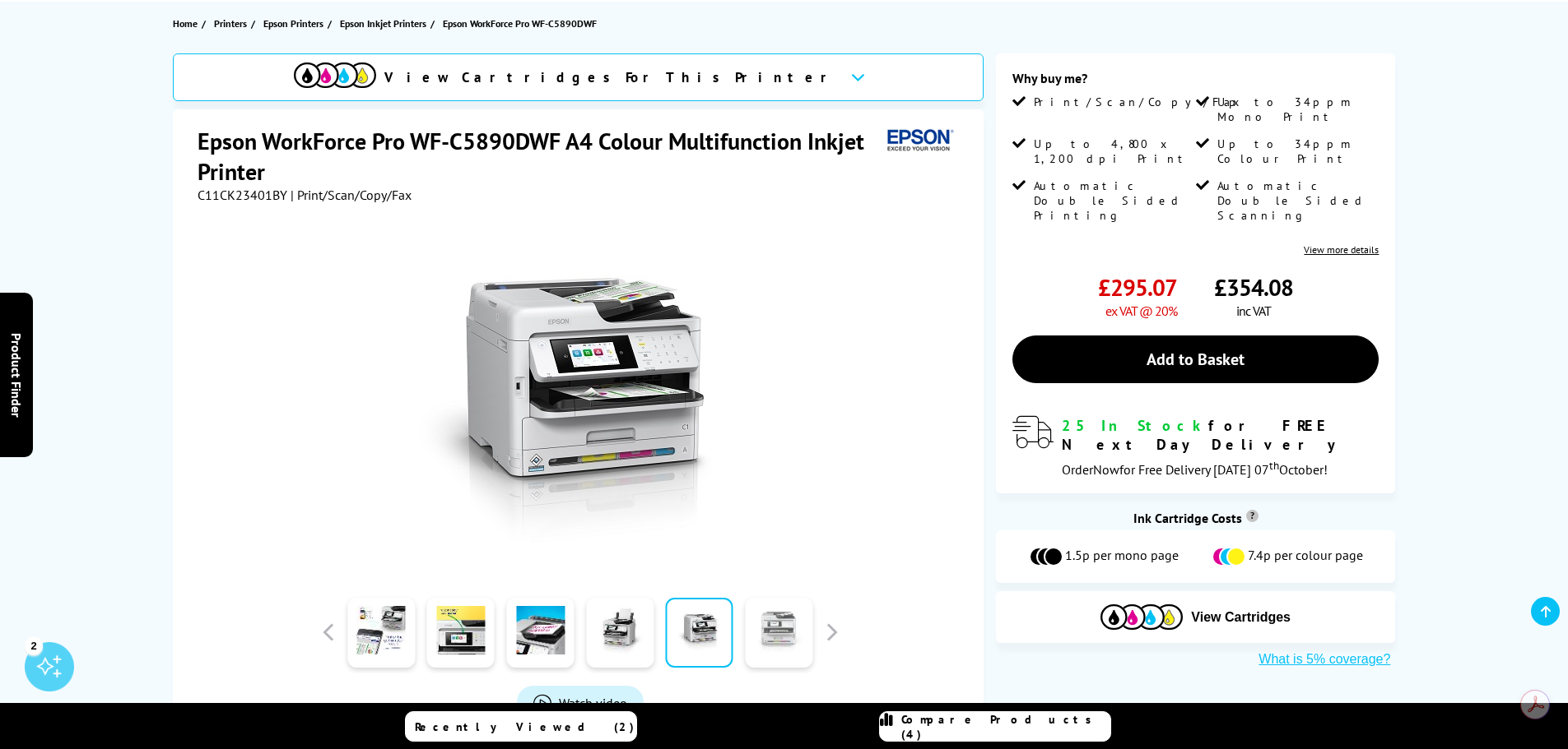
click at [771, 651] on link at bounding box center [778, 632] width 67 height 70
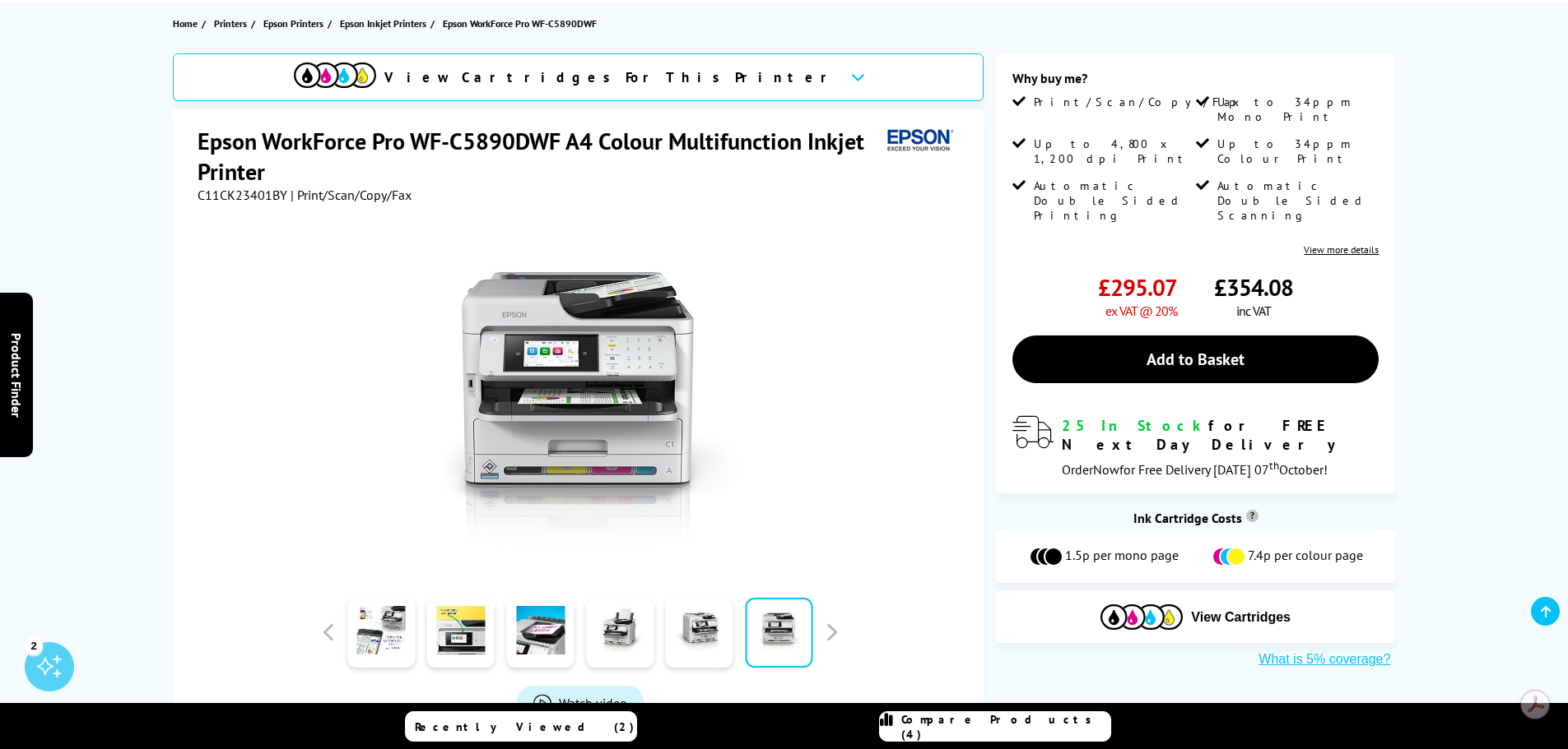
click at [826, 645] on div at bounding box center [580, 632] width 526 height 82
